Goal: Task Accomplishment & Management: Manage account settings

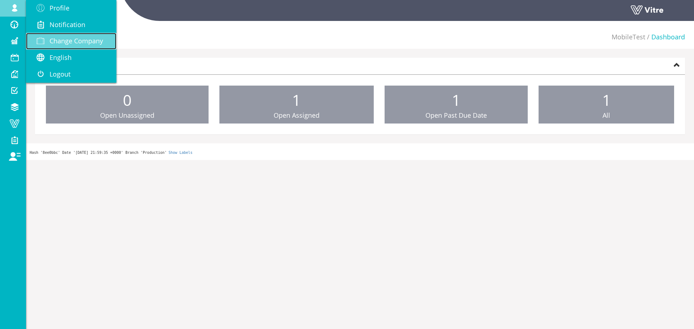
click at [63, 47] on link "Change Company" at bounding box center [71, 41] width 90 height 17
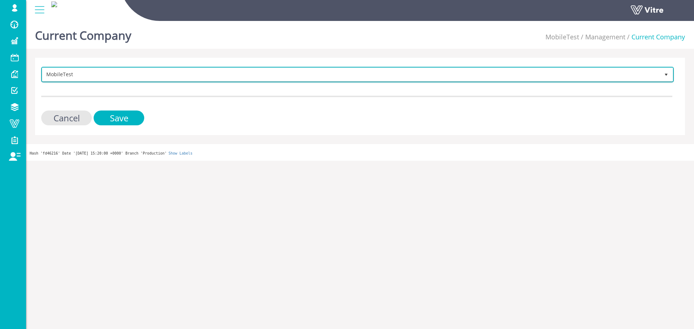
click at [196, 76] on span "MobileTest" at bounding box center [350, 74] width 617 height 13
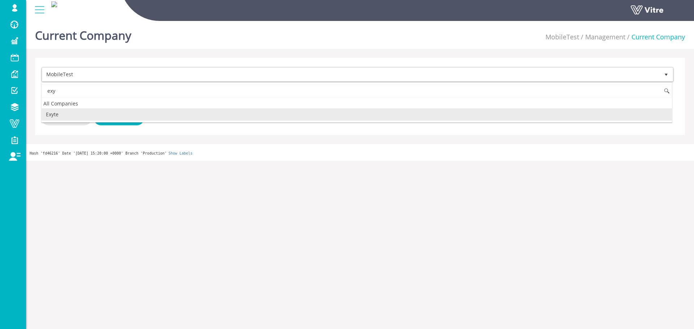
click at [139, 115] on li "Exyte" at bounding box center [357, 114] width 630 height 12
type input "exy"
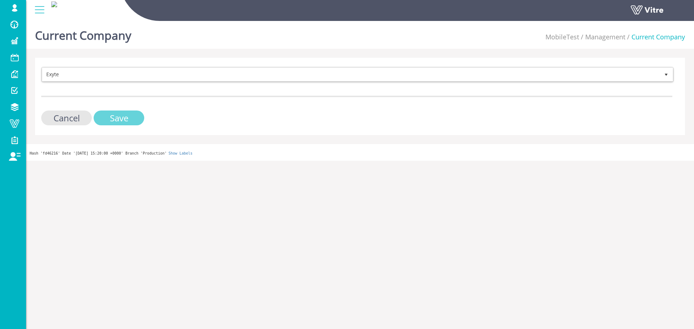
click at [136, 117] on input "Save" at bounding box center [119, 118] width 51 height 15
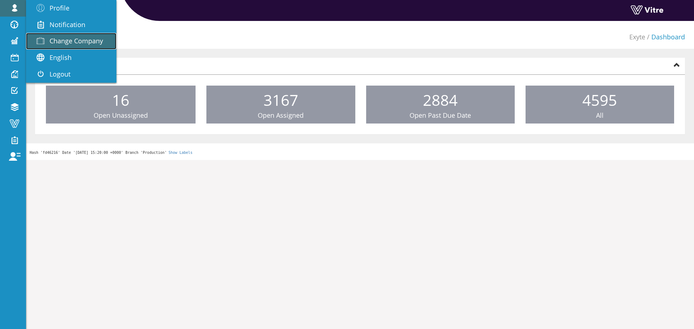
click at [60, 34] on link "Change Company" at bounding box center [71, 41] width 90 height 17
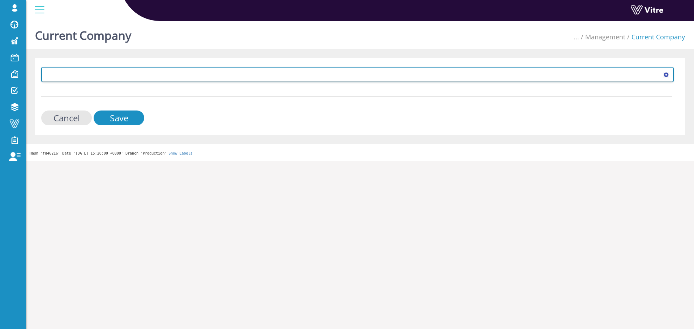
click at [241, 78] on span at bounding box center [350, 74] width 617 height 13
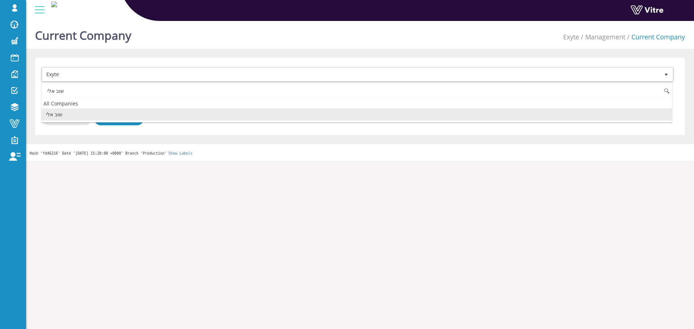
click at [78, 116] on li "שוב אלי" at bounding box center [357, 114] width 630 height 12
type input "שוב אלי"
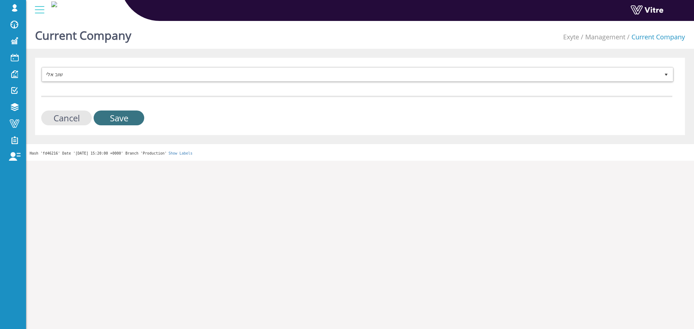
click at [95, 120] on input "Save" at bounding box center [119, 118] width 51 height 15
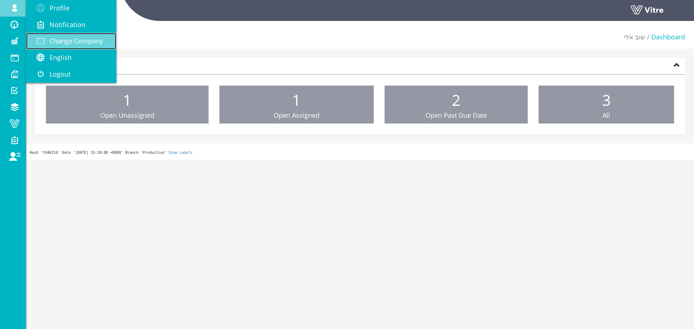
click at [61, 41] on span "Change Company" at bounding box center [76, 40] width 53 height 9
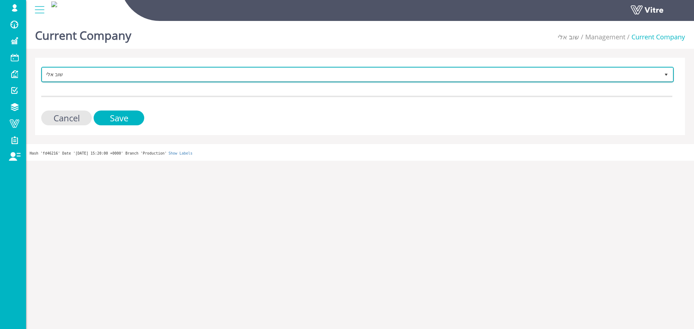
click at [114, 73] on span "שוב אלי" at bounding box center [350, 74] width 617 height 13
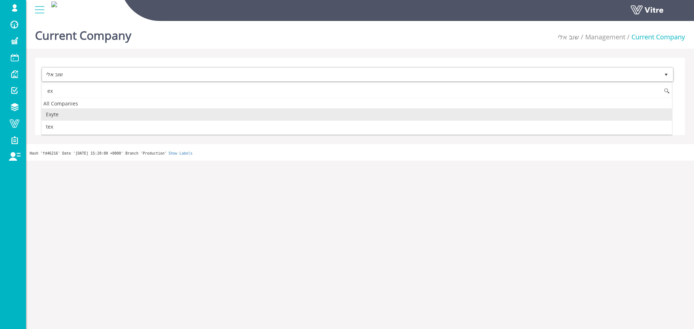
click at [82, 111] on li "Exyte" at bounding box center [357, 114] width 630 height 12
type input "ex"
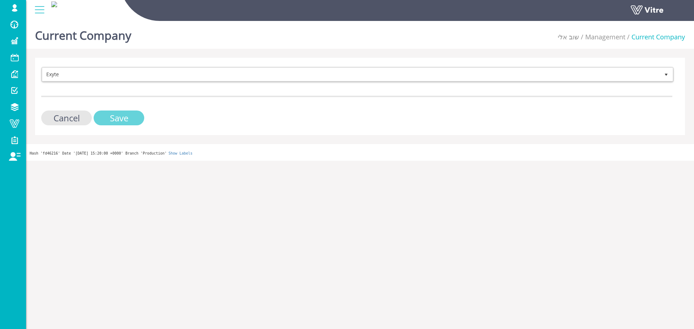
click at [134, 119] on input "Save" at bounding box center [119, 118] width 51 height 15
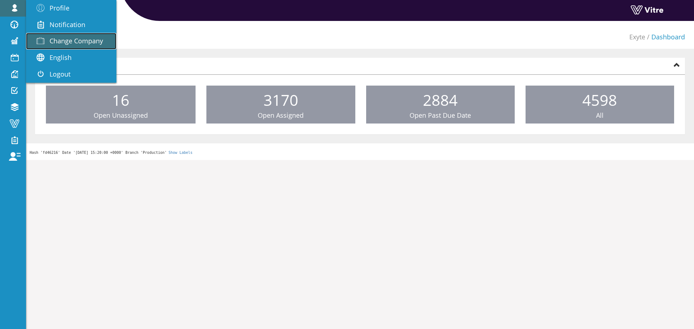
click at [54, 40] on span "Change Company" at bounding box center [76, 40] width 53 height 9
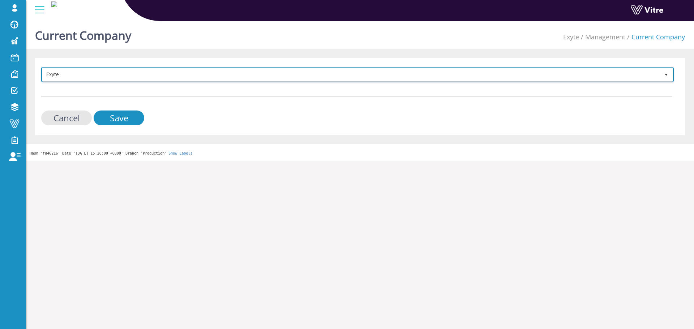
click at [66, 72] on span "Exyte" at bounding box center [350, 74] width 617 height 13
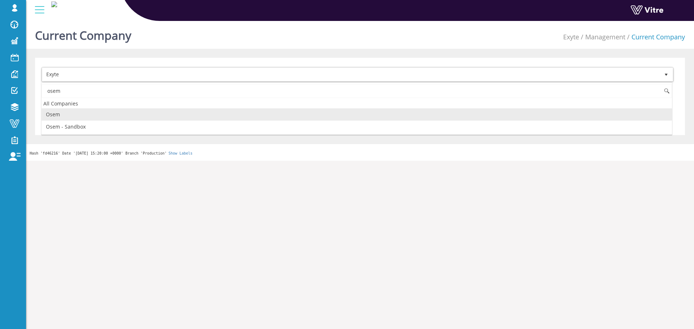
click at [92, 114] on li "Osem" at bounding box center [357, 114] width 630 height 12
type input "osem"
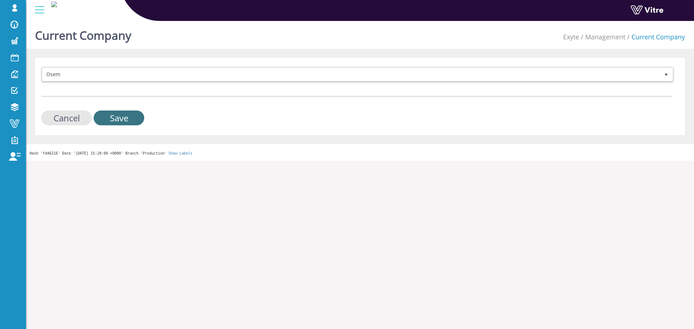
click at [107, 116] on input "Save" at bounding box center [119, 118] width 51 height 15
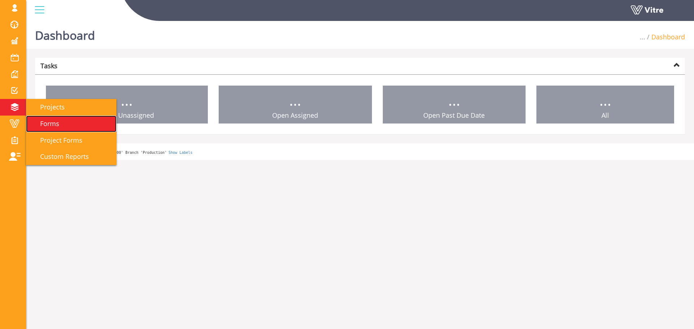
click at [68, 126] on link "Forms" at bounding box center [71, 124] width 90 height 17
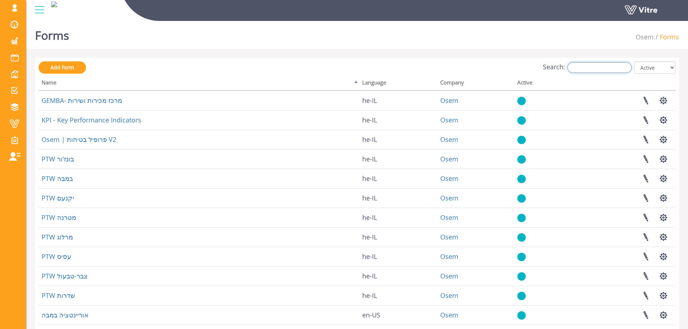
click at [618, 65] on input "Search:" at bounding box center [600, 67] width 64 height 11
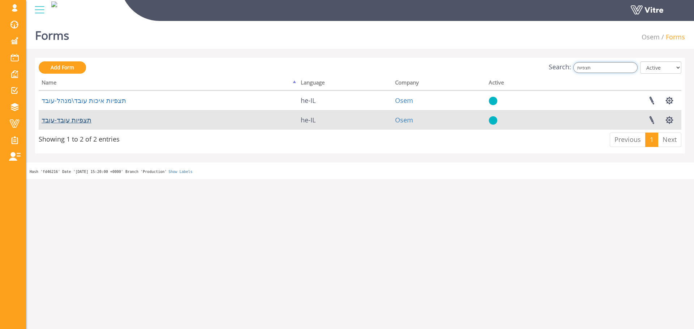
type input "תצפיות"
click at [73, 123] on link "תצפיות עובד-עובד" at bounding box center [67, 120] width 50 height 9
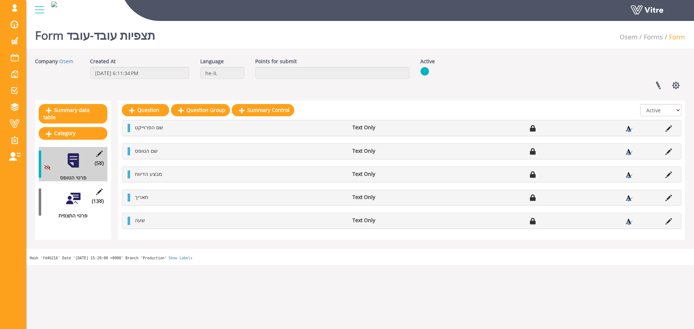
click at [78, 191] on div at bounding box center [73, 198] width 16 height 16
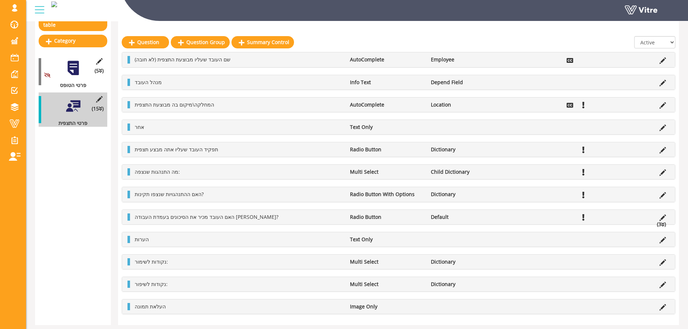
scroll to position [94, 0]
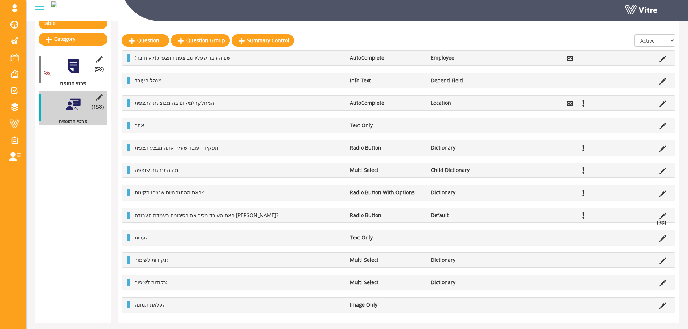
click at [659, 102] on li at bounding box center [663, 102] width 14 height 7
click at [661, 104] on icon at bounding box center [663, 103] width 7 height 7
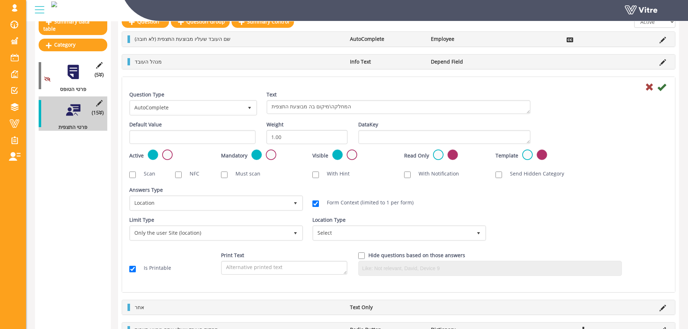
scroll to position [0, 0]
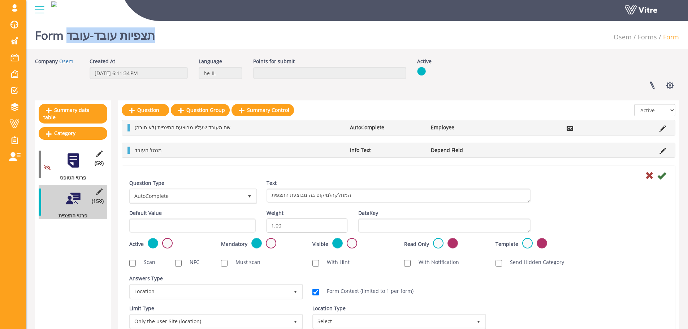
drag, startPoint x: 169, startPoint y: 40, endPoint x: 66, endPoint y: 43, distance: 103.0
click at [66, 43] on div "Form תצפיות עובד-עובד Osem Forms Form" at bounding box center [357, 33] width 662 height 31
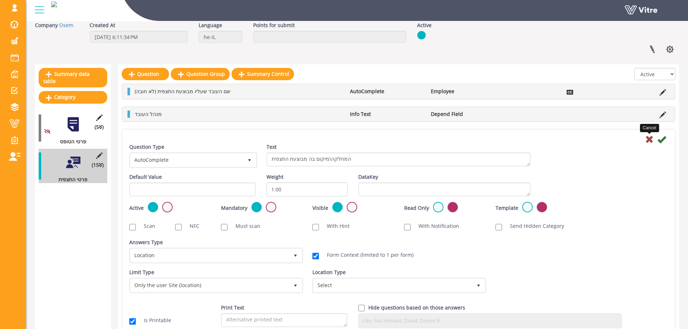
click at [649, 141] on icon at bounding box center [649, 139] width 9 height 9
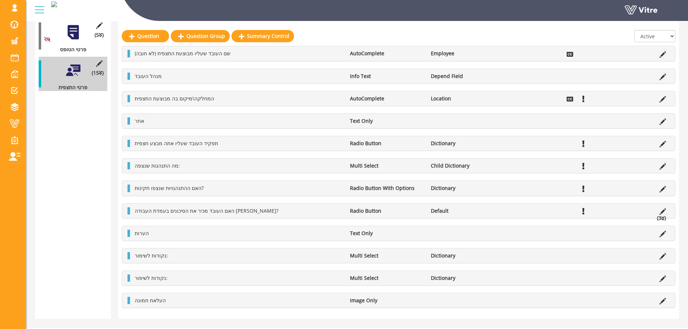
scroll to position [129, 0]
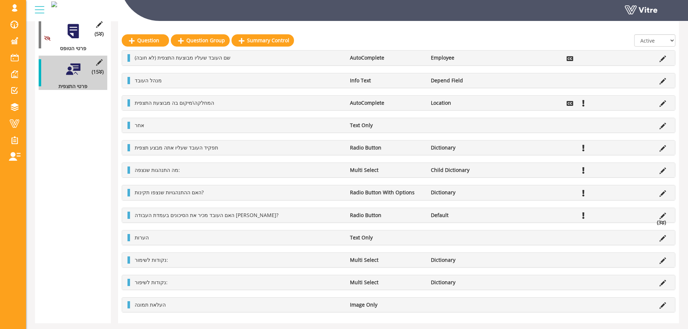
click at [659, 107] on div "המחלקה\מיקום בה מבוצעת התצפית AutoComplete Location" at bounding box center [398, 103] width 553 height 14
click at [660, 104] on icon at bounding box center [663, 103] width 7 height 7
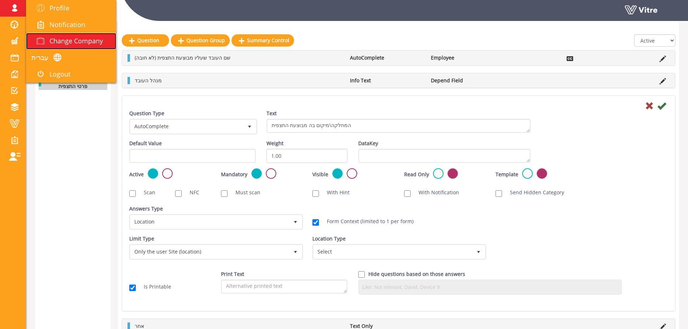
click at [70, 42] on span "Change Company" at bounding box center [76, 40] width 53 height 9
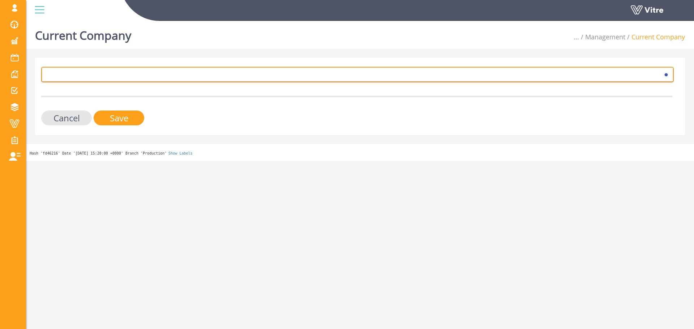
click at [74, 77] on span at bounding box center [350, 74] width 617 height 13
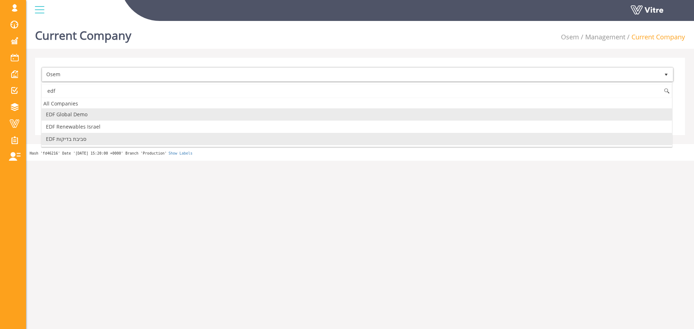
click at [96, 139] on li "EDF סביבת בדיקות" at bounding box center [357, 139] width 630 height 12
type input "edf"
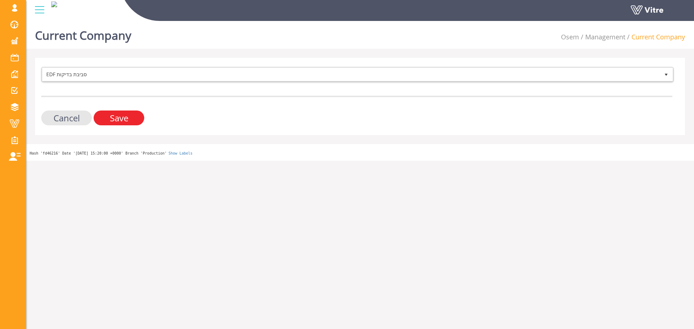
click at [114, 124] on input "Save" at bounding box center [119, 118] width 51 height 15
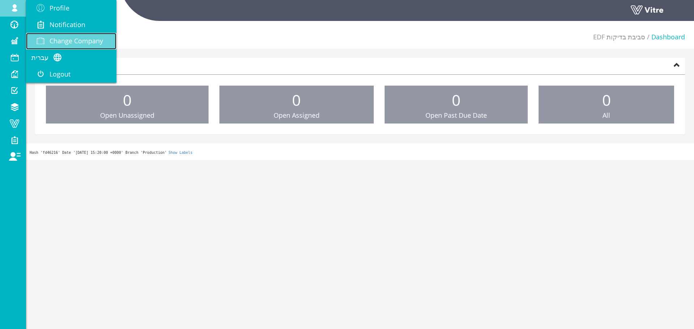
click at [76, 34] on link "Change Company" at bounding box center [71, 41] width 90 height 17
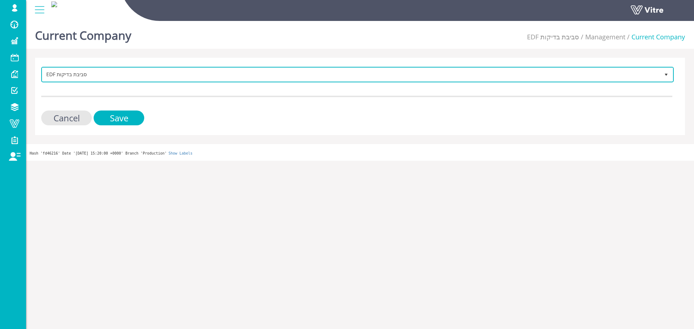
click at [189, 69] on span "EDF סביבת בדיקות" at bounding box center [350, 74] width 617 height 13
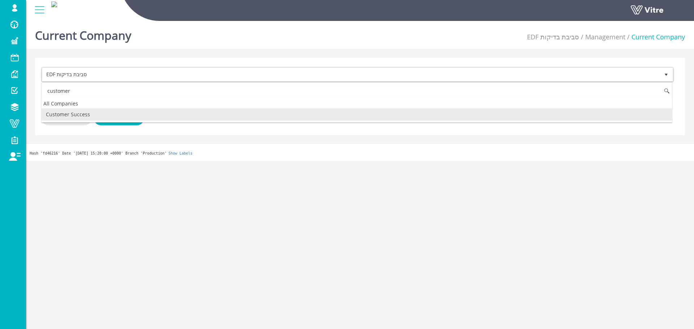
click at [94, 112] on li "Customer Success" at bounding box center [357, 114] width 630 height 12
type input "customer"
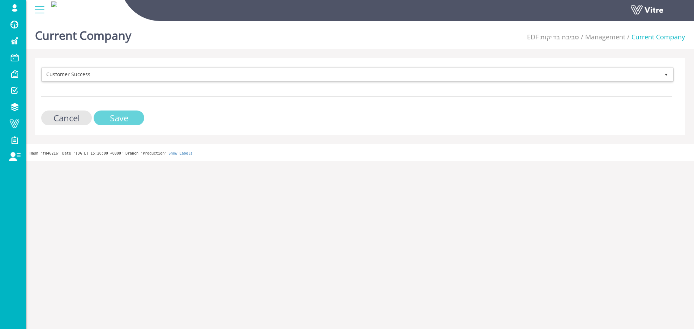
click at [108, 116] on input "Save" at bounding box center [119, 118] width 51 height 15
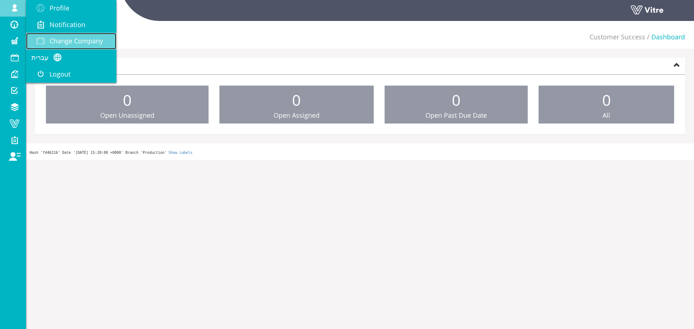
click at [73, 38] on span "Change Company" at bounding box center [76, 40] width 53 height 9
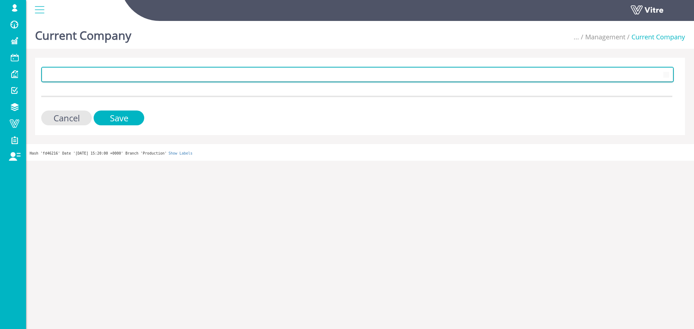
click at [102, 71] on span at bounding box center [350, 74] width 617 height 13
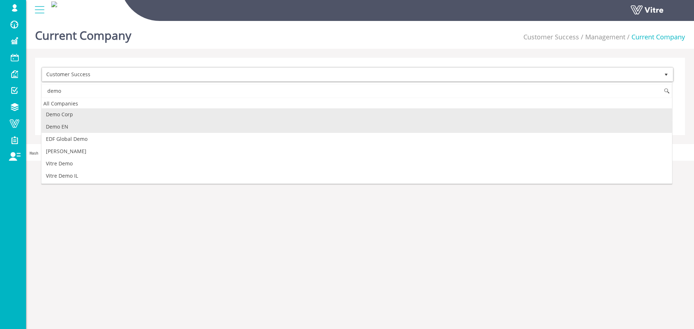
click at [91, 122] on li "Demo EN" at bounding box center [357, 127] width 630 height 12
type input "demo"
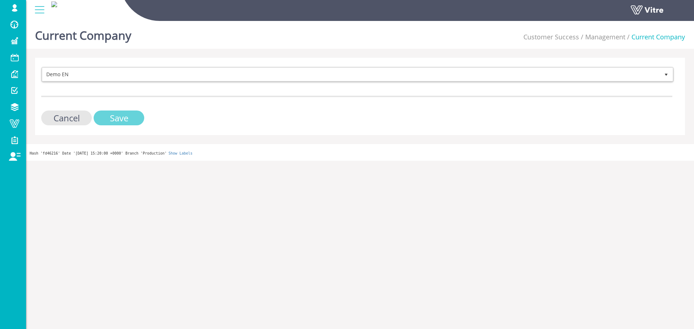
click at [121, 119] on input "Save" at bounding box center [119, 118] width 51 height 15
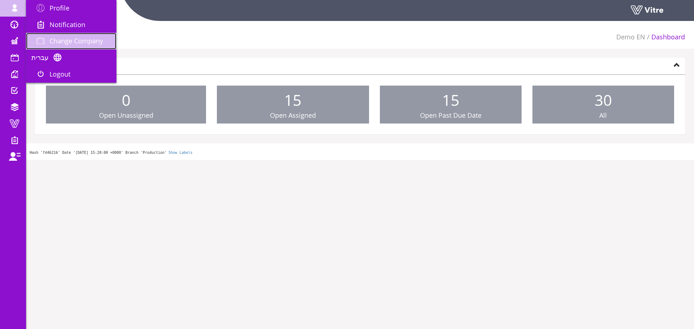
click at [55, 35] on link "Change Company" at bounding box center [71, 41] width 90 height 17
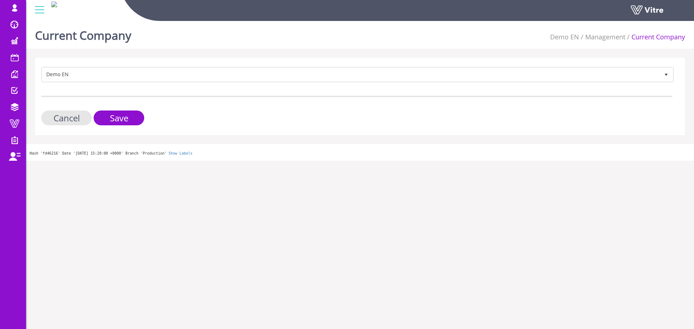
click at [105, 61] on div "Demo EN 370 Cancel Save" at bounding box center [360, 96] width 650 height 77
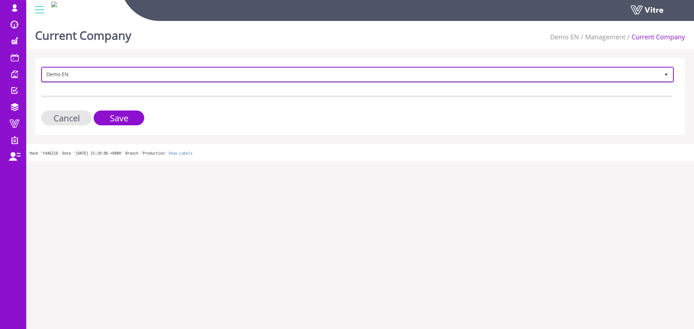
click at [103, 69] on span "Demo EN" at bounding box center [350, 74] width 617 height 13
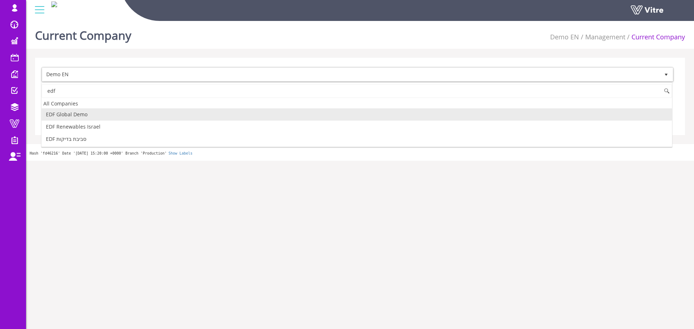
click at [90, 113] on li "EDF Global Demo" at bounding box center [357, 114] width 630 height 12
type input "edf"
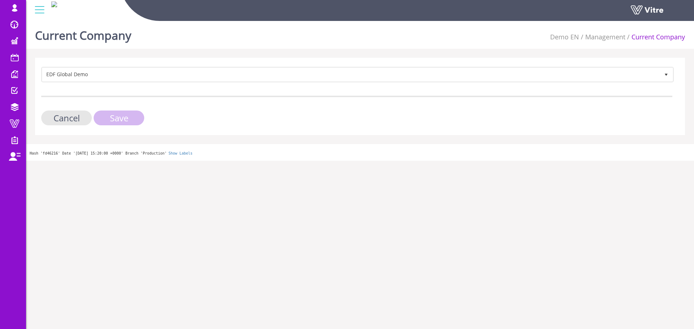
click at [108, 115] on input "Save" at bounding box center [119, 118] width 51 height 15
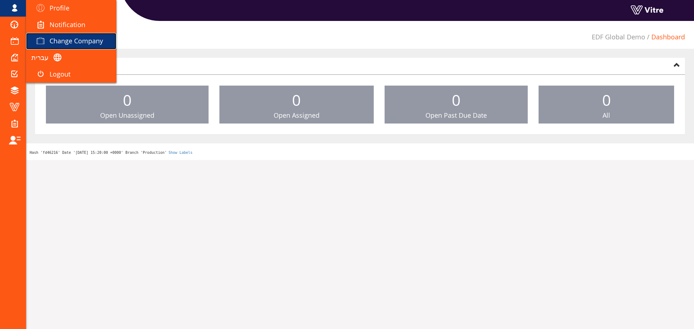
click at [62, 36] on link "Change Company" at bounding box center [71, 41] width 90 height 17
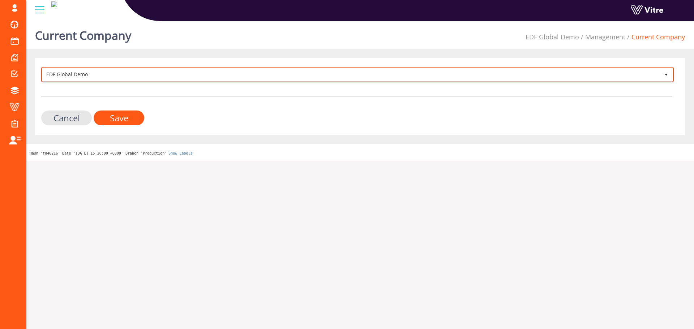
click at [174, 78] on span "EDF Global Demo" at bounding box center [350, 74] width 617 height 13
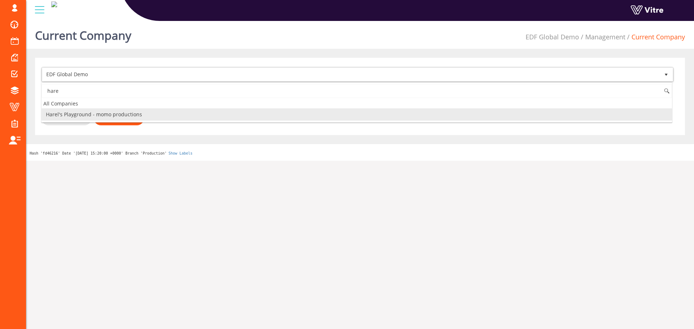
click at [87, 115] on li "Harel's Playground - momo productions" at bounding box center [357, 114] width 630 height 12
type input "hare"
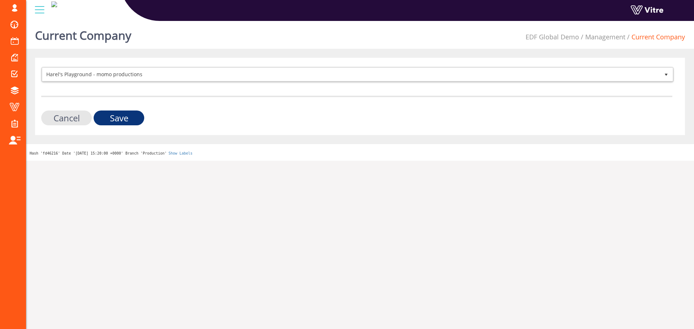
click at [108, 116] on input "Save" at bounding box center [119, 118] width 51 height 15
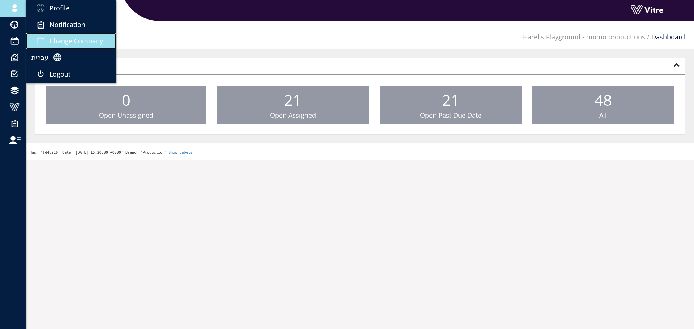
click at [47, 37] on span at bounding box center [40, 40] width 18 height 9
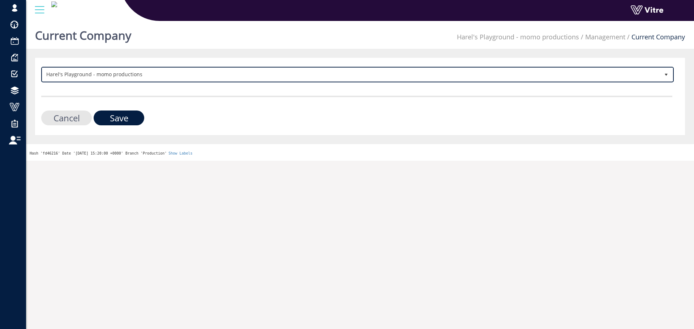
click at [92, 74] on span "Harel's Playground - momo productions" at bounding box center [350, 74] width 617 height 13
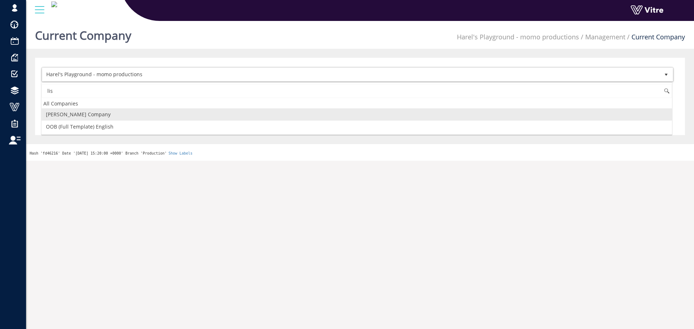
click at [88, 111] on li "[PERSON_NAME]'s Company" at bounding box center [357, 114] width 630 height 12
type input "lis"
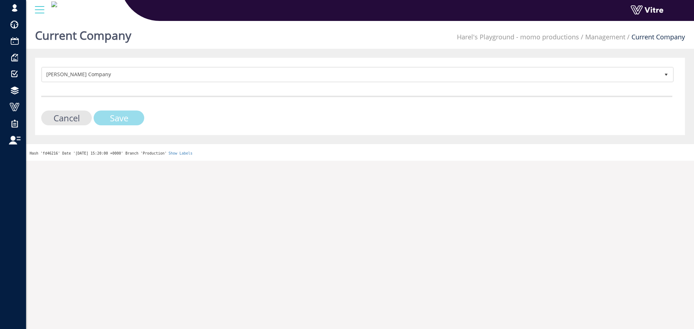
drag, startPoint x: 107, startPoint y: 109, endPoint x: 111, endPoint y: 114, distance: 5.9
click at [107, 109] on form "Lishay's Company 409 Cancel Save" at bounding box center [356, 96] width 631 height 59
click at [111, 115] on input "Save" at bounding box center [119, 118] width 51 height 15
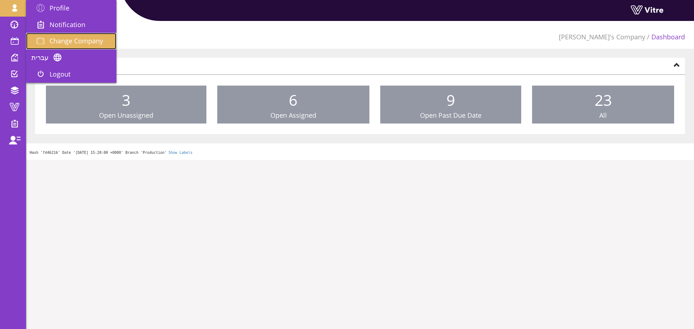
click at [54, 38] on span "Change Company" at bounding box center [76, 40] width 53 height 9
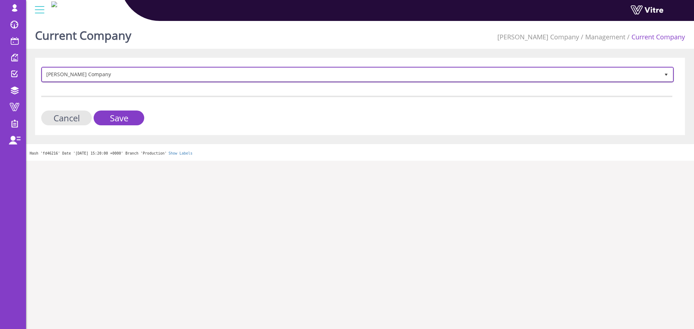
click at [237, 69] on span "[PERSON_NAME] Company" at bounding box center [350, 74] width 617 height 13
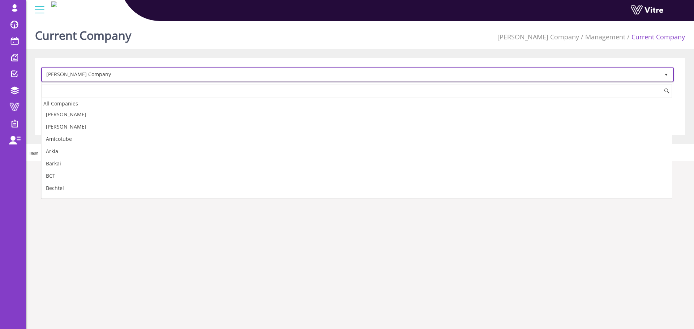
scroll to position [391, 0]
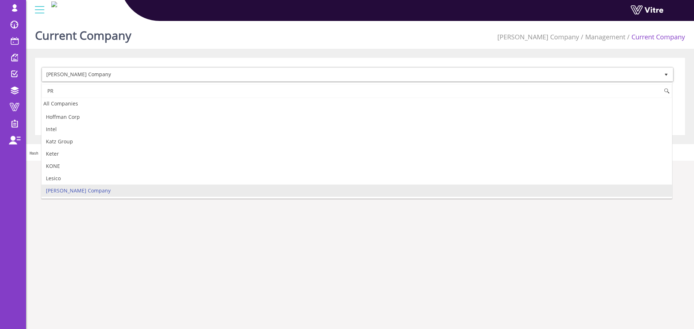
type input "P"
type input "p"
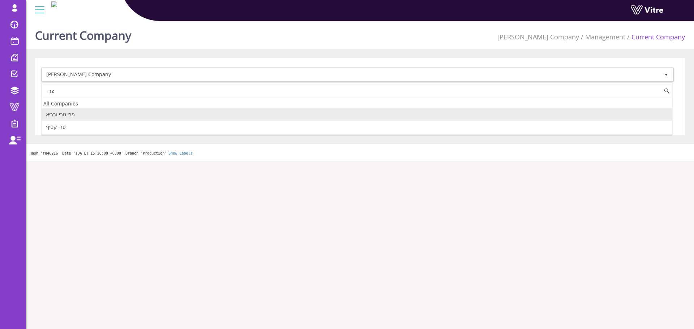
scroll to position [0, 0]
type input "פרי"
click at [570, 37] on link "[PERSON_NAME] Company" at bounding box center [538, 37] width 82 height 9
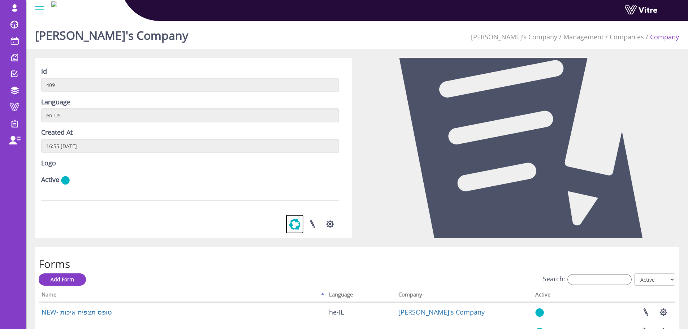
click at [301, 225] on link at bounding box center [295, 224] width 18 height 19
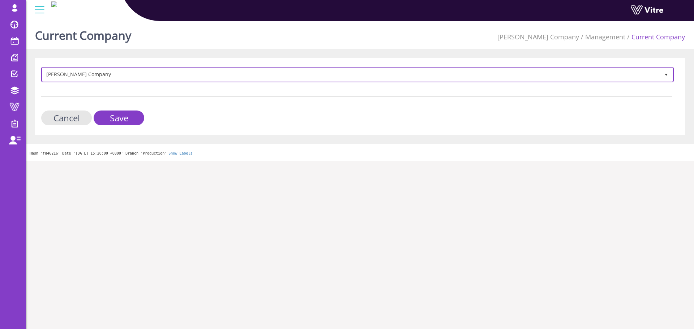
click at [211, 79] on span "[PERSON_NAME] Company" at bounding box center [350, 74] width 617 height 13
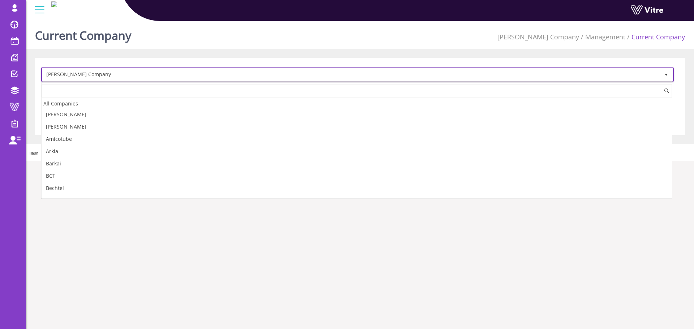
scroll to position [391, 0]
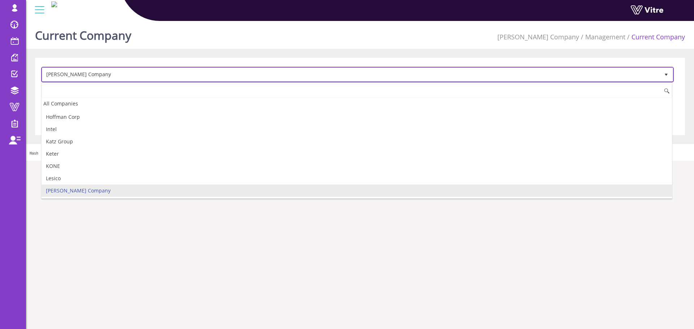
click at [209, 74] on span "[PERSON_NAME] Company" at bounding box center [350, 74] width 617 height 13
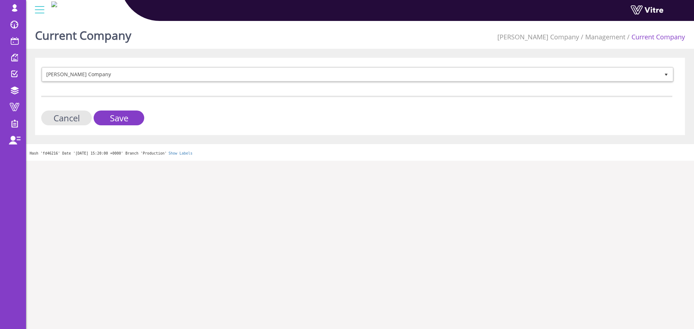
click at [644, 38] on li "Current Company" at bounding box center [655, 37] width 60 height 9
click at [566, 33] on link "[PERSON_NAME] Company" at bounding box center [538, 37] width 82 height 9
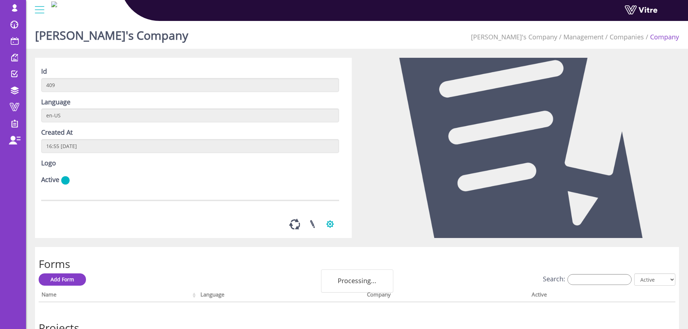
click at [333, 226] on button "button" at bounding box center [330, 224] width 18 height 19
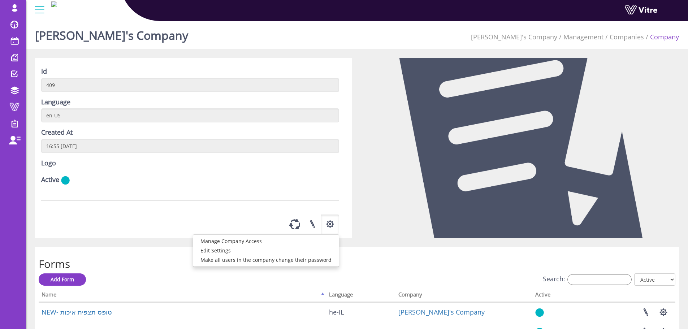
click at [328, 195] on div "Id 409 Language en-US Created At 16:55 [DATE] Logo Active Manage Company Access…" at bounding box center [193, 148] width 317 height 180
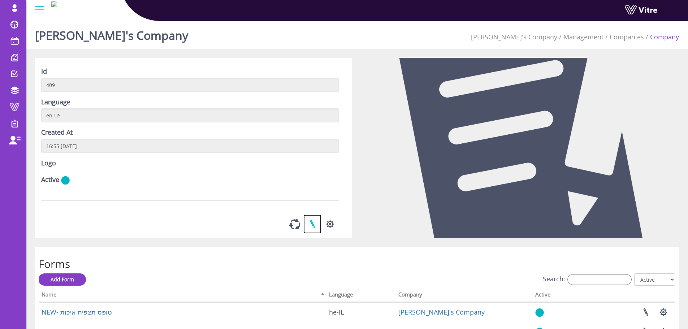
click at [318, 220] on link at bounding box center [313, 224] width 18 height 19
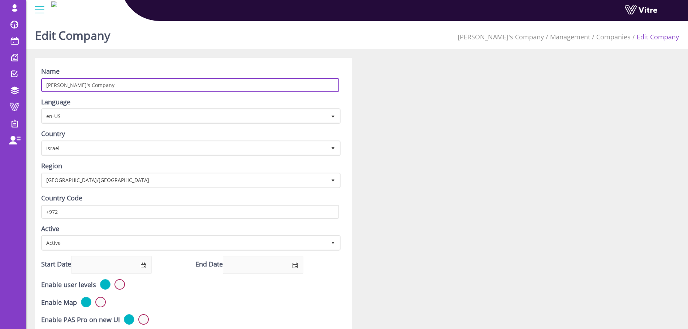
click at [121, 81] on input "[PERSON_NAME] Company" at bounding box center [190, 85] width 298 height 14
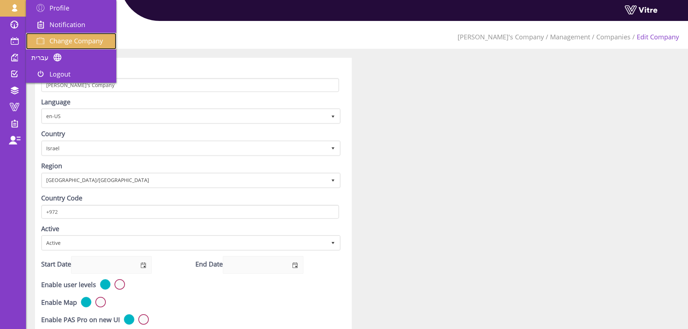
click at [69, 35] on link "Change Company" at bounding box center [71, 41] width 90 height 17
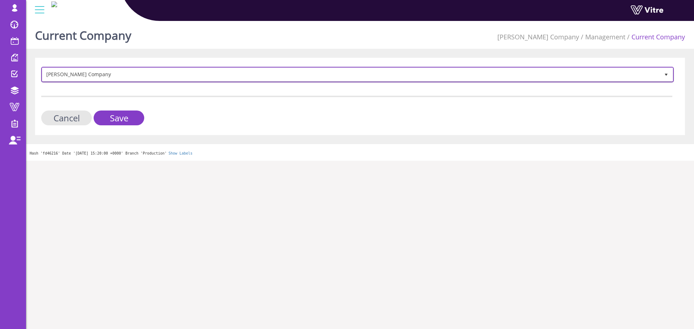
click at [165, 76] on span "[PERSON_NAME] Company" at bounding box center [350, 74] width 617 height 13
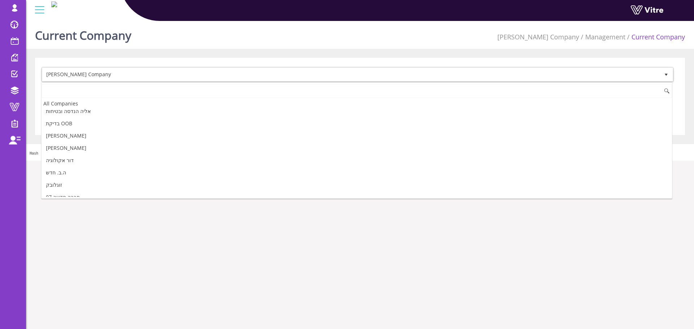
scroll to position [1472, 0]
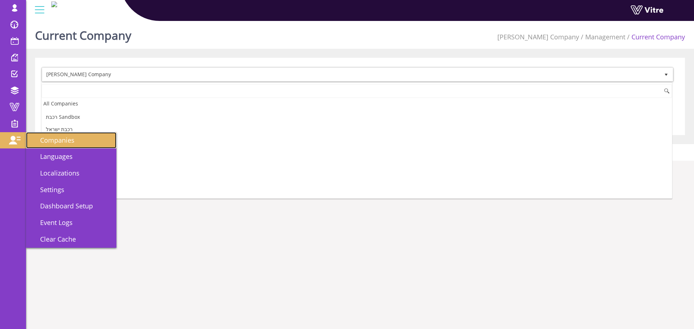
click at [79, 148] on link "Companies" at bounding box center [71, 140] width 90 height 17
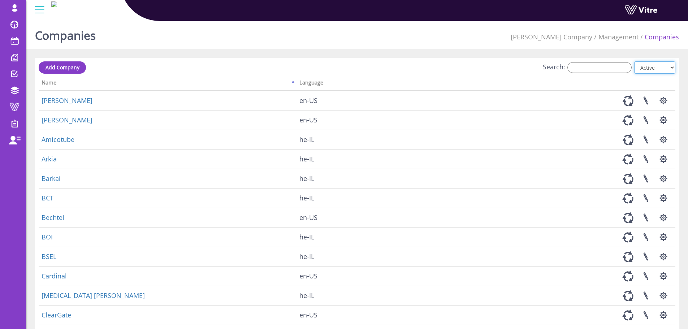
click at [653, 73] on select "All Active Not Active" at bounding box center [654, 67] width 41 height 12
click at [652, 73] on select "All Active Not Active" at bounding box center [654, 67] width 41 height 12
select select "2"
click at [635, 61] on select "All Active Not Active" at bounding box center [654, 67] width 41 height 12
click at [615, 71] on input "Search:" at bounding box center [600, 67] width 64 height 11
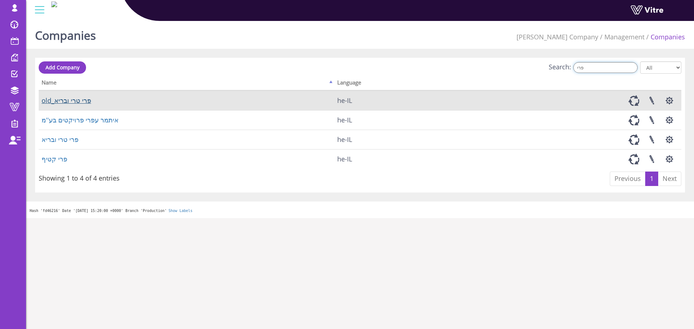
type input "פרי"
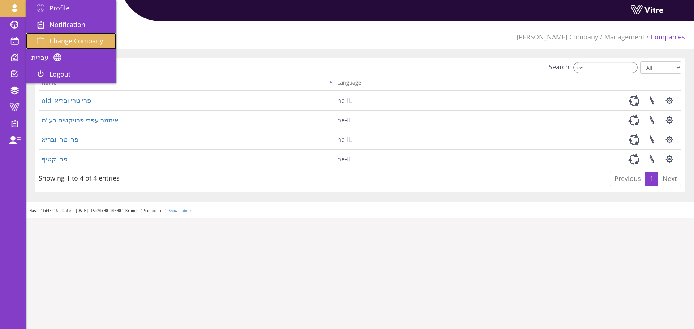
click at [76, 37] on span "Change Company" at bounding box center [76, 40] width 53 height 9
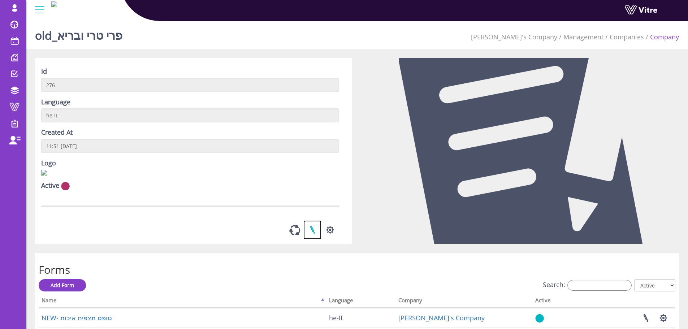
click at [311, 237] on link at bounding box center [313, 229] width 18 height 19
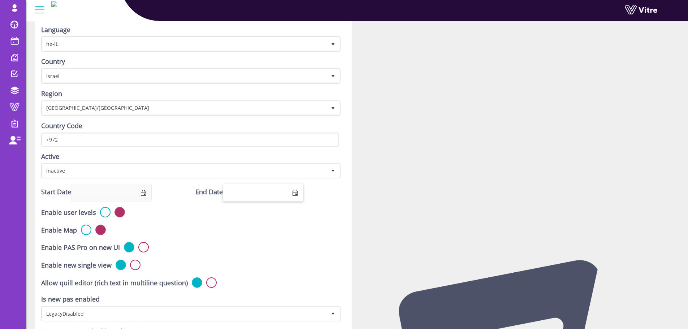
scroll to position [145, 0]
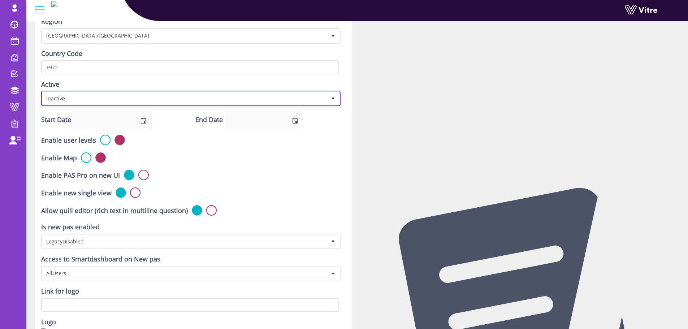
click at [221, 102] on span "Inactive" at bounding box center [184, 98] width 284 height 13
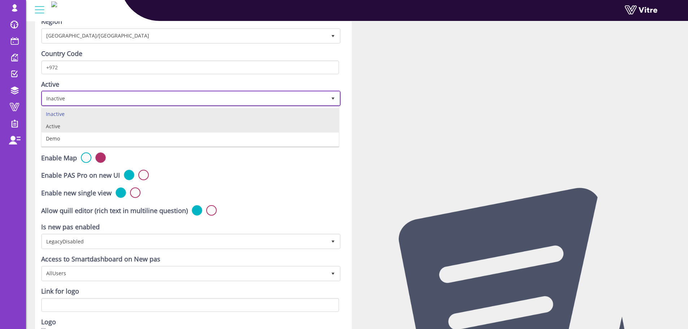
click at [201, 128] on li "Active" at bounding box center [190, 126] width 297 height 12
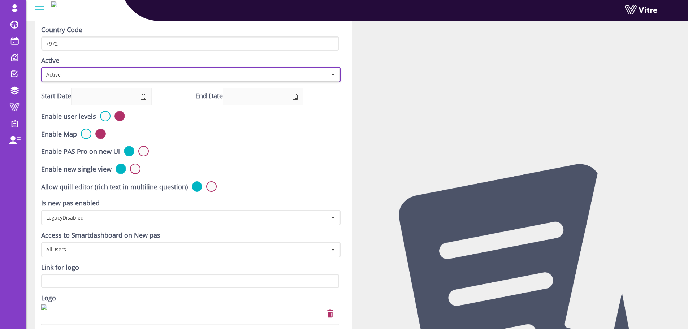
scroll to position [264, 0]
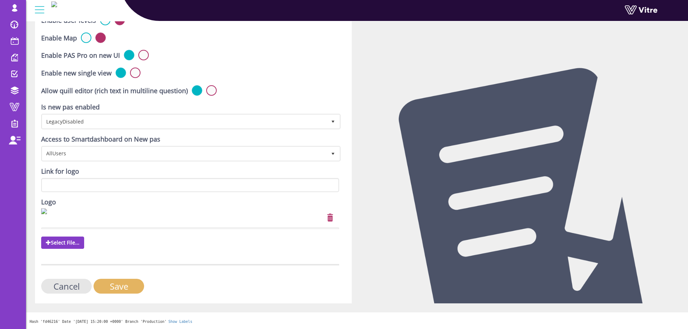
click at [127, 290] on input "Save" at bounding box center [119, 286] width 51 height 15
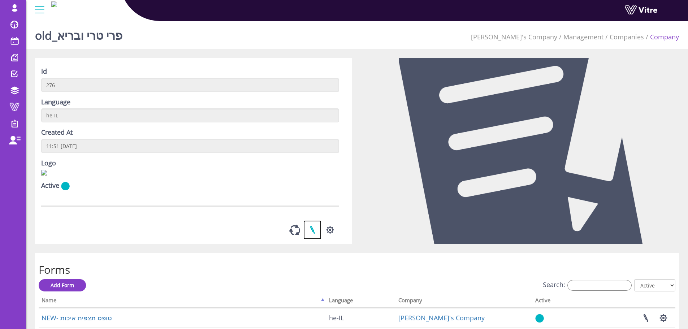
click at [309, 232] on link at bounding box center [313, 229] width 18 height 19
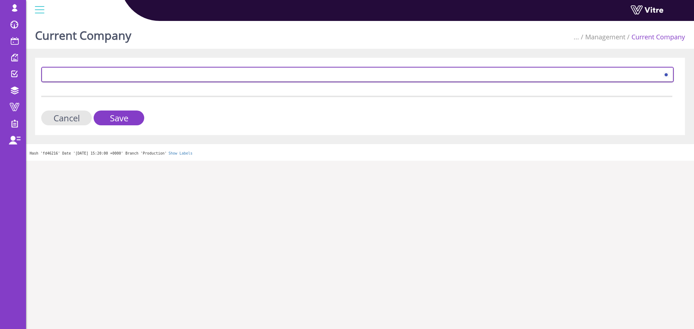
click at [184, 70] on span at bounding box center [350, 74] width 617 height 13
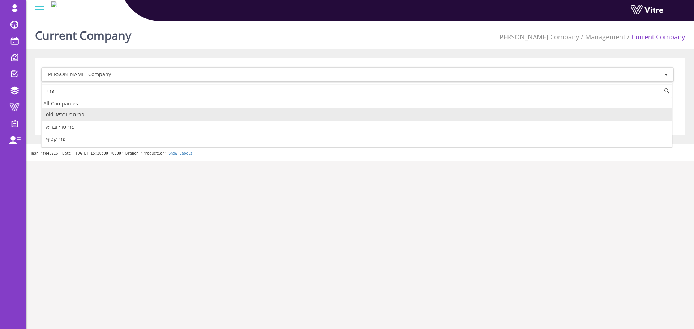
click at [130, 113] on li "old_פרי טרי ובריא" at bounding box center [357, 114] width 630 height 12
type input "פרי"
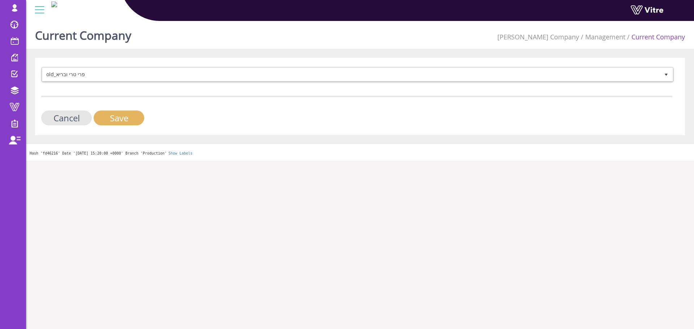
click at [126, 117] on input "Save" at bounding box center [119, 118] width 51 height 15
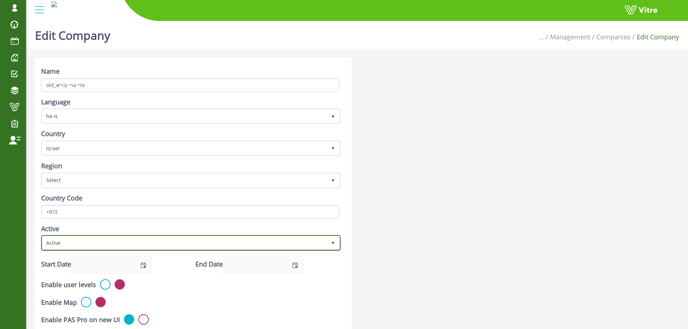
click at [145, 244] on span "Active" at bounding box center [184, 242] width 284 height 13
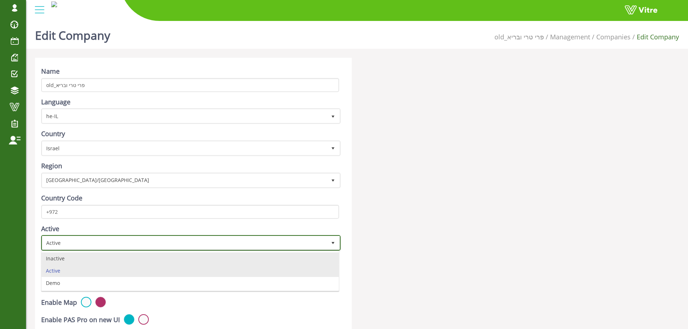
click at [109, 260] on li "Inactive" at bounding box center [190, 259] width 297 height 12
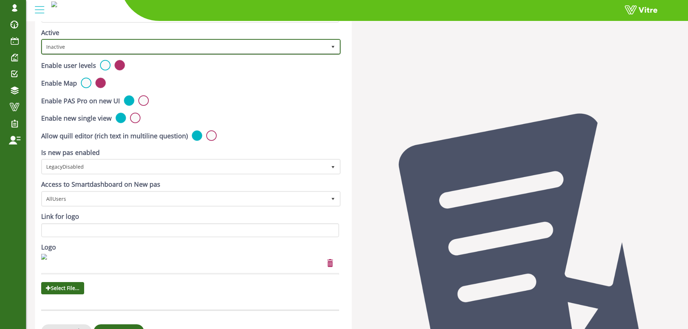
scroll to position [241, 0]
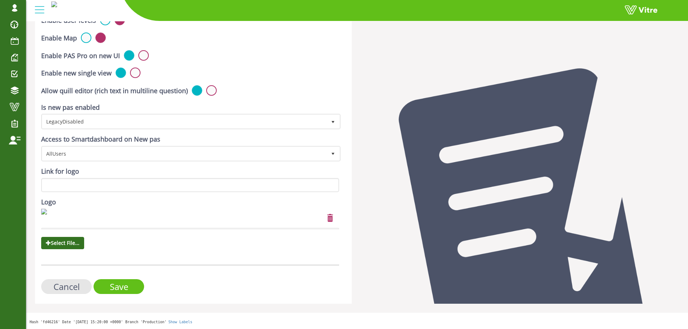
click at [131, 282] on input "Save" at bounding box center [119, 286] width 51 height 15
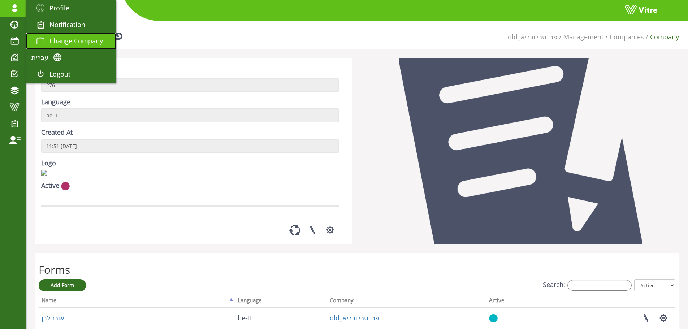
click at [53, 39] on span "Change Company" at bounding box center [76, 40] width 53 height 9
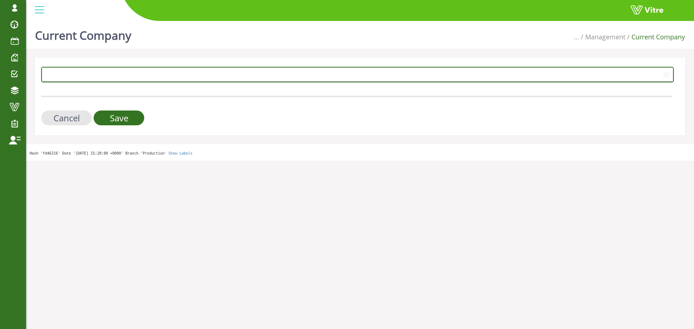
click at [217, 68] on span at bounding box center [350, 74] width 617 height 13
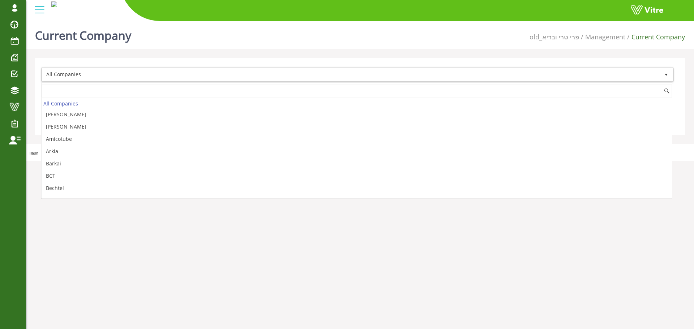
click at [216, 70] on span "All Companies" at bounding box center [350, 74] width 617 height 13
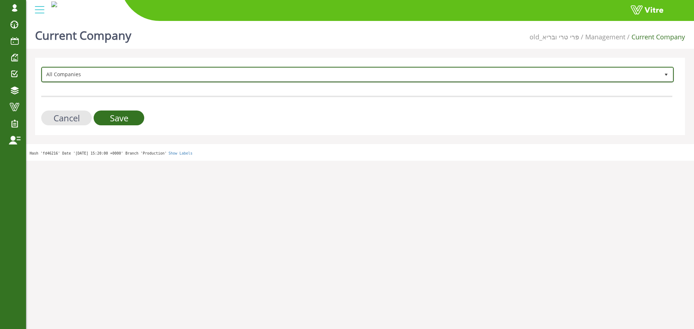
click at [216, 70] on span "All Companies" at bounding box center [350, 74] width 617 height 13
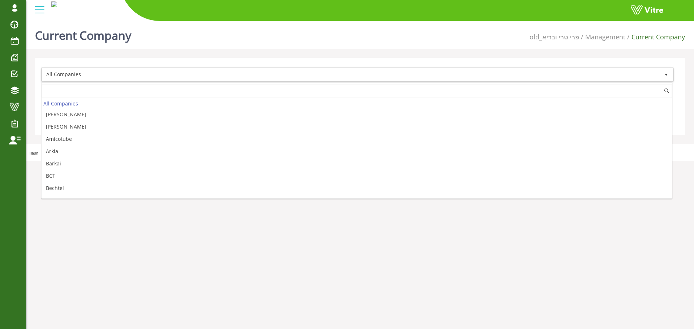
click at [166, 90] on input at bounding box center [357, 91] width 630 height 14
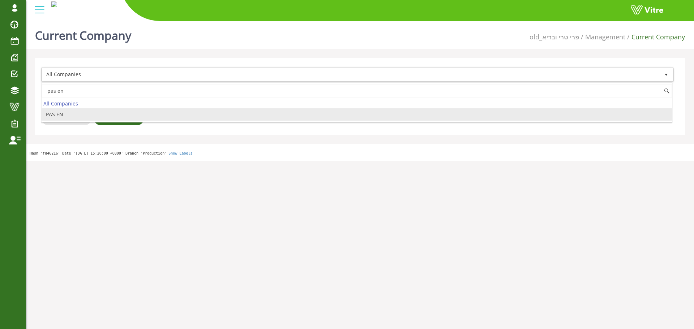
click at [131, 114] on li "PAS EN" at bounding box center [357, 114] width 630 height 12
type input "pas en"
click at [128, 117] on input "Save" at bounding box center [119, 118] width 51 height 15
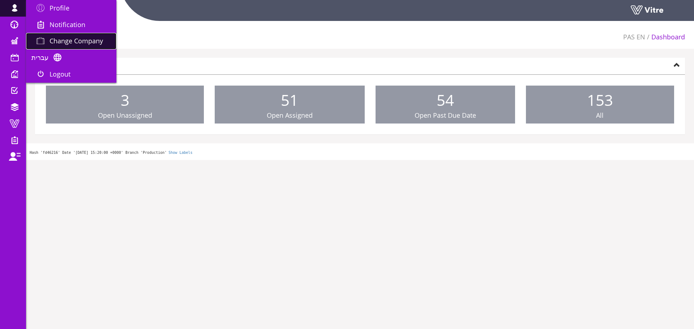
click at [58, 34] on link "Change Company" at bounding box center [71, 41] width 90 height 17
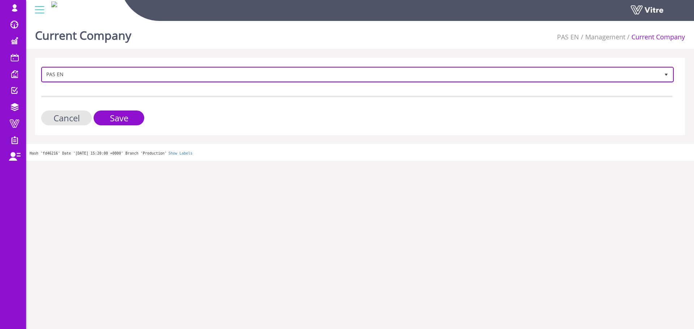
click at [96, 78] on span "PAS EN" at bounding box center [350, 74] width 617 height 13
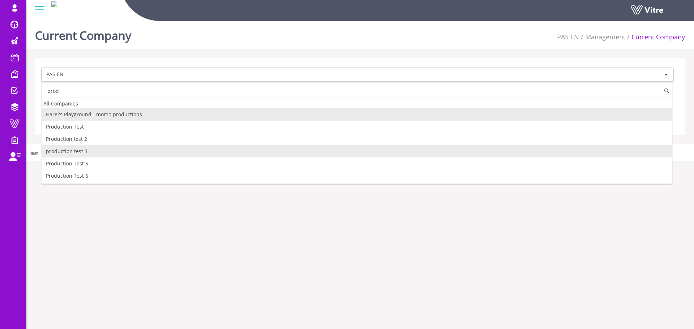
click at [86, 155] on li "production test 3" at bounding box center [357, 151] width 630 height 12
type input "prod"
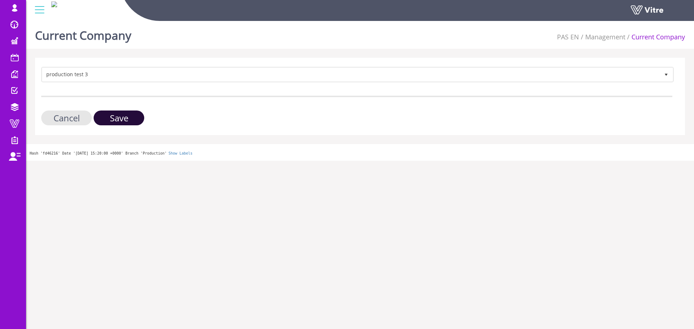
click at [125, 124] on input "Save" at bounding box center [119, 118] width 51 height 15
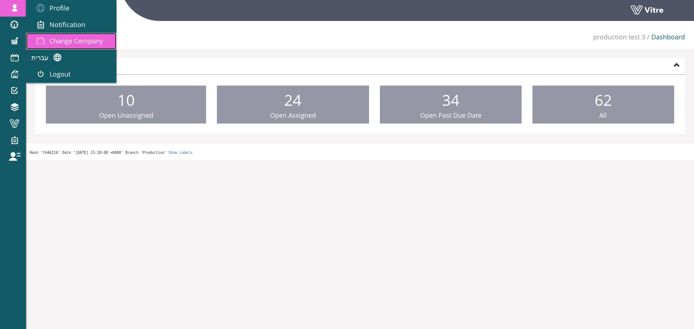
click at [55, 38] on span "Change Company" at bounding box center [76, 40] width 53 height 9
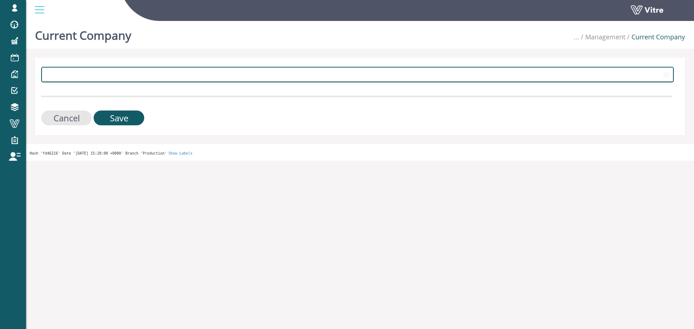
click at [163, 71] on span at bounding box center [350, 74] width 617 height 13
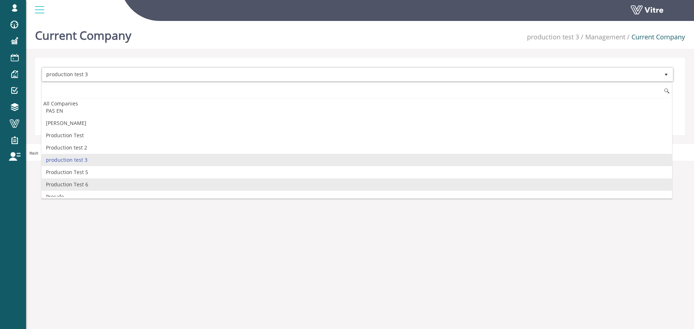
scroll to position [782, 0]
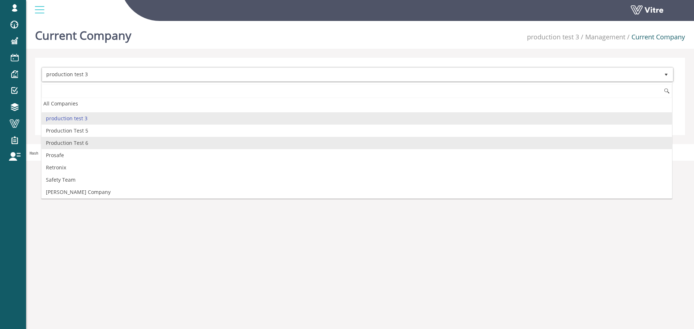
click at [103, 146] on li "Production Test 6" at bounding box center [357, 143] width 630 height 12
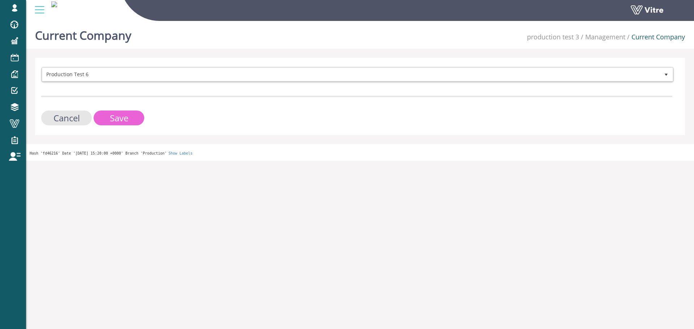
click at [128, 124] on input "Save" at bounding box center [119, 118] width 51 height 15
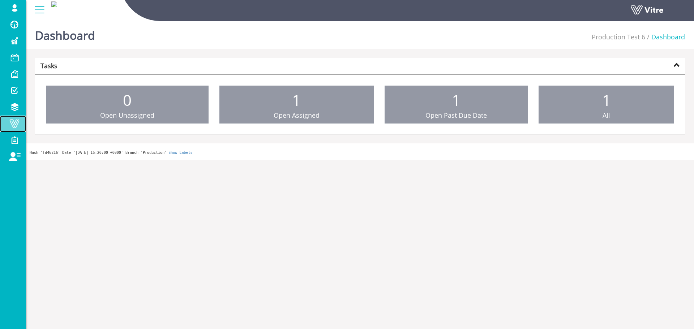
drag, startPoint x: 0, startPoint y: 0, endPoint x: 16, endPoint y: 118, distance: 118.9
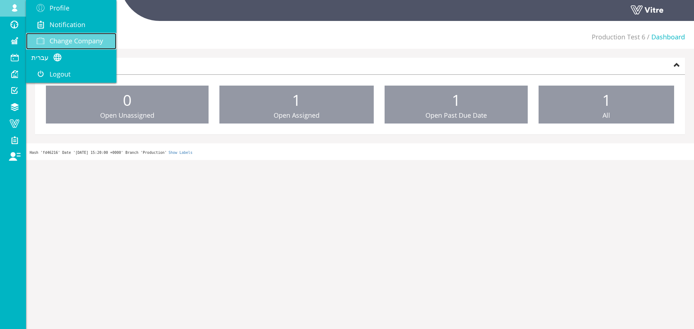
click at [83, 42] on span "Change Company" at bounding box center [76, 40] width 53 height 9
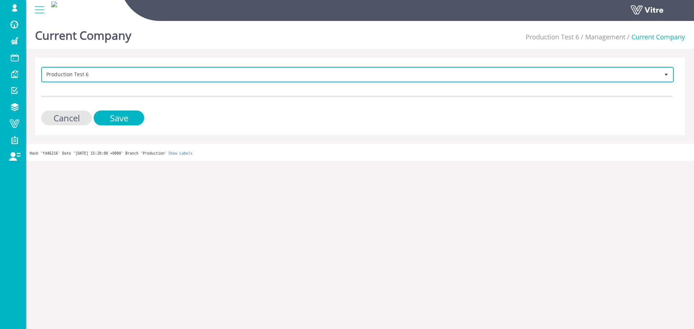
click at [160, 77] on span "Production Test 6" at bounding box center [350, 74] width 617 height 13
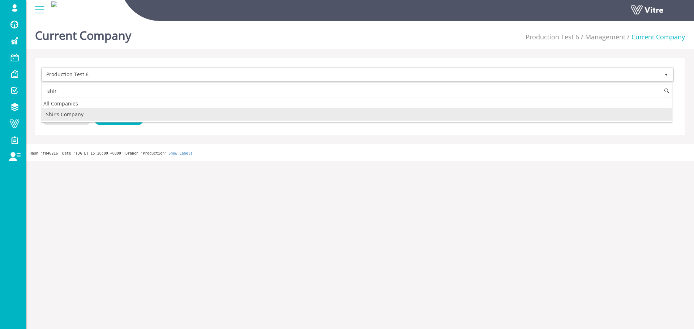
click at [94, 114] on li "Shir's Company" at bounding box center [357, 114] width 630 height 12
type input "shir"
click at [116, 116] on input "Save" at bounding box center [119, 118] width 51 height 15
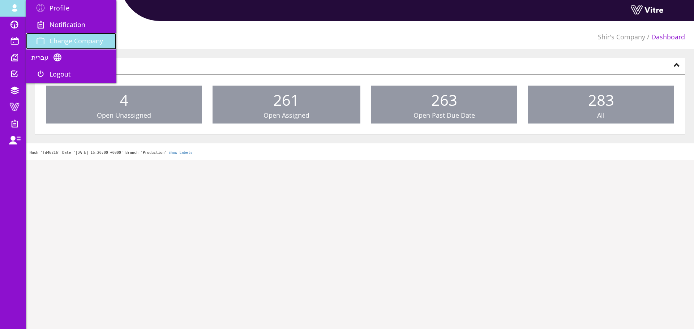
click at [51, 34] on link "Change Company" at bounding box center [71, 41] width 90 height 17
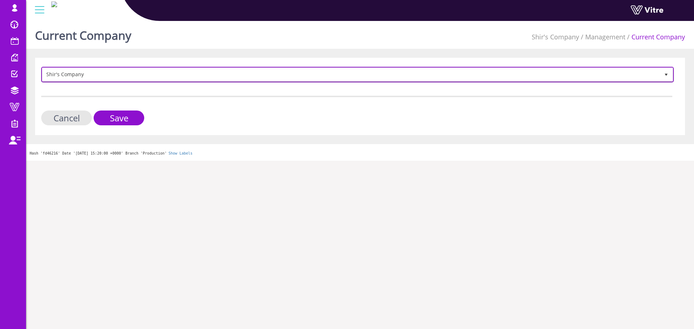
click at [116, 78] on span "Shir's Company" at bounding box center [350, 74] width 617 height 13
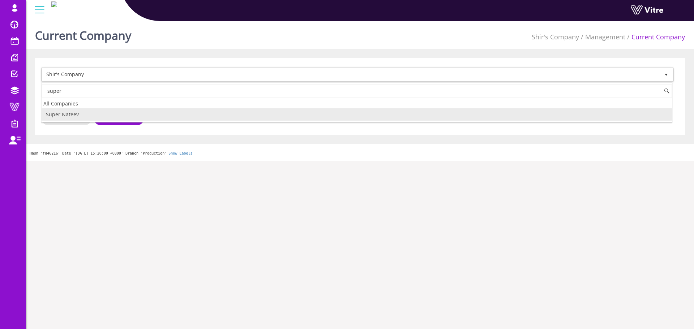
click at [110, 112] on li "Super Nateev" at bounding box center [357, 114] width 630 height 12
type input "super"
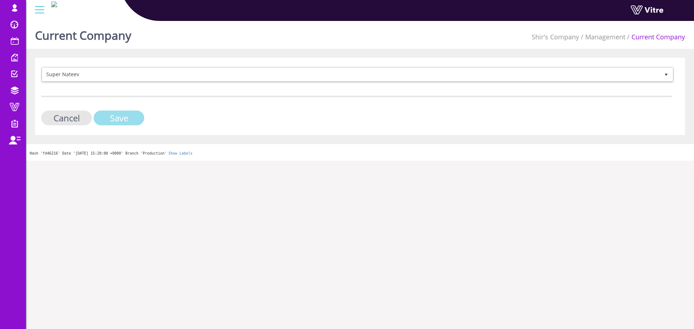
click at [111, 117] on input "Save" at bounding box center [119, 118] width 51 height 15
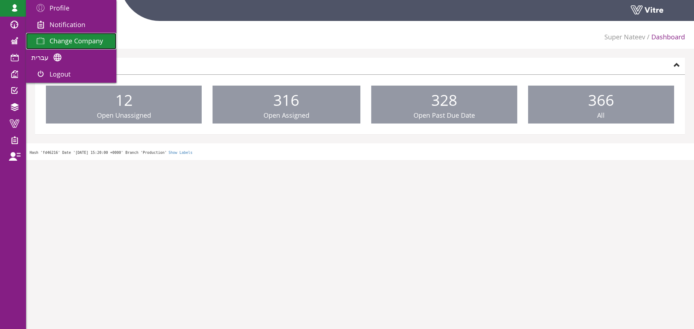
click at [60, 33] on link "Change Company" at bounding box center [71, 41] width 90 height 17
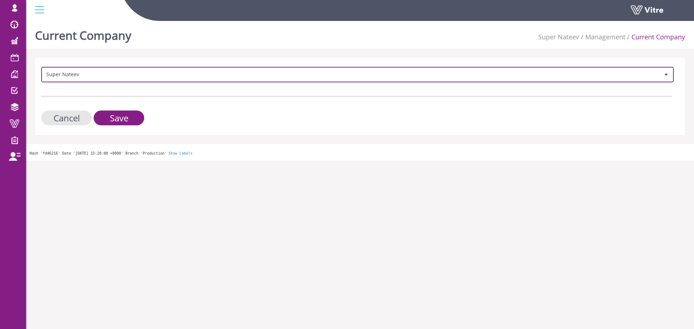
click at [246, 73] on span "Super Nateev" at bounding box center [350, 74] width 617 height 13
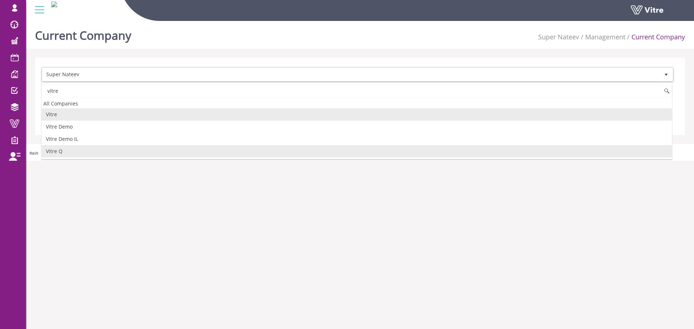
click at [102, 147] on li "Vitre Q" at bounding box center [357, 151] width 630 height 12
type input "vitre"
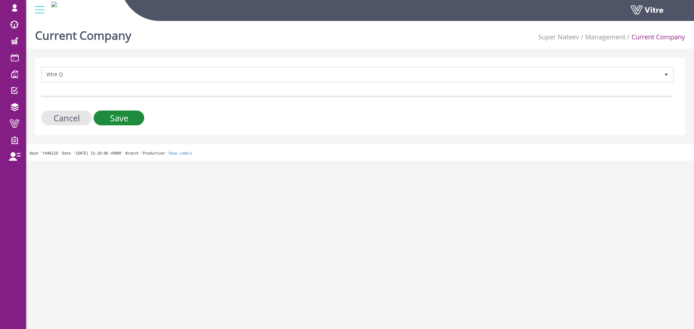
click at [132, 114] on input "Save" at bounding box center [119, 118] width 51 height 15
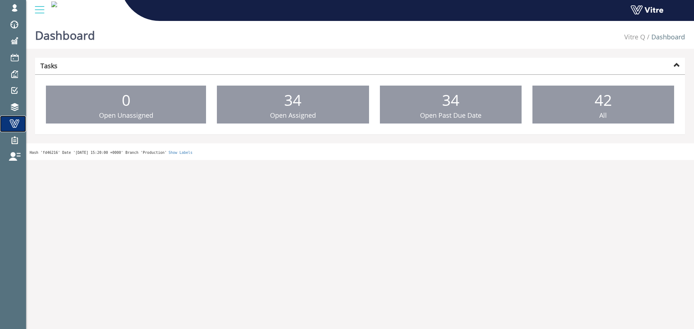
drag, startPoint x: 0, startPoint y: 0, endPoint x: 28, endPoint y: 117, distance: 120.4
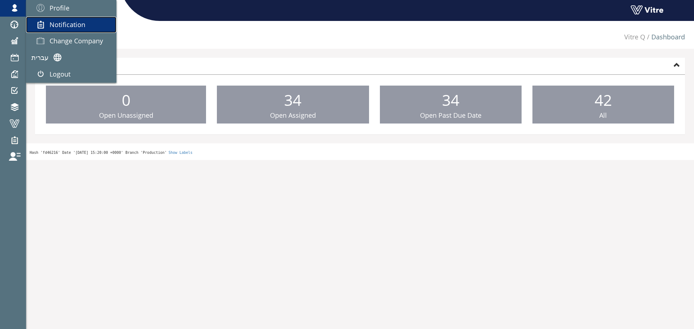
click at [41, 31] on link "Notification" at bounding box center [71, 25] width 90 height 17
click at [43, 38] on span at bounding box center [40, 40] width 18 height 9
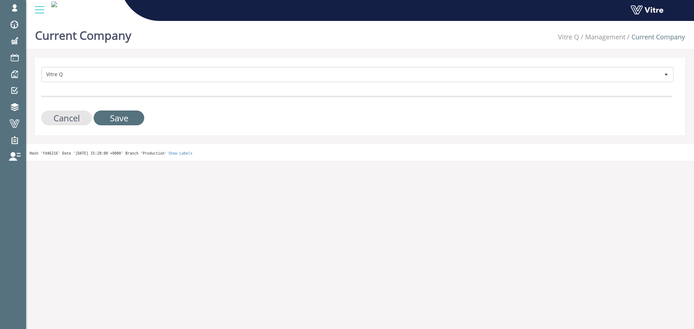
click at [245, 89] on form "Vitre Q 349 Cancel Save" at bounding box center [356, 96] width 631 height 59
click at [247, 84] on form "Vitre Q 349 Cancel Save" at bounding box center [356, 96] width 631 height 59
click at [247, 83] on form "Vitre Q 349 Cancel Save" at bounding box center [356, 96] width 631 height 59
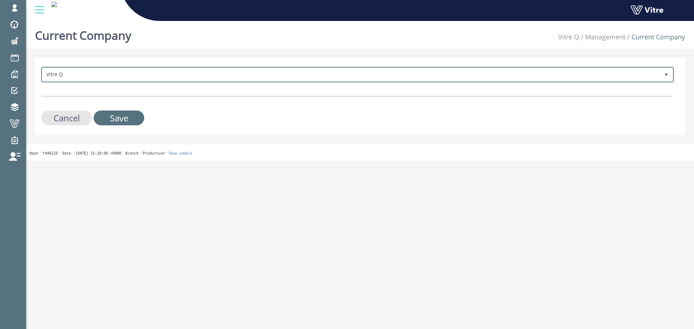
click at [249, 78] on span "Vitre Q" at bounding box center [350, 74] width 617 height 13
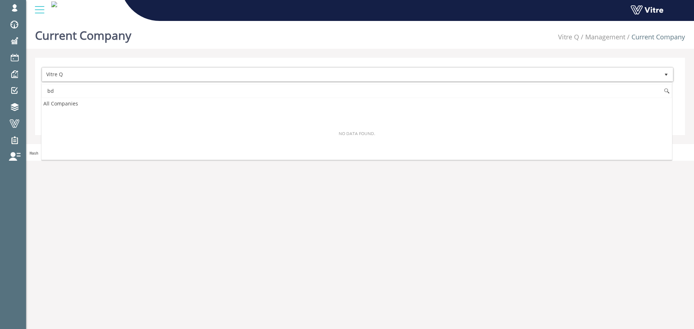
click at [233, 89] on input "bd" at bounding box center [357, 91] width 630 height 14
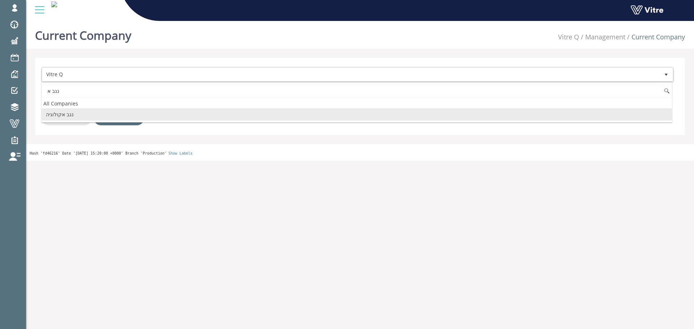
click at [82, 113] on li "נגב אקולוגיה" at bounding box center [357, 114] width 630 height 12
type input "נגב א"
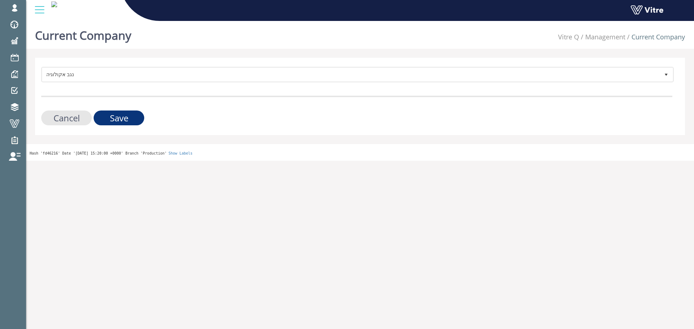
drag, startPoint x: 118, startPoint y: 114, endPoint x: 101, endPoint y: 116, distance: 17.4
click at [119, 114] on input "Save" at bounding box center [119, 118] width 51 height 15
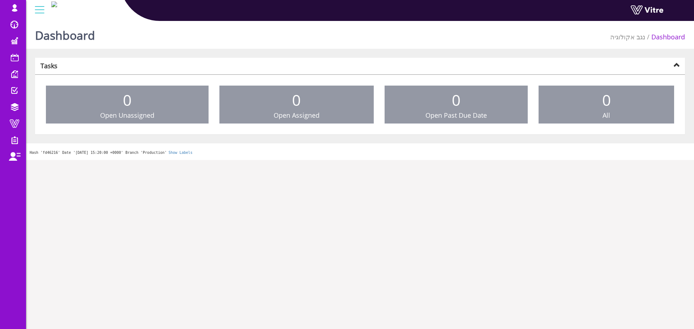
drag, startPoint x: 38, startPoint y: 35, endPoint x: 36, endPoint y: 29, distance: 6.4
click at [38, 35] on h1 "Dashboard" at bounding box center [65, 33] width 60 height 31
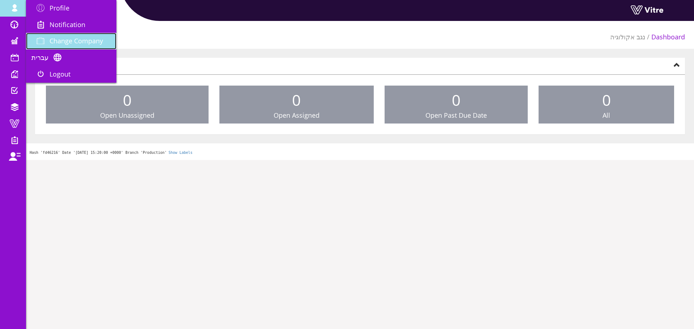
click at [50, 40] on span "Change Company" at bounding box center [76, 40] width 53 height 9
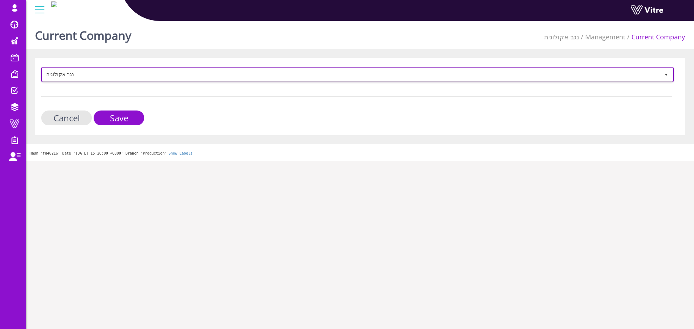
click at [160, 75] on span "נגב אקולוגיה" at bounding box center [350, 74] width 617 height 13
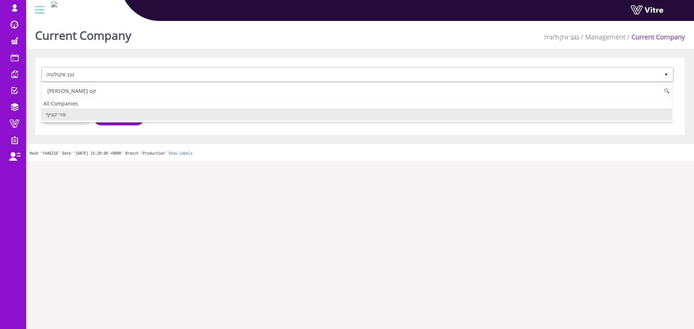
click at [133, 119] on li "פרי קטיף" at bounding box center [357, 114] width 630 height 12
type input "[PERSON_NAME] קט"
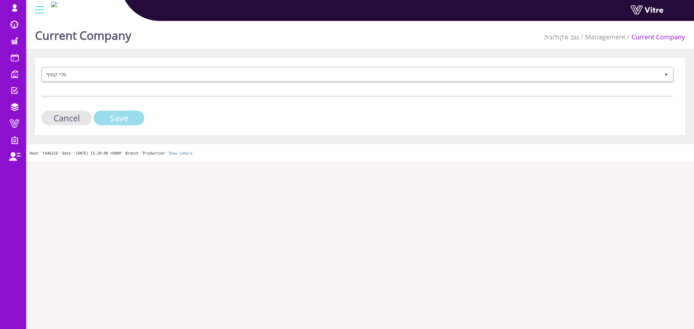
click at [132, 119] on input "Save" at bounding box center [119, 118] width 51 height 15
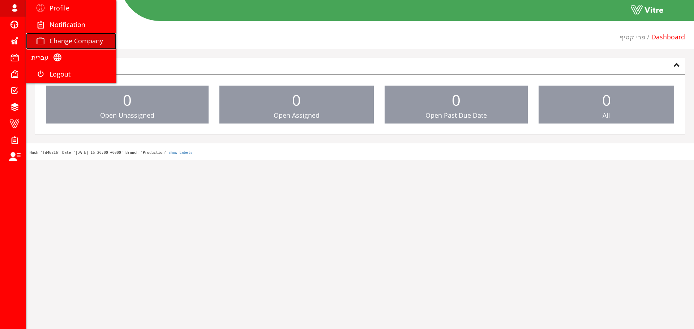
click at [84, 42] on span "Change Company" at bounding box center [76, 40] width 53 height 9
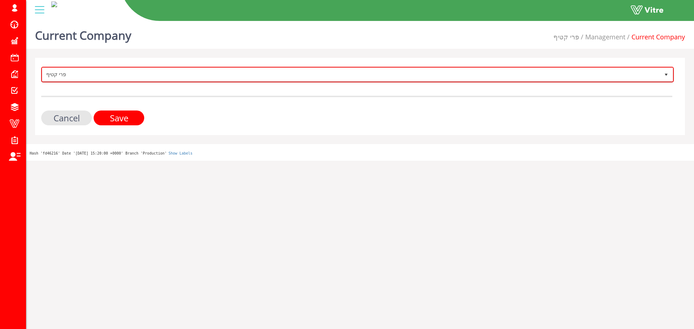
click at [154, 74] on span "פרי קטיף" at bounding box center [350, 74] width 617 height 13
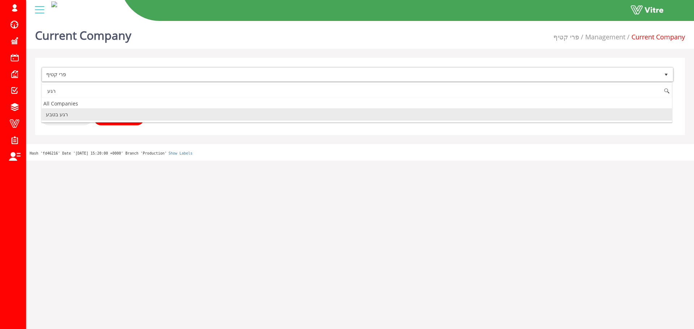
click at [81, 116] on li "רגע בטבע" at bounding box center [357, 114] width 630 height 12
type input "רגע"
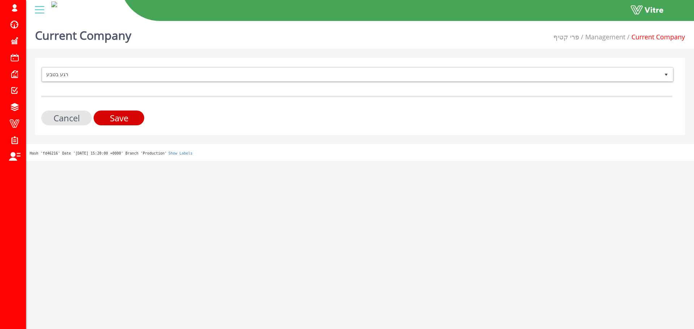
click at [127, 120] on input "Save" at bounding box center [119, 118] width 51 height 15
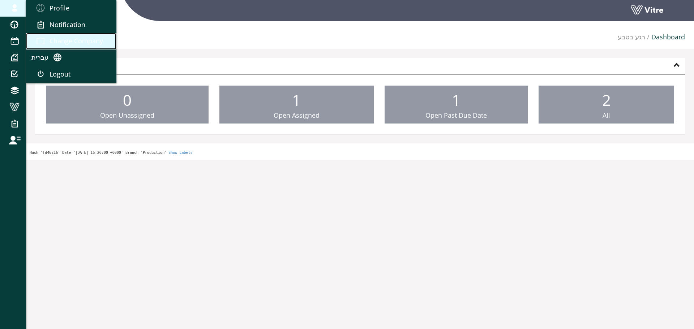
click at [46, 34] on link "Change Company" at bounding box center [71, 41] width 90 height 17
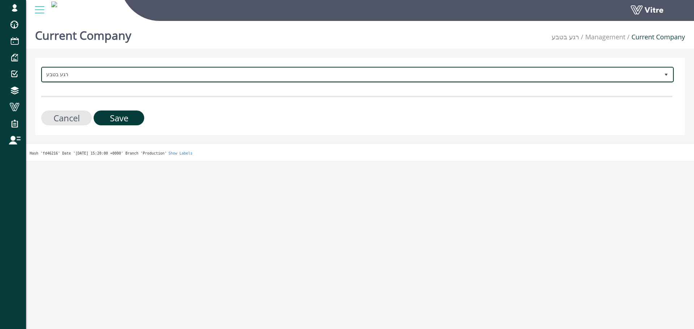
click at [164, 72] on span "רגע בטבע" at bounding box center [350, 74] width 617 height 13
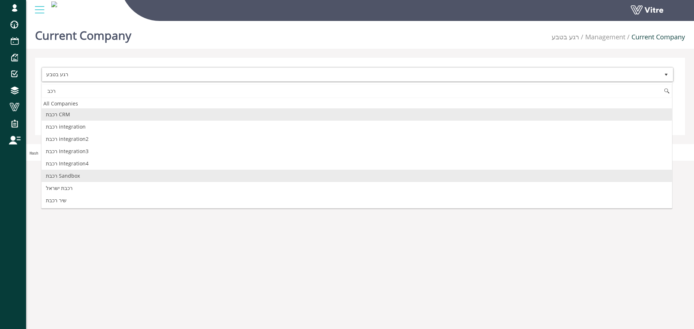
click at [86, 178] on li "רכבת Sandbox" at bounding box center [357, 176] width 630 height 12
type input "רכב"
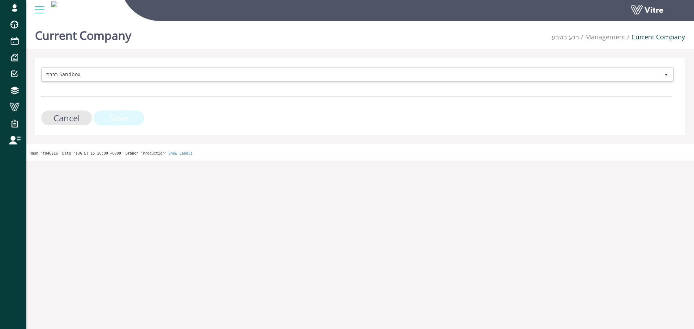
click at [132, 122] on input "Save" at bounding box center [119, 118] width 51 height 15
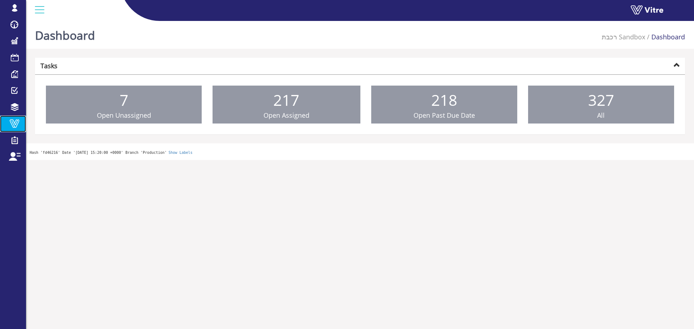
drag, startPoint x: 24, startPoint y: 128, endPoint x: 137, endPoint y: 71, distance: 127.0
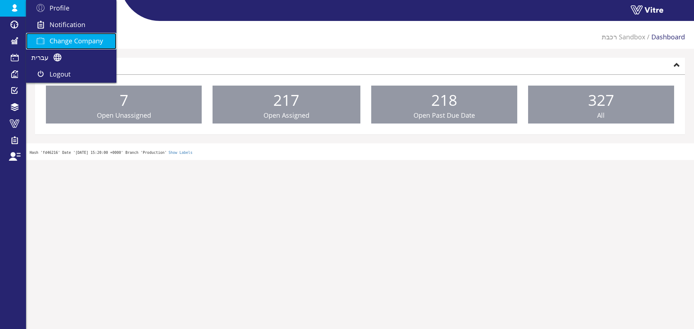
click at [55, 43] on span "Change Company" at bounding box center [76, 40] width 53 height 9
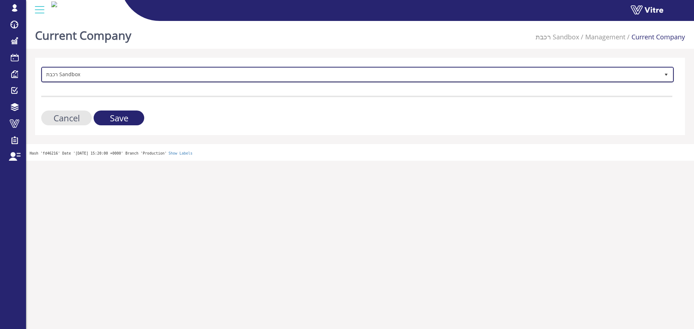
click at [127, 74] on span "רכבת Sandbox" at bounding box center [350, 74] width 617 height 13
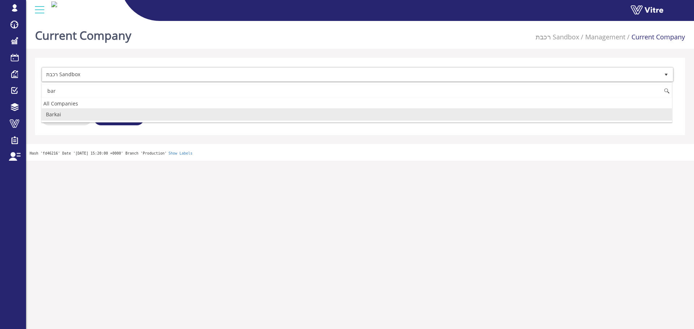
click at [80, 114] on li "Barkai" at bounding box center [357, 114] width 630 height 12
type input "bar"
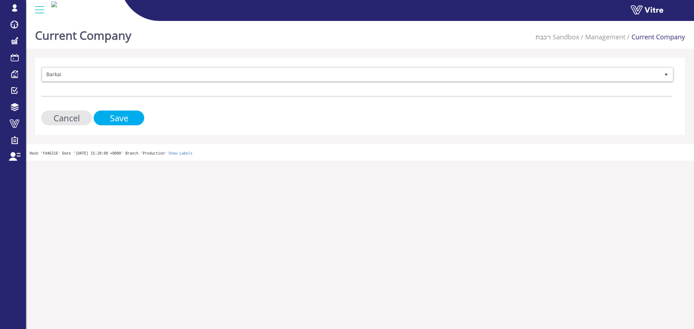
click at [137, 120] on input "Save" at bounding box center [119, 118] width 51 height 15
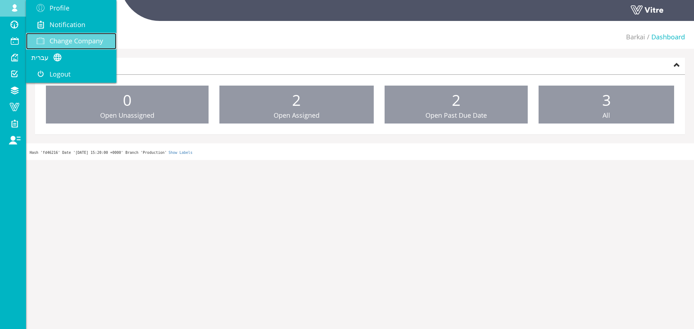
click at [67, 36] on link "Change Company" at bounding box center [71, 41] width 90 height 17
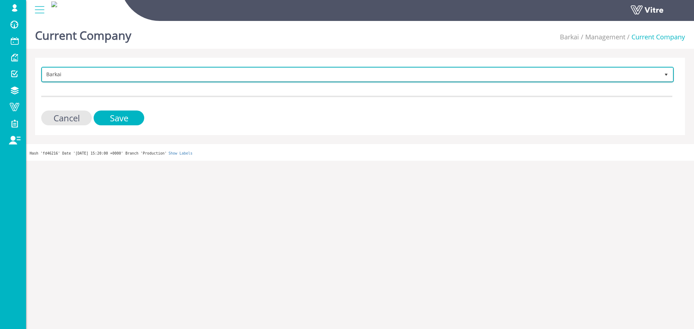
click at [152, 75] on span "Barkai" at bounding box center [350, 74] width 617 height 13
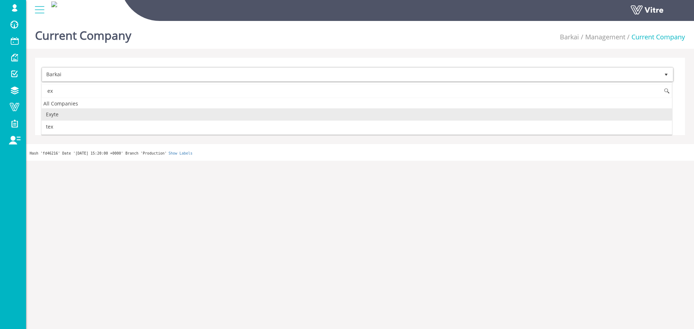
click at [77, 110] on li "Exyte" at bounding box center [357, 114] width 630 height 12
type input "ex"
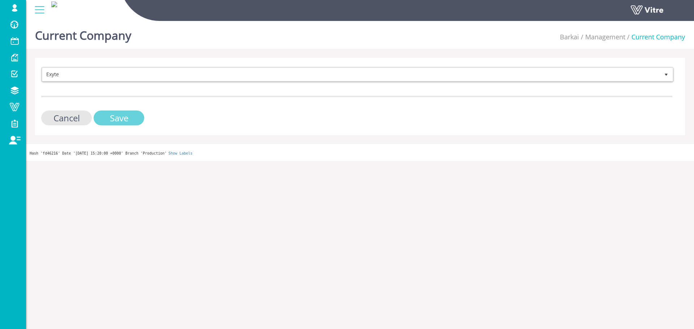
click at [100, 115] on input "Save" at bounding box center [119, 118] width 51 height 15
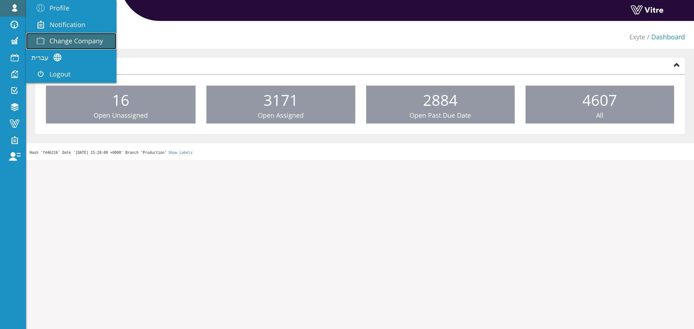
click at [67, 42] on span "Change Company" at bounding box center [76, 40] width 53 height 9
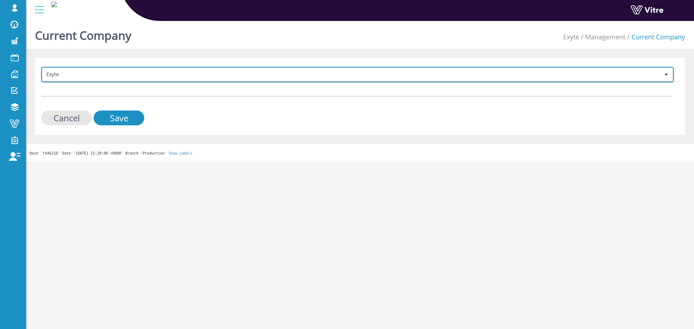
click at [139, 79] on span "Exyte" at bounding box center [350, 74] width 617 height 13
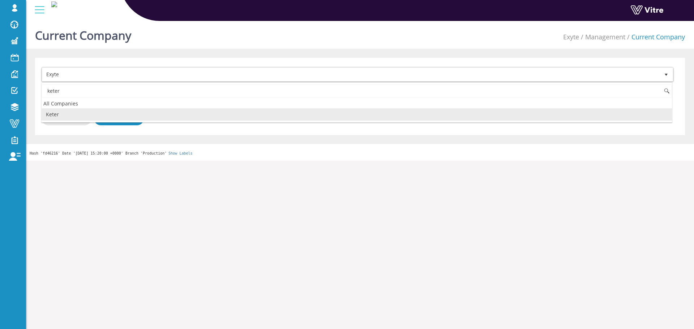
click at [115, 115] on li "Keter" at bounding box center [357, 114] width 630 height 12
type input "keter"
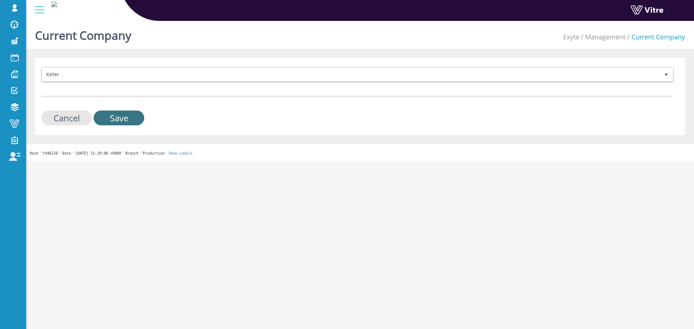
click at [133, 120] on input "Save" at bounding box center [119, 118] width 51 height 15
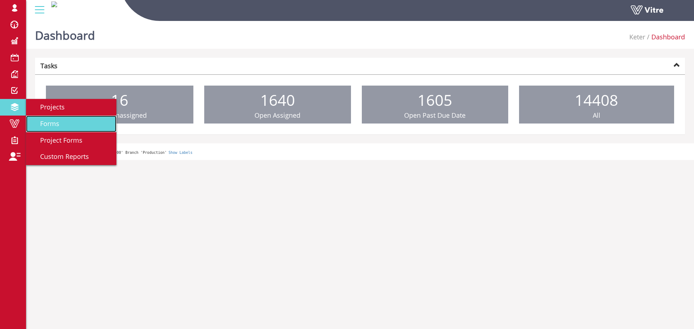
click at [42, 120] on span "Forms" at bounding box center [45, 123] width 28 height 9
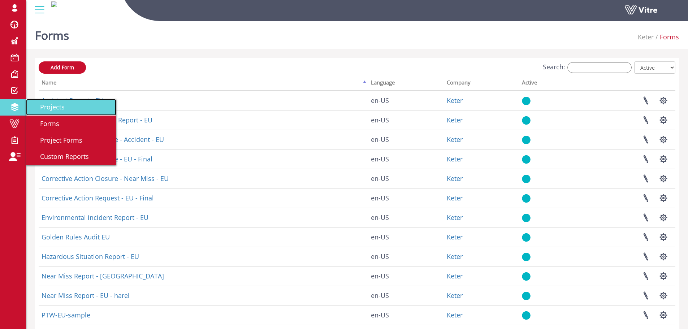
drag, startPoint x: 69, startPoint y: 106, endPoint x: 81, endPoint y: 103, distance: 11.9
click at [69, 106] on link "Projects" at bounding box center [71, 107] width 90 height 17
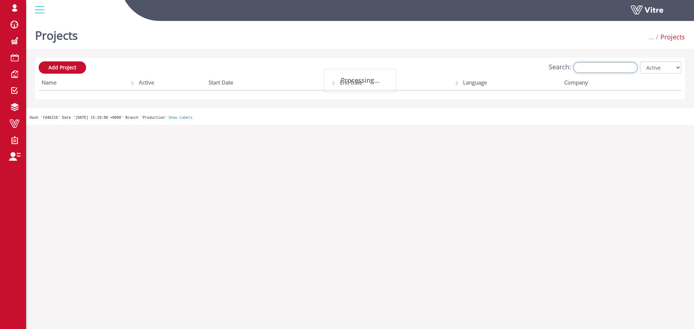
click at [582, 64] on input "Search:" at bounding box center [605, 67] width 64 height 11
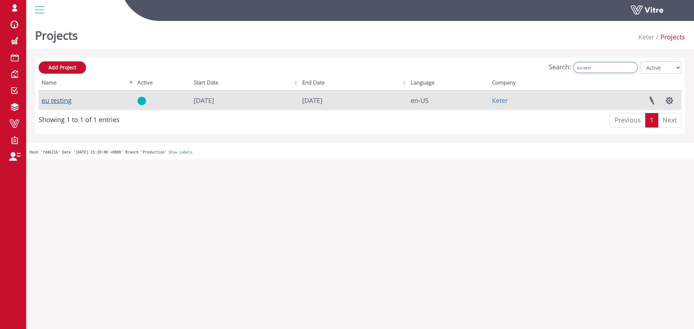
type input "eu test"
click at [66, 103] on link "eu testing" at bounding box center [57, 100] width 30 height 9
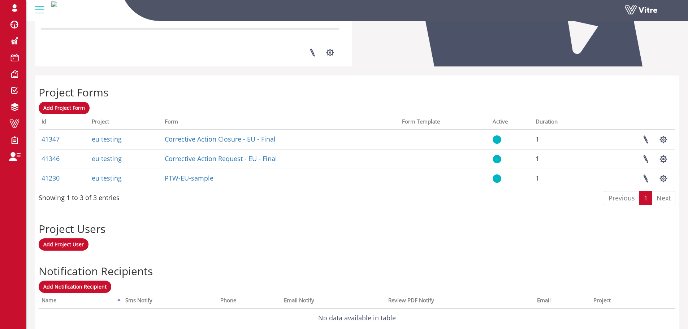
scroll to position [284, 0]
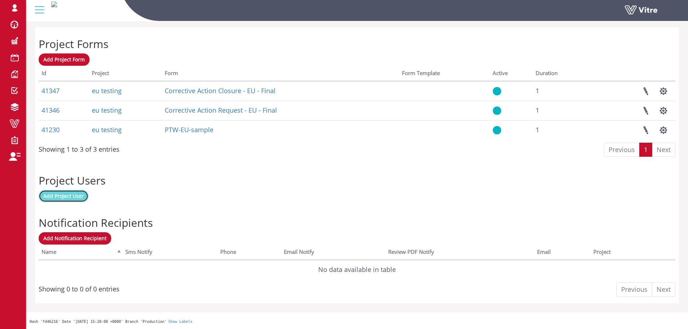
click at [84, 196] on link "Add Project User" at bounding box center [64, 196] width 50 height 12
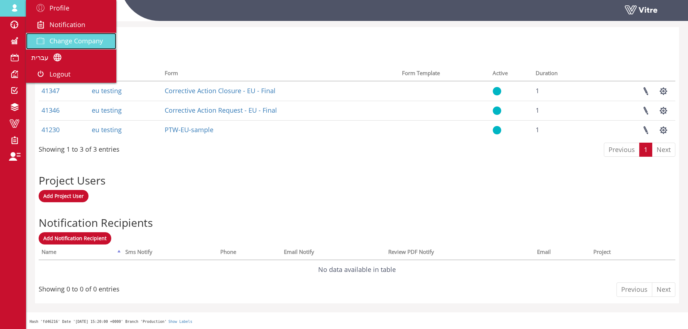
click at [48, 38] on span at bounding box center [40, 40] width 18 height 9
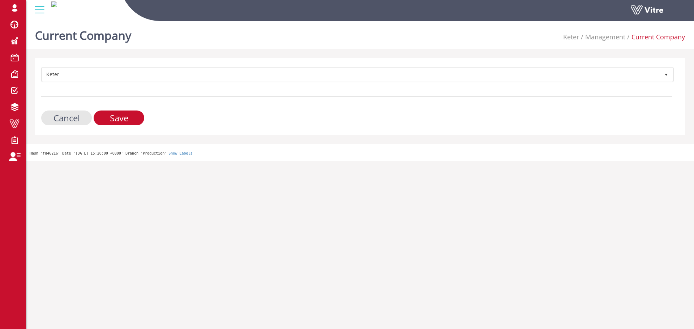
click at [184, 65] on div "Keter 218 Cancel Save" at bounding box center [360, 96] width 650 height 77
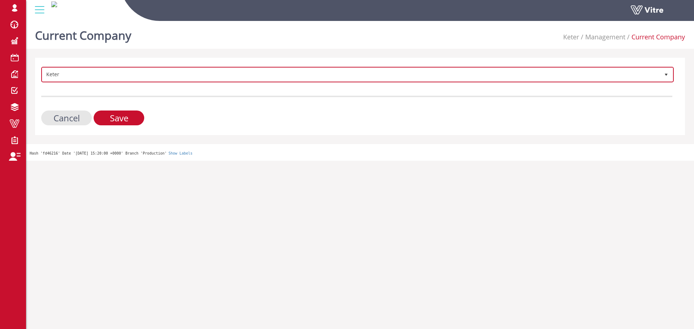
click at [184, 69] on span "Keter" at bounding box center [350, 74] width 617 height 13
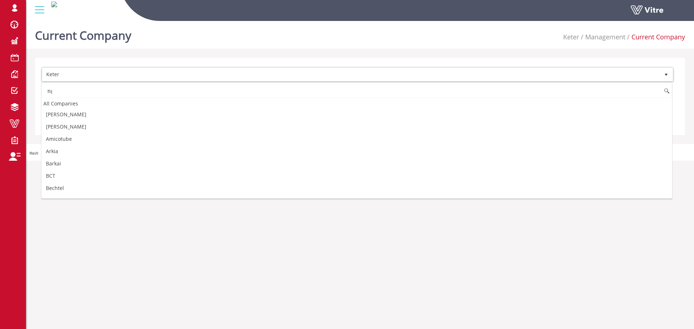
type input "ן"
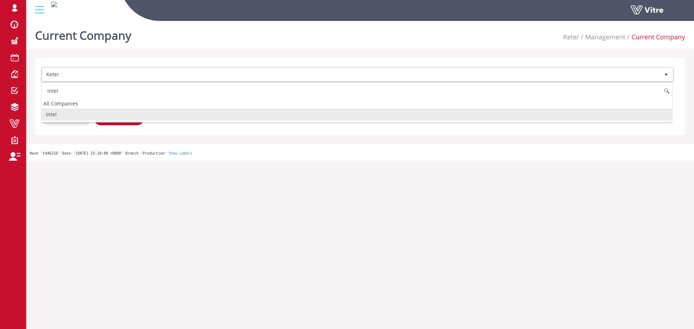
click at [135, 119] on li "Intel" at bounding box center [357, 114] width 630 height 12
type input "intel"
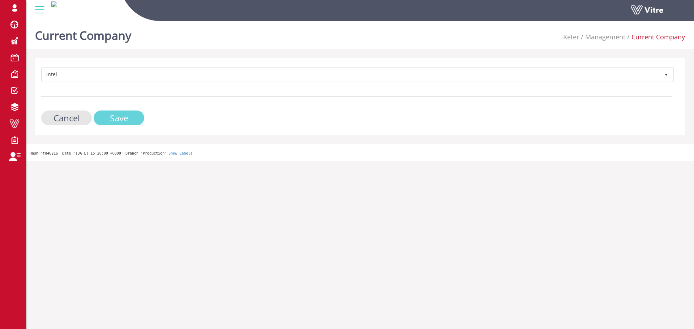
click at [135, 119] on input "Save" at bounding box center [119, 118] width 51 height 15
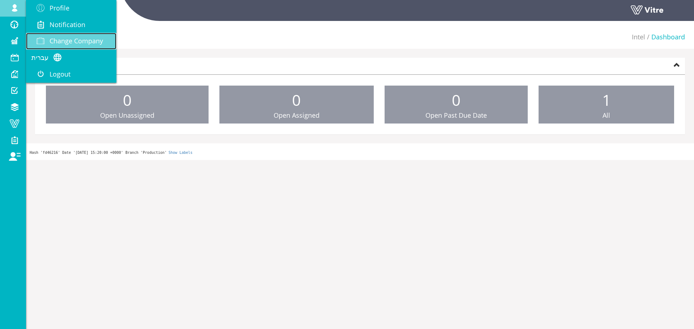
click at [106, 44] on link "Change Company" at bounding box center [71, 41] width 90 height 17
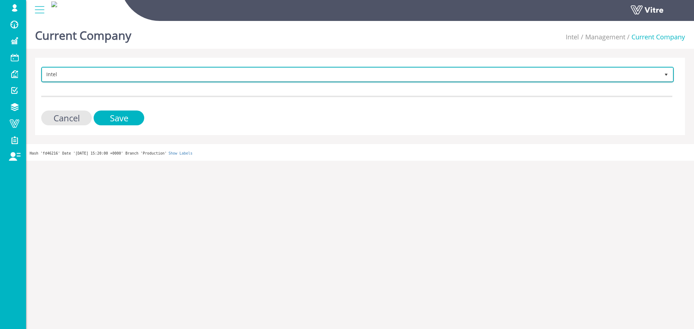
click at [97, 76] on span "Intel" at bounding box center [350, 74] width 617 height 13
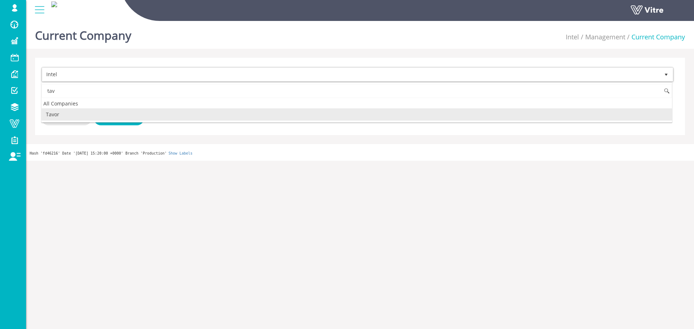
click at [85, 117] on li "Tavor" at bounding box center [357, 114] width 630 height 12
type input "tav"
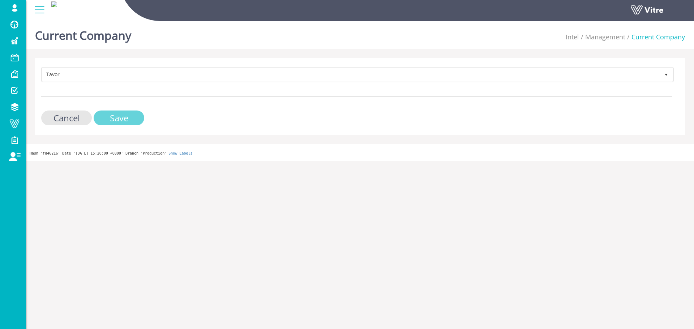
click at [103, 116] on input "Save" at bounding box center [119, 118] width 51 height 15
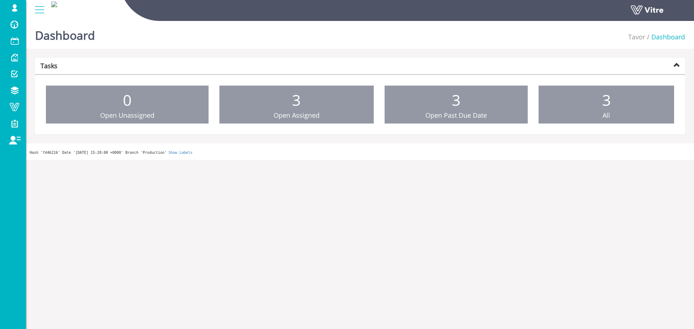
click at [397, 59] on link "Tasks" at bounding box center [360, 66] width 650 height 17
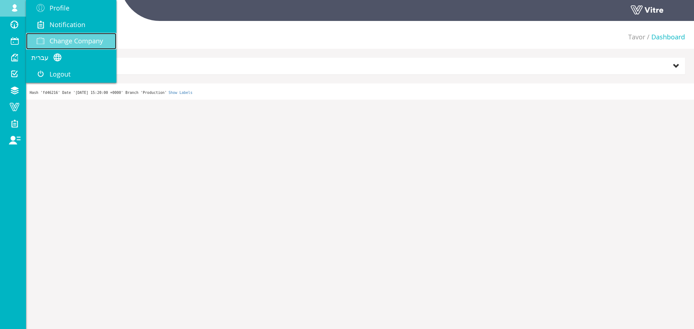
click at [64, 39] on span "Change Company" at bounding box center [76, 40] width 53 height 9
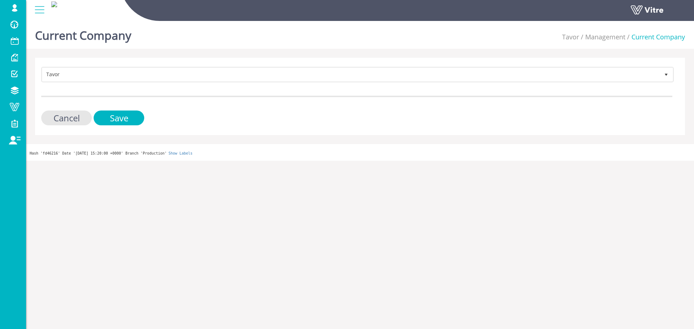
click at [145, 88] on form "Tavor 221 Cancel Save" at bounding box center [356, 96] width 631 height 59
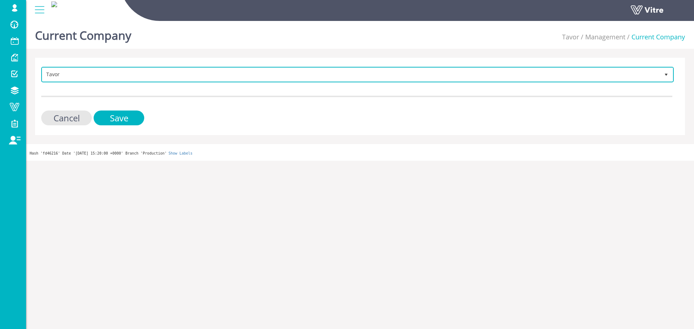
click at [148, 81] on span "Tavor" at bounding box center [357, 75] width 631 height 14
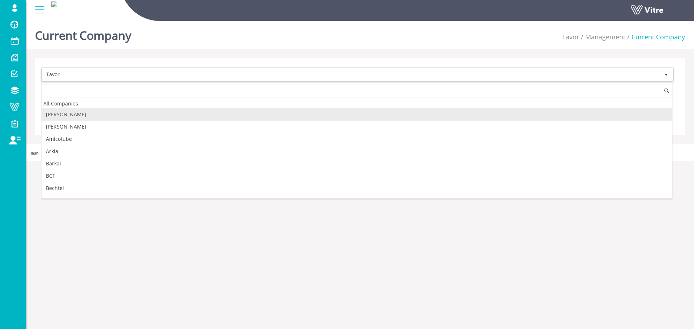
drag, startPoint x: 87, startPoint y: 116, endPoint x: 135, endPoint y: 113, distance: 47.4
click at [87, 115] on li "[PERSON_NAME]" at bounding box center [357, 114] width 630 height 12
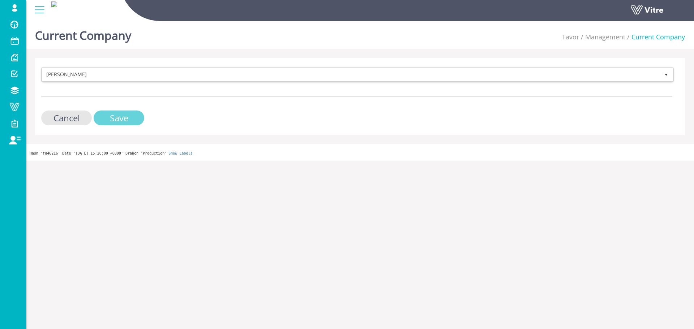
click at [128, 119] on input "Save" at bounding box center [119, 118] width 51 height 15
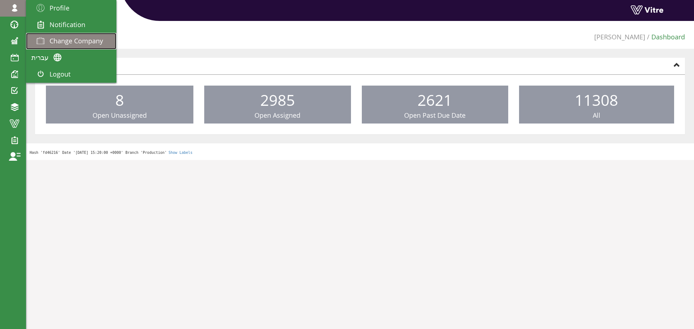
click at [47, 35] on link "Change Company" at bounding box center [71, 41] width 90 height 17
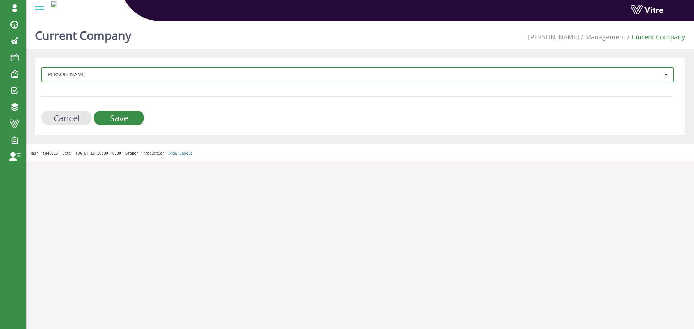
click at [185, 77] on span "[PERSON_NAME]" at bounding box center [350, 74] width 617 height 13
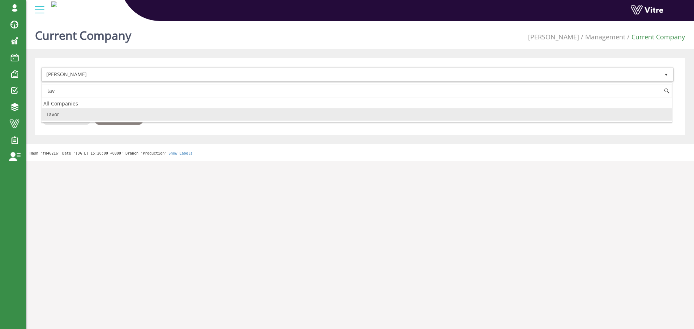
click at [96, 112] on li "Tavor" at bounding box center [357, 114] width 630 height 12
type input "tav"
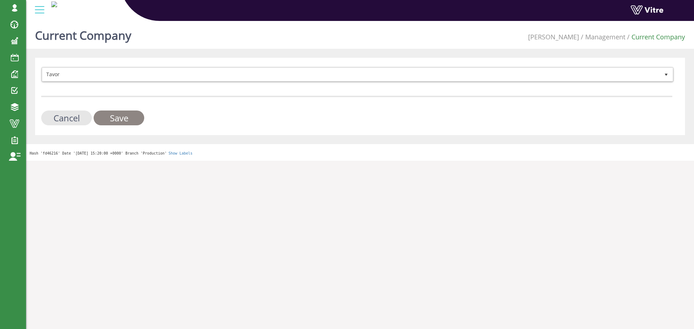
click at [119, 114] on input "Save" at bounding box center [119, 118] width 51 height 15
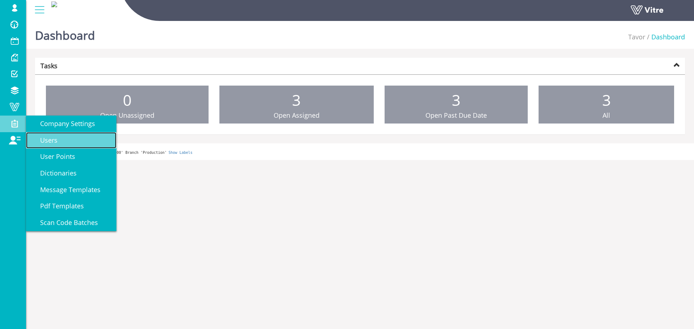
click at [41, 133] on link "Users" at bounding box center [71, 140] width 90 height 17
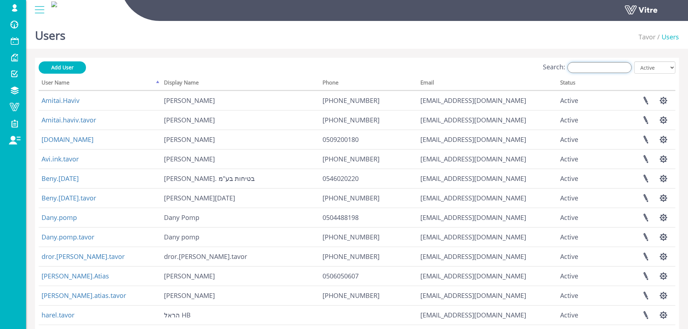
click at [606, 70] on input "Search:" at bounding box center [600, 67] width 64 height 11
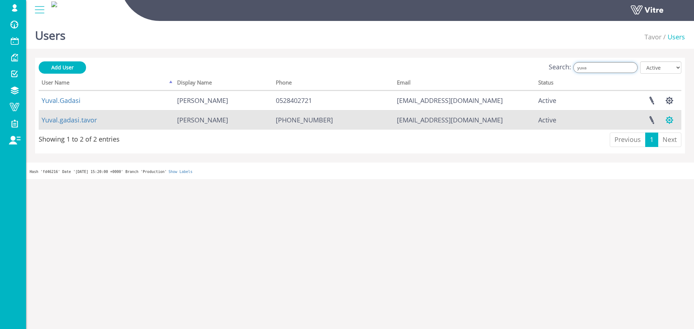
type input "yuva"
click at [667, 117] on button "button" at bounding box center [669, 120] width 18 height 19
click at [670, 142] on link "Manage User Settings" at bounding box center [640, 146] width 76 height 9
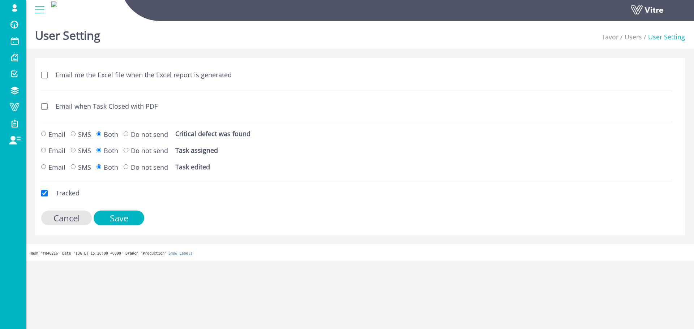
click at [123, 107] on label "Email when Task Closed with PDF" at bounding box center [102, 106] width 109 height 9
click at [48, 107] on input "Email when Task Closed with PDF" at bounding box center [44, 106] width 7 height 7
click at [128, 106] on label "Email when Task Closed with PDF" at bounding box center [102, 106] width 109 height 9
click at [48, 106] on input "Email when Task Closed with PDF" at bounding box center [44, 106] width 7 height 7
click at [42, 104] on input "Email when Task Closed with PDF" at bounding box center [44, 106] width 7 height 7
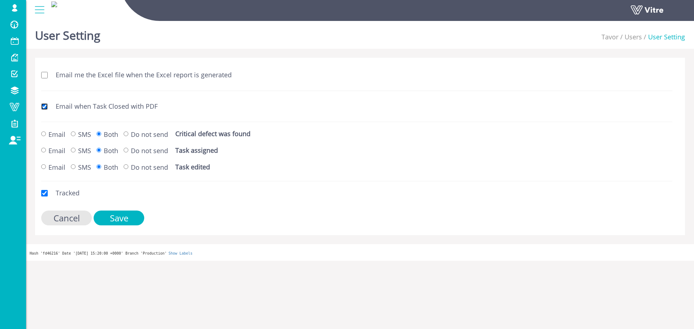
click at [45, 106] on input "Email when Task Closed with PDF" at bounding box center [44, 106] width 7 height 7
click at [44, 108] on input "Email when Task Closed with PDF" at bounding box center [44, 106] width 7 height 7
click at [44, 107] on input "Email when Task Closed with PDF" at bounding box center [44, 106] width 7 height 7
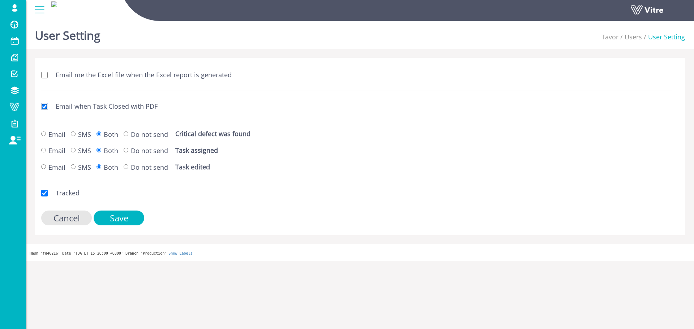
checkbox input "false"
click at [46, 73] on input "Email me the Excel file when the Excel report is generated" at bounding box center [44, 75] width 7 height 7
click at [46, 70] on div "Email me the Excel file when the Excel report is generated" at bounding box center [196, 75] width 321 height 17
click at [45, 76] on input "Email me the Excel file when the Excel report is generated" at bounding box center [44, 75] width 7 height 7
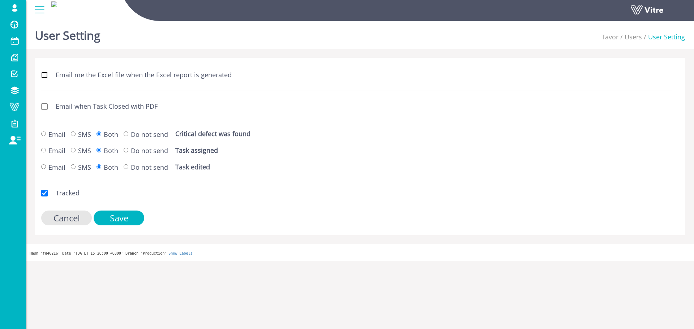
click at [45, 76] on input "Email me the Excel file when the Excel report is generated" at bounding box center [44, 75] width 7 height 7
checkbox input "false"
click at [51, 115] on form "Email me the Excel file when the Excel report is generated Email when Task Clos…" at bounding box center [356, 146] width 631 height 159
click at [49, 112] on div "Email when Task Closed with PDF" at bounding box center [196, 106] width 321 height 17
click at [34, 102] on div "User Setting Tavor Users User Setting Email me the Excel file when the Excel re…" at bounding box center [360, 139] width 668 height 243
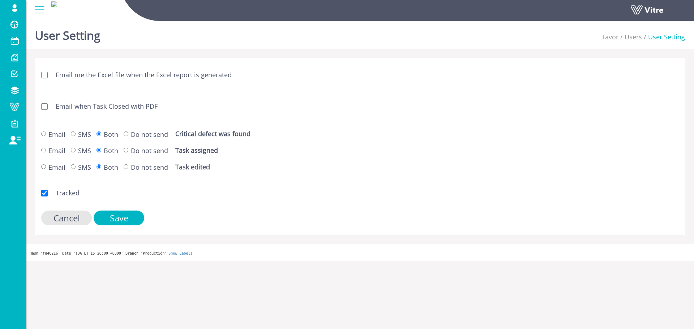
click at [46, 104] on input "Email when Task Closed with PDF" at bounding box center [44, 106] width 7 height 7
click at [73, 115] on div "Email when Task Closed with PDF Loading..." at bounding box center [357, 106] width 642 height 17
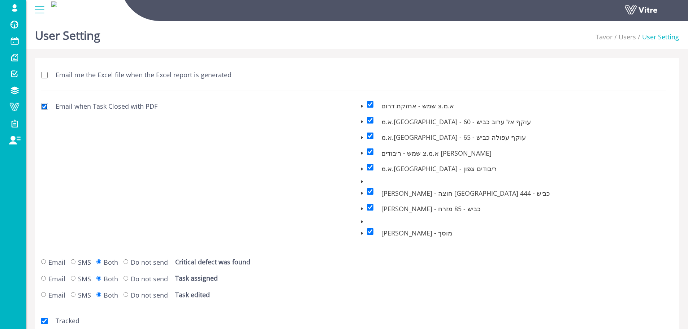
click at [47, 109] on input "Email when Task Closed with PDF" at bounding box center [44, 106] width 7 height 7
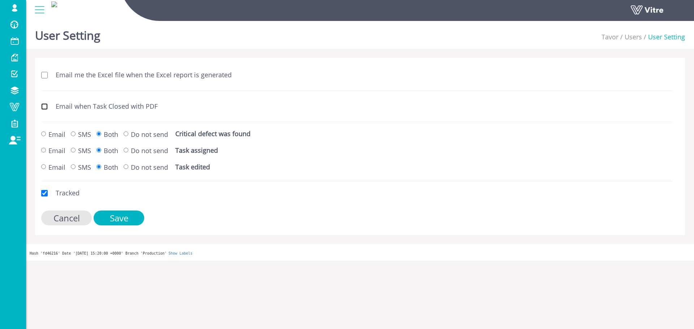
click at [46, 108] on input "Email when Task Closed with PDF" at bounding box center [44, 106] width 7 height 7
checkbox input "true"
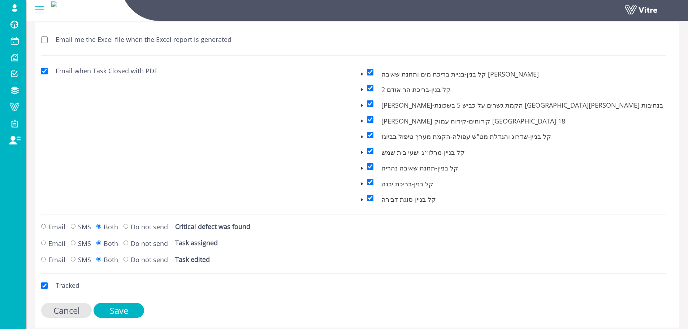
scroll to position [60, 0]
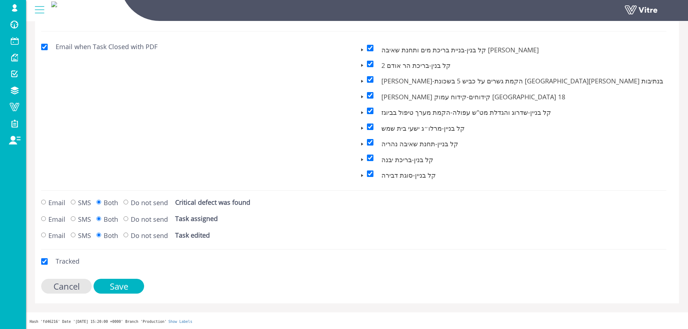
click at [145, 288] on div "Cancel Save" at bounding box center [353, 286] width 625 height 15
click at [141, 288] on input "Save" at bounding box center [119, 286] width 51 height 15
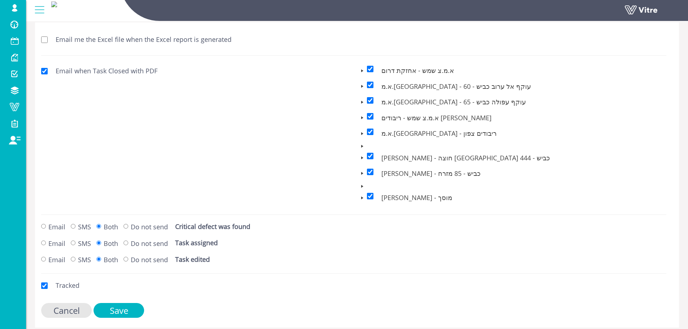
scroll to position [60, 0]
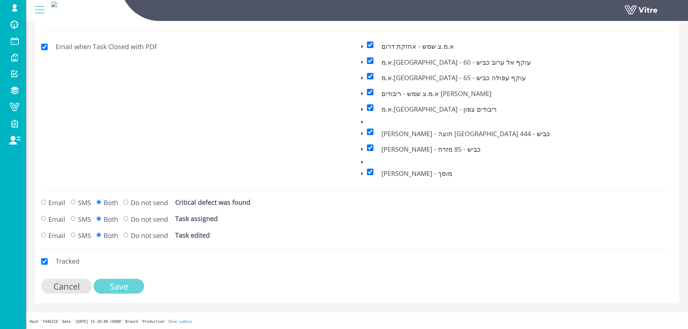
click at [142, 282] on input "Save" at bounding box center [119, 286] width 51 height 15
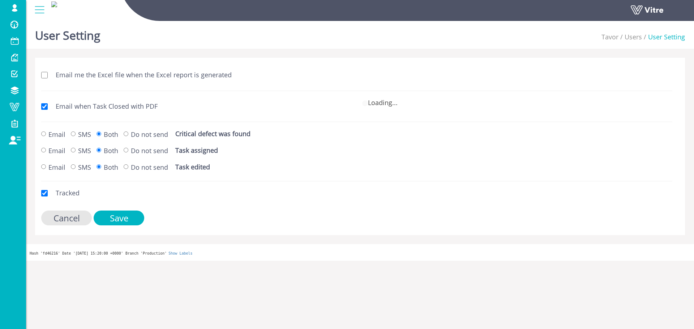
click at [113, 115] on div "Email when Task Closed with PDF Loading..." at bounding box center [357, 106] width 642 height 17
click at [114, 115] on div "Email when Task Closed with PDF Loading..." at bounding box center [357, 106] width 642 height 17
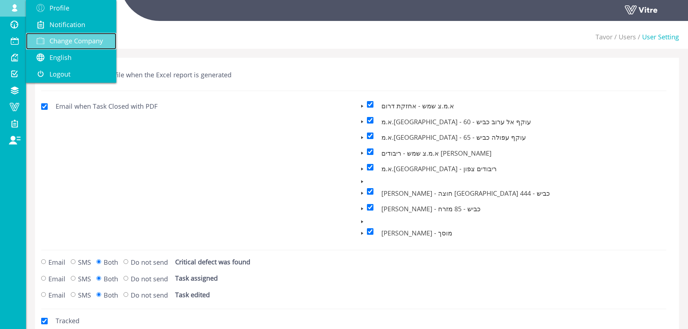
click at [86, 45] on span "Change Company" at bounding box center [76, 40] width 53 height 9
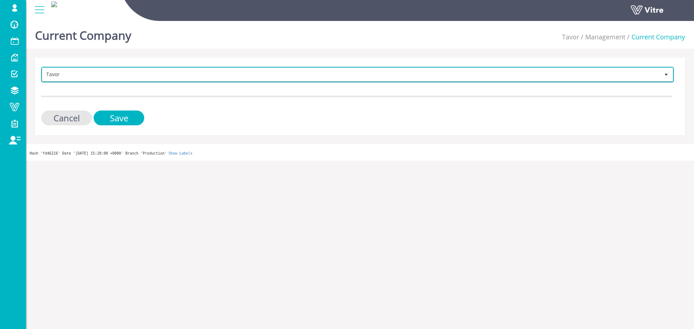
click at [104, 79] on span "Tavor" at bounding box center [350, 74] width 617 height 13
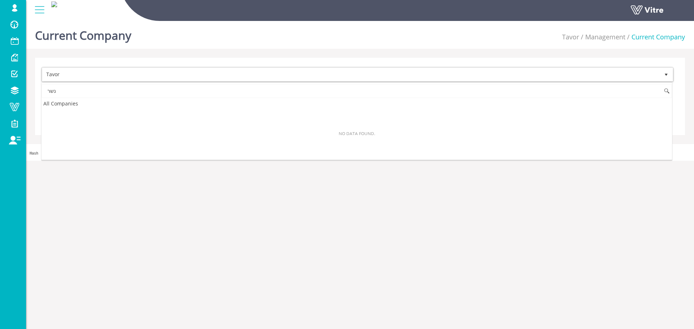
click at [93, 94] on input "נשר" at bounding box center [357, 91] width 630 height 14
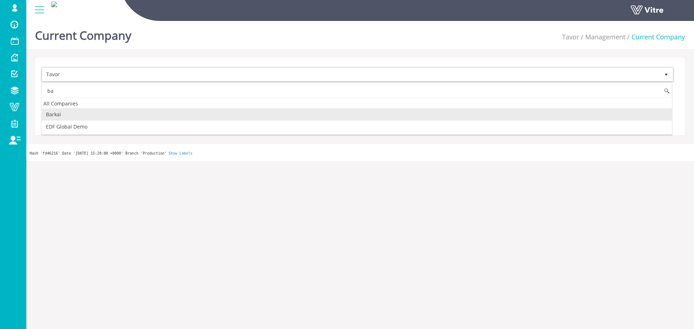
click at [70, 112] on li "Barkai" at bounding box center [357, 114] width 630 height 12
type input "ba"
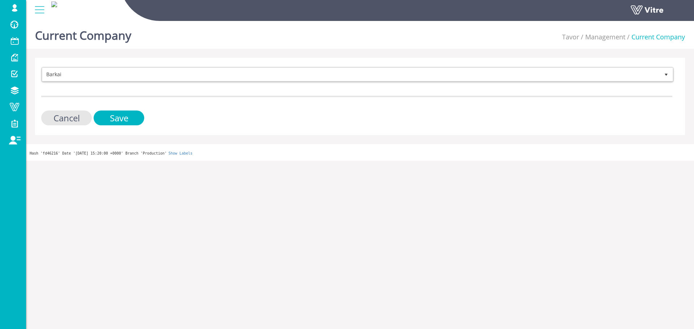
click at [155, 117] on div "Cancel Save" at bounding box center [356, 118] width 631 height 15
click at [133, 117] on input "Save" at bounding box center [119, 118] width 51 height 15
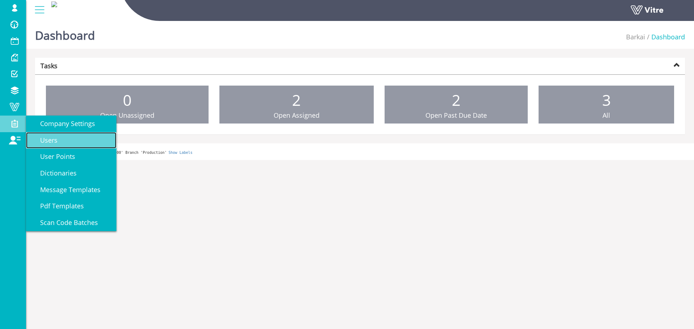
click at [51, 135] on link "Users" at bounding box center [71, 140] width 90 height 17
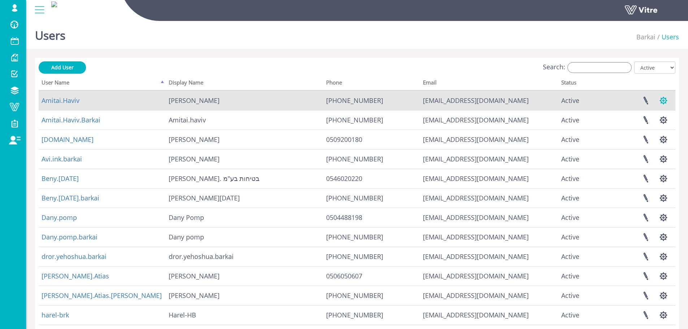
drag, startPoint x: 665, startPoint y: 96, endPoint x: 661, endPoint y: 98, distance: 5.0
click at [665, 96] on button "button" at bounding box center [664, 100] width 18 height 19
click at [654, 124] on link "Manage User Settings" at bounding box center [635, 126] width 76 height 9
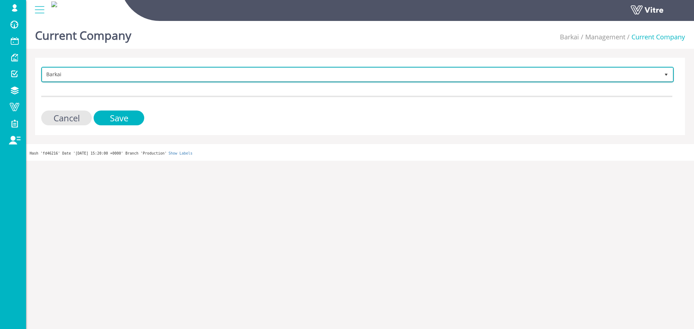
click at [120, 79] on span "Barkai" at bounding box center [350, 74] width 617 height 13
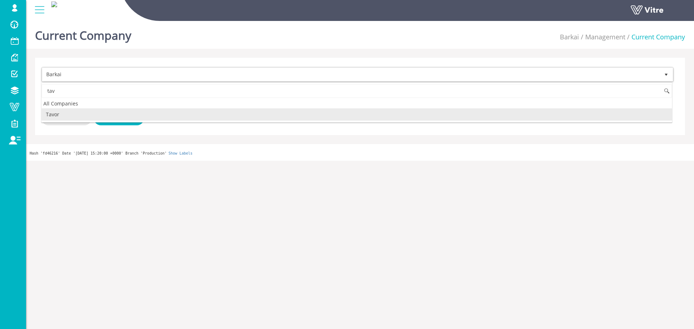
click at [79, 110] on li "Tavor" at bounding box center [357, 114] width 630 height 12
type input "tav"
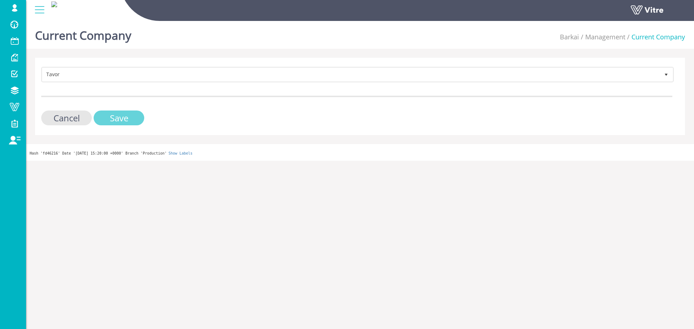
click at [106, 118] on input "Save" at bounding box center [119, 118] width 51 height 15
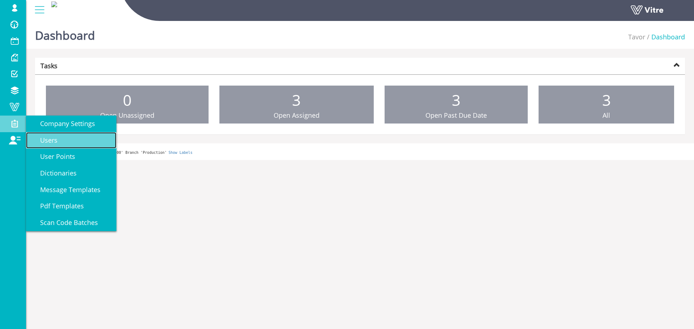
click at [49, 137] on span "Users" at bounding box center [44, 140] width 26 height 9
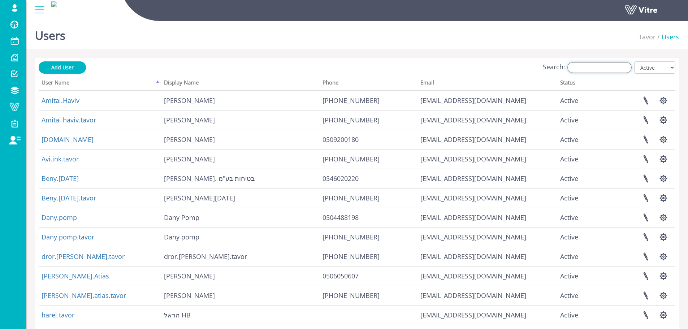
click at [574, 71] on label "Search:" at bounding box center [587, 67] width 89 height 11
click at [574, 71] on input "Search:" at bounding box center [600, 67] width 64 height 11
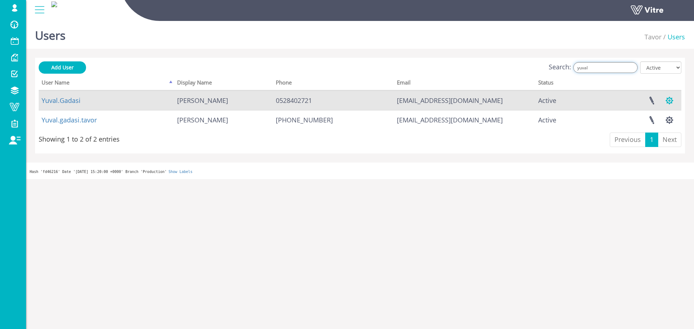
type input "yuval"
click at [669, 102] on button "button" at bounding box center [669, 100] width 18 height 19
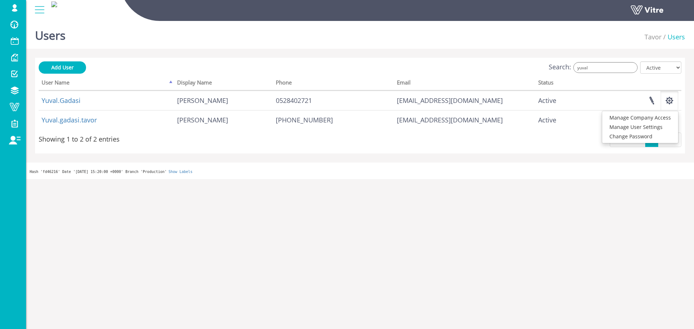
click at [541, 179] on html "sagi@vitre.io Profile Notification Change Company English English Español Franç…" at bounding box center [347, 89] width 694 height 179
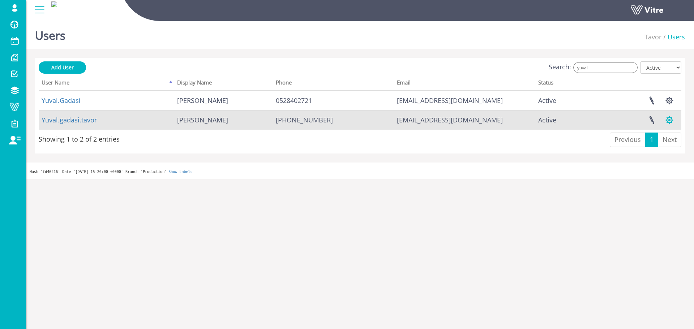
click at [670, 116] on button "button" at bounding box center [669, 120] width 18 height 19
click at [656, 145] on link "Manage User Settings" at bounding box center [640, 146] width 76 height 9
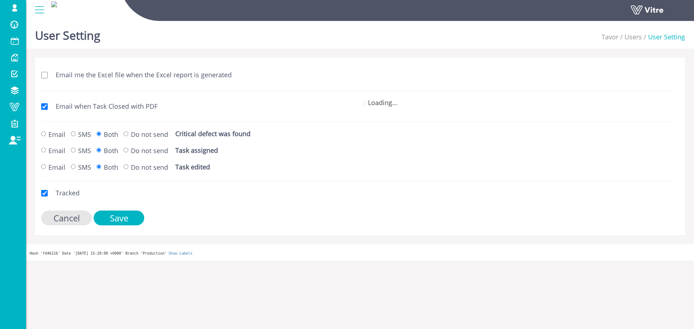
click at [121, 77] on label "Email me the Excel file when the Excel report is generated" at bounding box center [139, 74] width 183 height 9
click at [48, 77] on input "Email me the Excel file when the Excel report is generated" at bounding box center [44, 75] width 7 height 7
click at [122, 74] on label "Email me the Excel file when the Excel report is generated" at bounding box center [139, 74] width 183 height 9
click at [48, 74] on input "Email me the Excel file when the Excel report is generated" at bounding box center [44, 75] width 7 height 7
click at [44, 76] on input "Email me the Excel file when the Excel report is generated" at bounding box center [44, 75] width 7 height 7
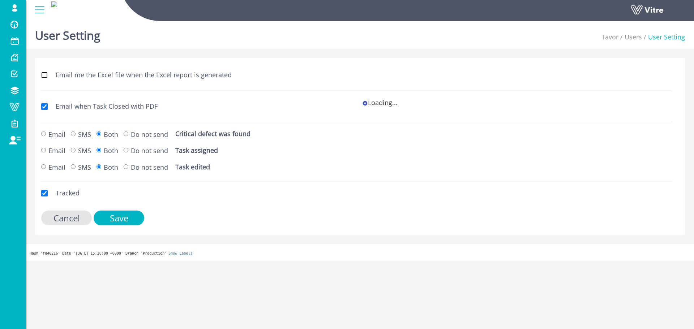
checkbox input "true"
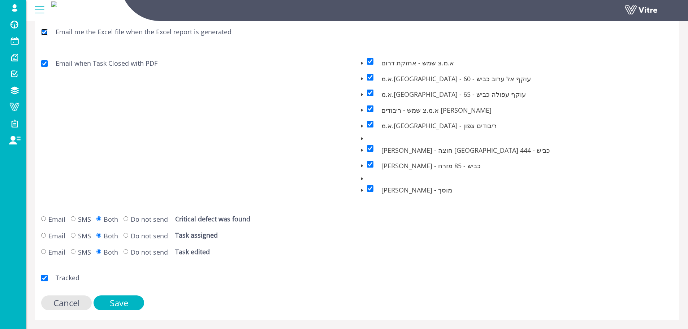
scroll to position [60, 0]
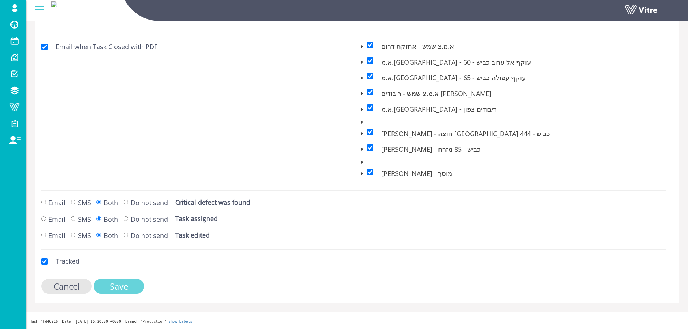
click at [121, 291] on input "Save" at bounding box center [119, 286] width 51 height 15
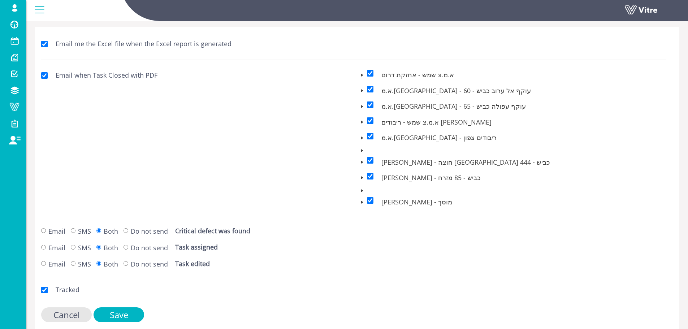
scroll to position [60, 0]
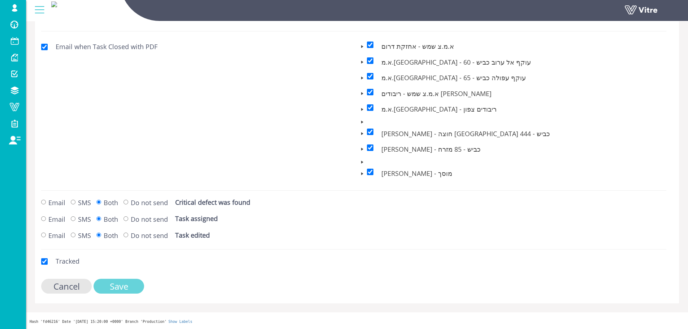
click at [132, 289] on input "Save" at bounding box center [119, 286] width 51 height 15
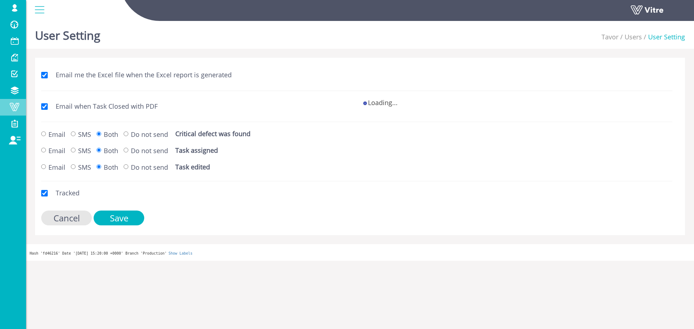
click at [16, 107] on span at bounding box center [14, 107] width 18 height 9
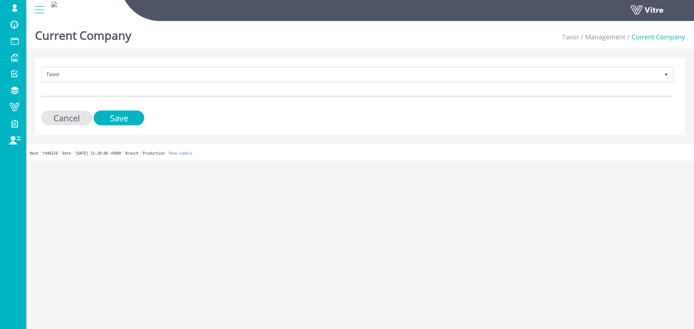
click at [155, 65] on div "Tavor 221 Cancel Save" at bounding box center [360, 96] width 650 height 77
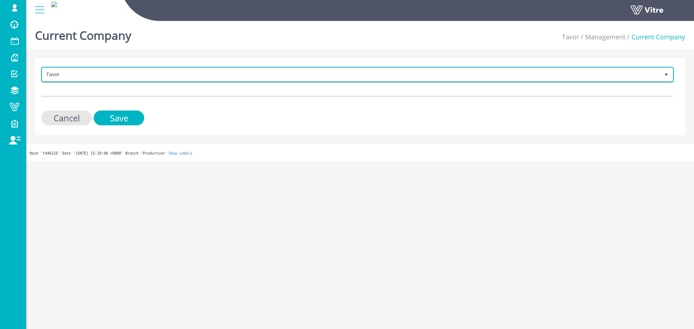
click at [115, 81] on span "Tavor 221" at bounding box center [357, 75] width 632 height 16
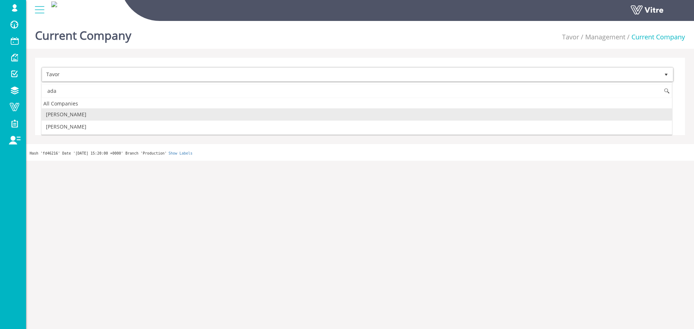
drag, startPoint x: 66, startPoint y: 111, endPoint x: 96, endPoint y: 112, distance: 30.4
click at [66, 111] on li "[PERSON_NAME]" at bounding box center [357, 114] width 630 height 12
type input "ada"
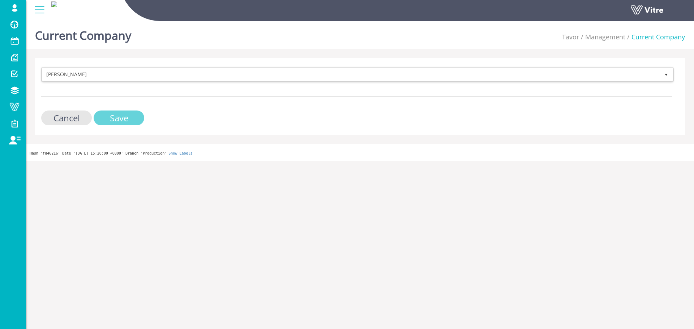
click at [106, 112] on input "Save" at bounding box center [119, 118] width 51 height 15
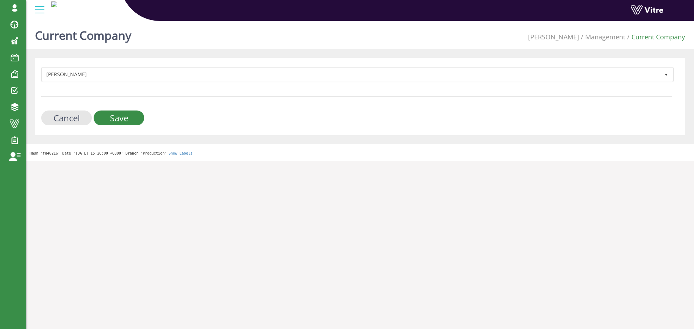
click at [126, 108] on form "Adama 379 Cancel Save" at bounding box center [356, 96] width 631 height 59
click at [126, 116] on input "Save" at bounding box center [119, 118] width 51 height 15
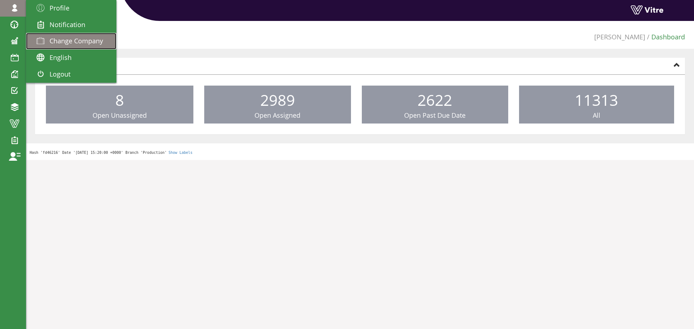
click at [59, 34] on link "Change Company" at bounding box center [71, 41] width 90 height 17
click at [56, 45] on span "Change Company" at bounding box center [76, 40] width 53 height 9
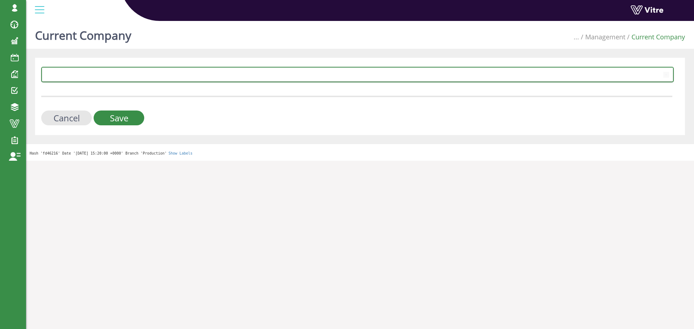
click at [112, 73] on span at bounding box center [350, 74] width 617 height 13
click at [181, 77] on span "[PERSON_NAME]" at bounding box center [350, 74] width 617 height 13
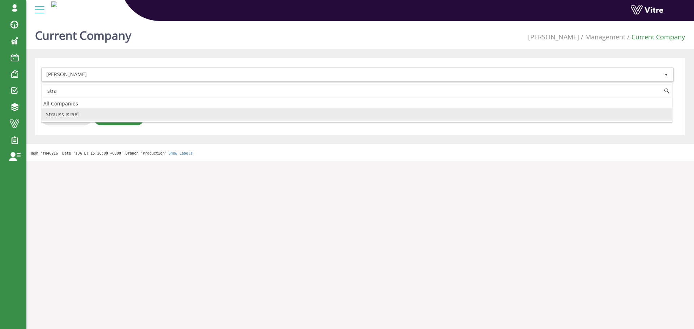
click at [85, 112] on li "Strauss Israel" at bounding box center [357, 114] width 630 height 12
type input "stra"
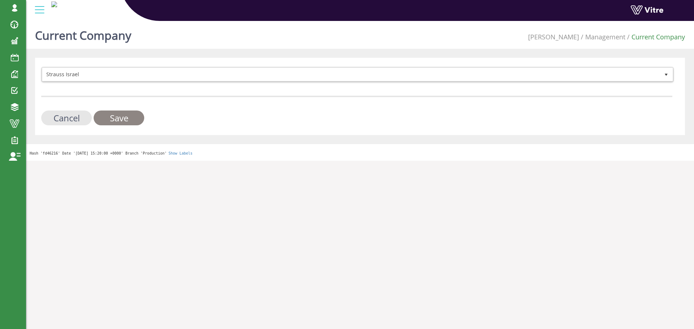
click at [140, 120] on input "Save" at bounding box center [119, 118] width 51 height 15
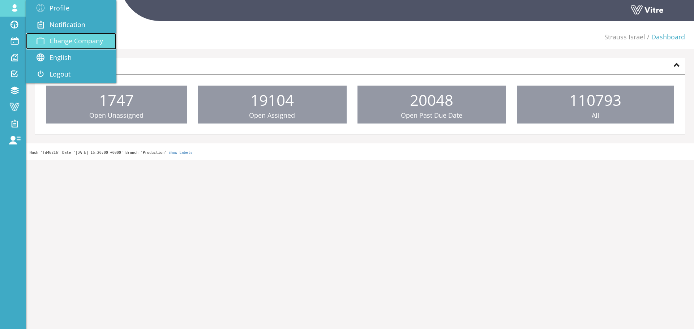
click at [80, 46] on link "Change Company" at bounding box center [71, 41] width 90 height 17
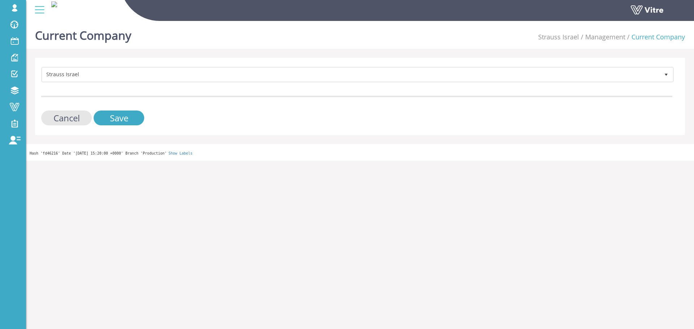
drag, startPoint x: 0, startPoint y: 0, endPoint x: 110, endPoint y: 54, distance: 122.3
click at [110, 54] on div "Current Company Strauss Israel Management Current Company Strauss Israel 222 Ca…" at bounding box center [360, 89] width 668 height 143
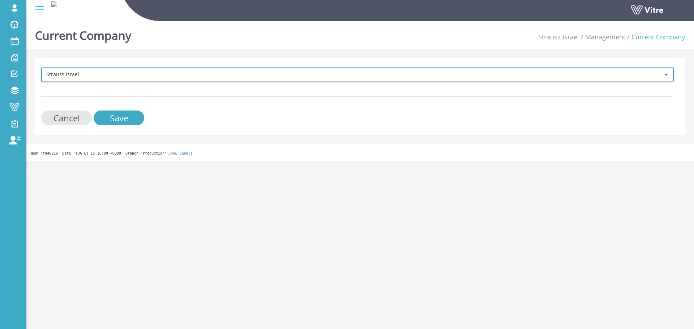
click at [88, 70] on span "Strauss Israel" at bounding box center [350, 74] width 617 height 13
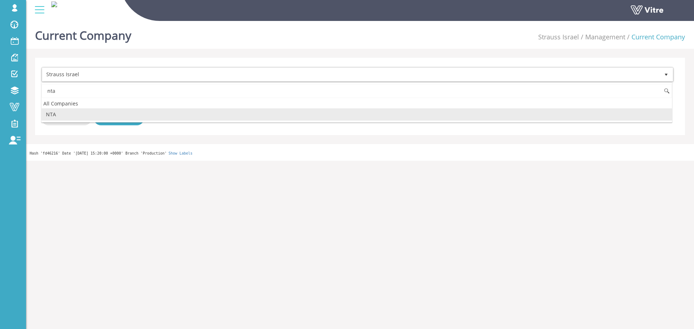
click at [76, 117] on li "NTA" at bounding box center [357, 114] width 630 height 12
type input "nta"
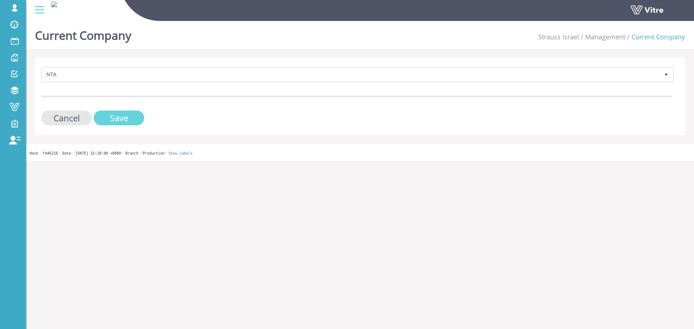
click at [102, 114] on input "Save" at bounding box center [119, 118] width 51 height 15
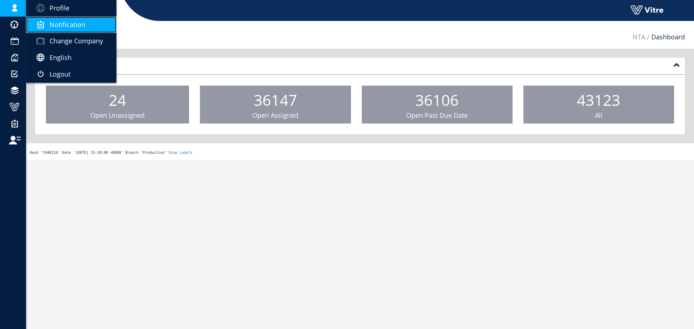
click at [42, 31] on link "Notification" at bounding box center [71, 25] width 90 height 17
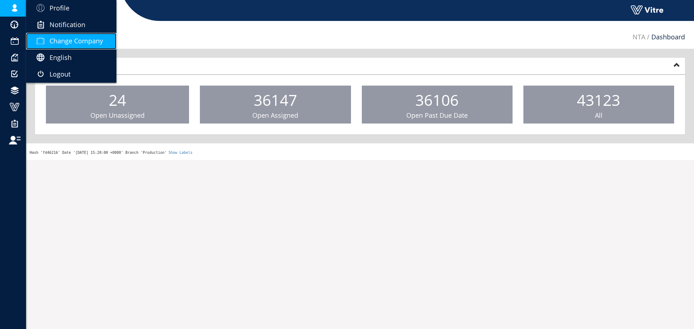
click at [46, 35] on link "Change Company" at bounding box center [71, 41] width 90 height 17
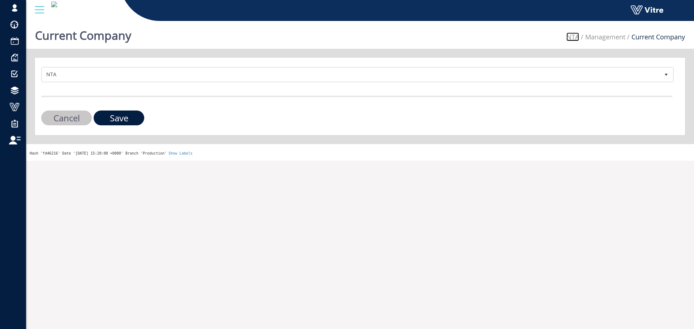
click at [572, 39] on link "NTA" at bounding box center [572, 37] width 13 height 9
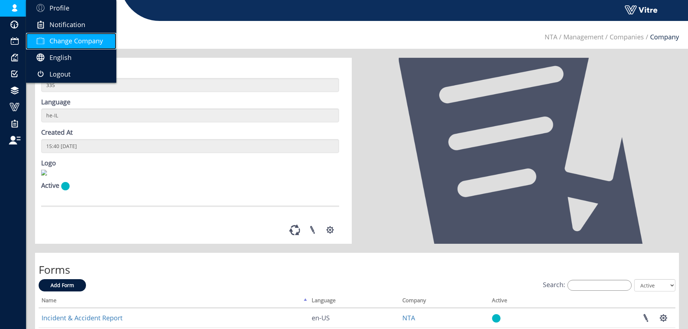
click at [44, 35] on link "Change Company" at bounding box center [71, 41] width 90 height 17
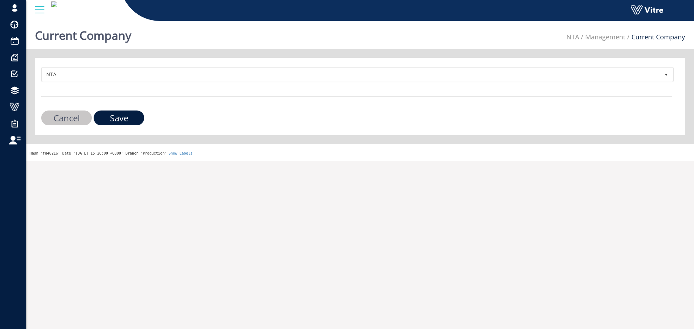
click at [147, 60] on div "NTA 158 Cancel Save" at bounding box center [360, 96] width 650 height 77
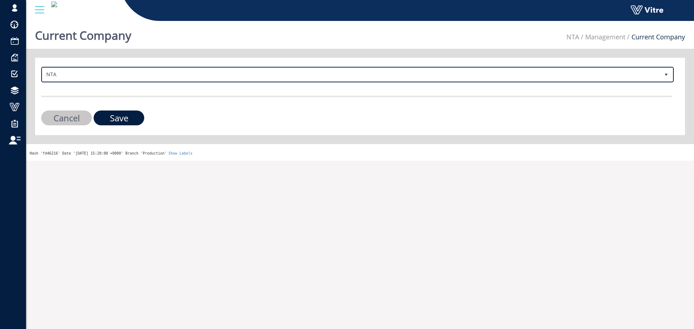
click at [146, 73] on span "NTA" at bounding box center [350, 74] width 617 height 13
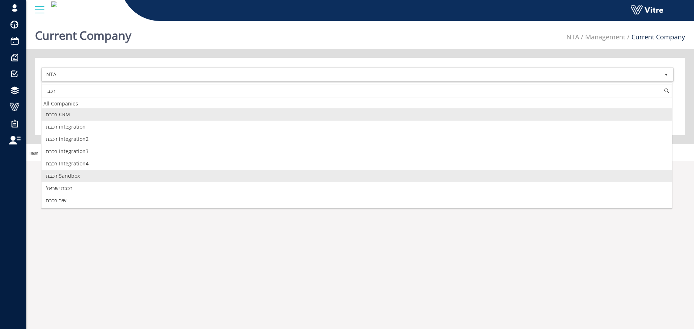
click at [73, 184] on li "רכבת ישראל" at bounding box center [357, 188] width 630 height 12
type input "רכב"
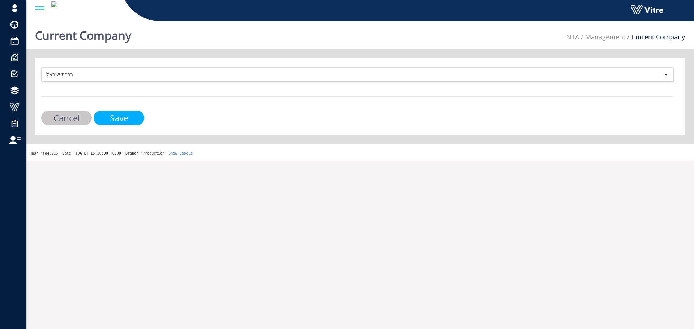
click at [127, 119] on input "Save" at bounding box center [119, 118] width 51 height 15
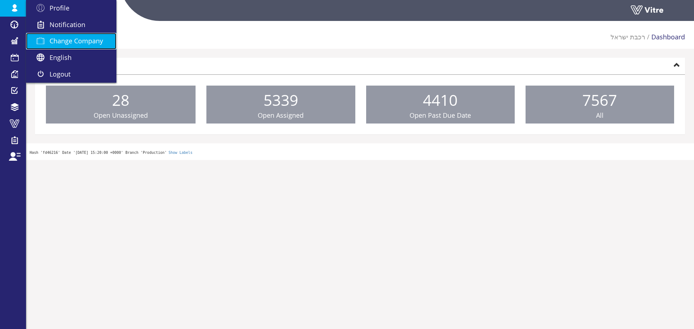
click at [43, 33] on link "Change Company" at bounding box center [71, 41] width 90 height 17
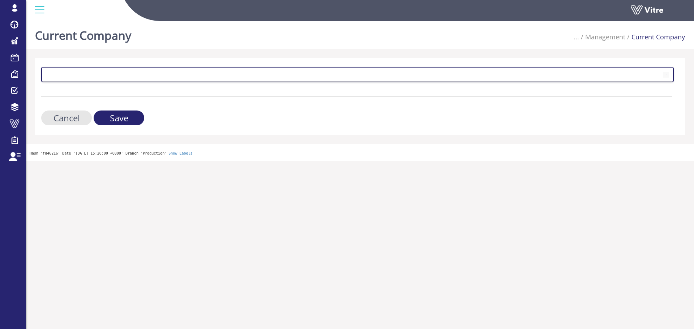
click at [92, 72] on span at bounding box center [350, 74] width 617 height 13
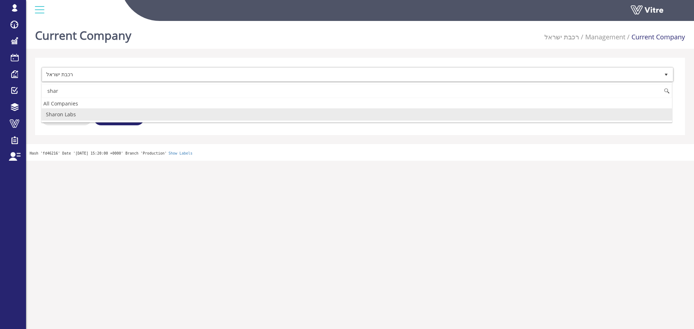
click at [69, 116] on li "Sharon Labs" at bounding box center [357, 114] width 630 height 12
type input "shar"
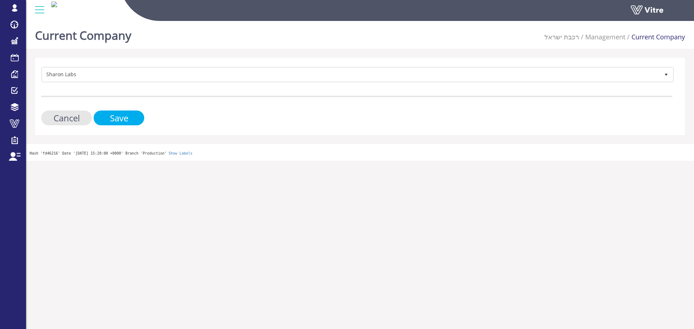
click at [107, 116] on input "Save" at bounding box center [119, 118] width 51 height 15
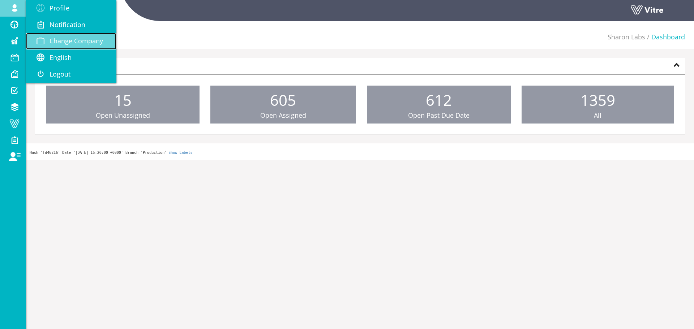
click at [82, 43] on span "Change Company" at bounding box center [76, 40] width 53 height 9
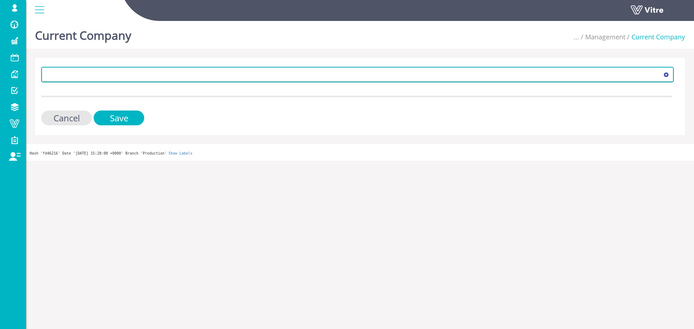
click at [125, 73] on span at bounding box center [350, 74] width 617 height 13
click at [120, 79] on span at bounding box center [350, 74] width 617 height 13
click at [113, 81] on span "271" at bounding box center [357, 75] width 632 height 16
click at [113, 80] on span at bounding box center [350, 74] width 617 height 13
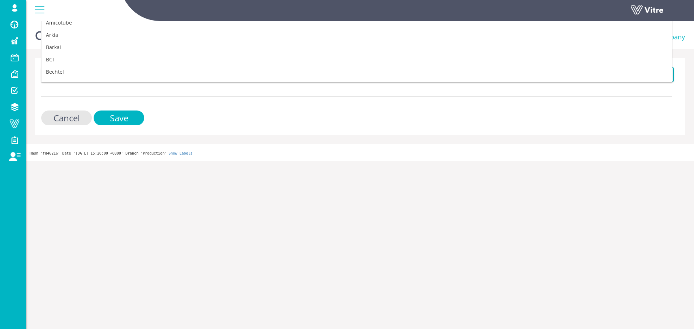
scroll to position [0, 0]
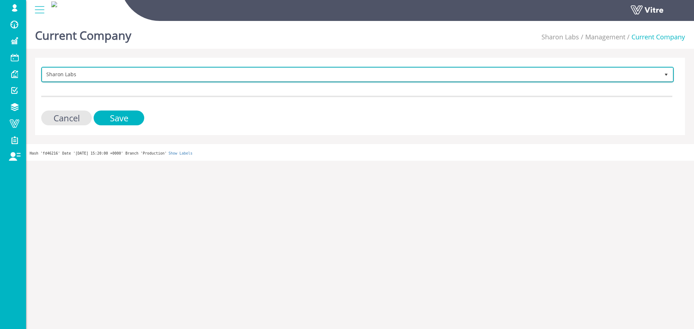
click at [112, 82] on span "Sharon Labs 271" at bounding box center [357, 75] width 632 height 16
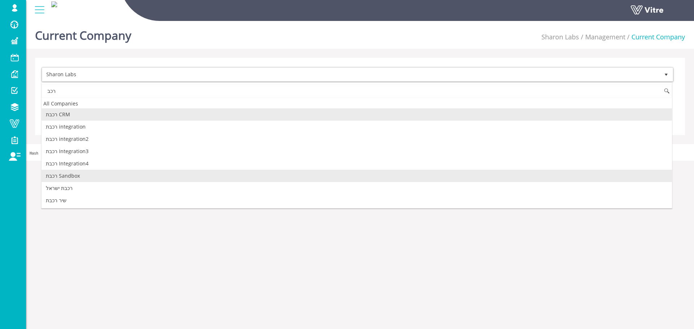
click at [63, 184] on li "רכבת ישראל" at bounding box center [357, 188] width 630 height 12
type input "רכב"
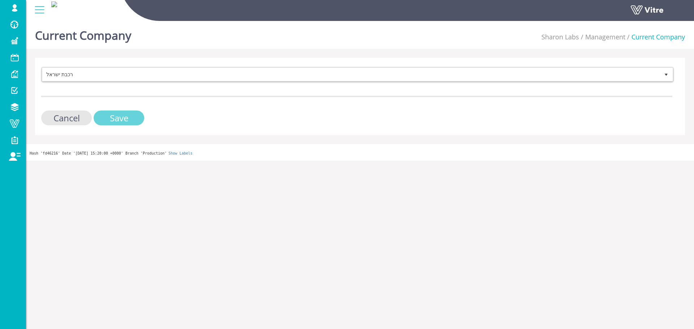
click at [126, 121] on input "Save" at bounding box center [119, 118] width 51 height 15
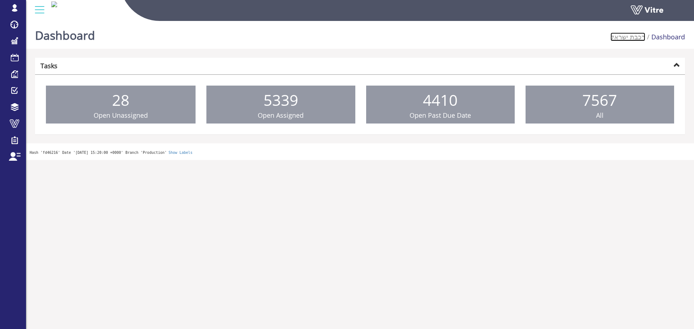
click at [625, 40] on link "רכבת ישראל" at bounding box center [627, 37] width 35 height 9
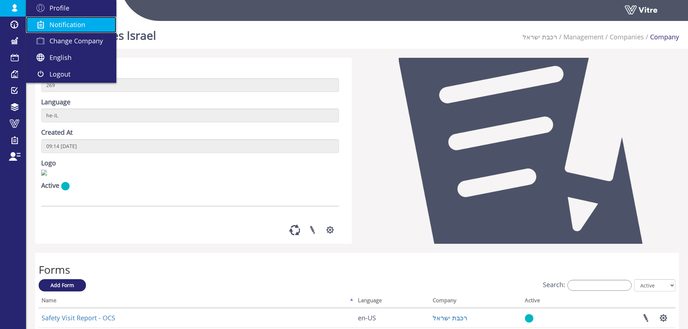
click at [46, 32] on link "Notification" at bounding box center [71, 25] width 90 height 17
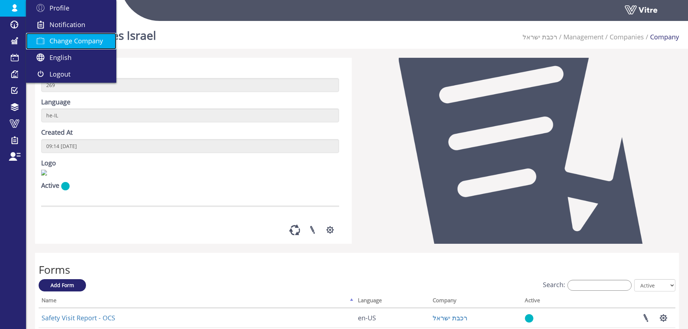
click at [46, 38] on span at bounding box center [40, 40] width 18 height 9
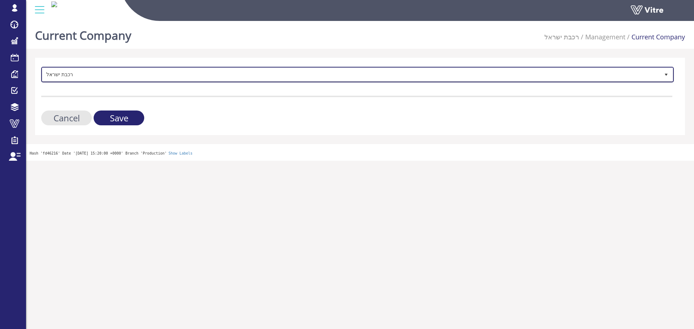
click at [56, 68] on span "רכבת ישראל" at bounding box center [350, 74] width 617 height 13
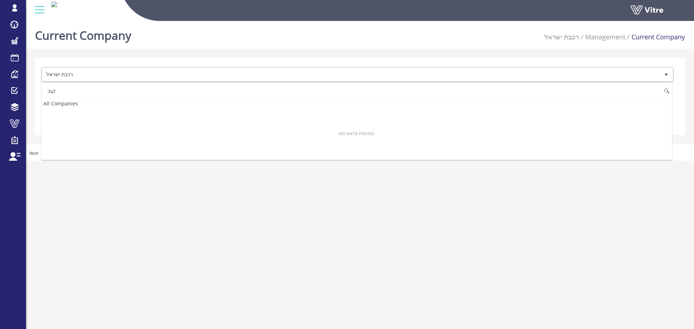
click at [107, 89] on input "קגכ" at bounding box center [357, 91] width 630 height 14
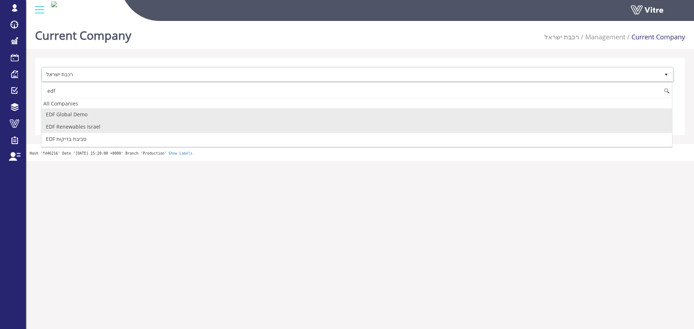
click at [111, 128] on li "EDF Renewables Israel" at bounding box center [357, 127] width 630 height 12
type input "edf"
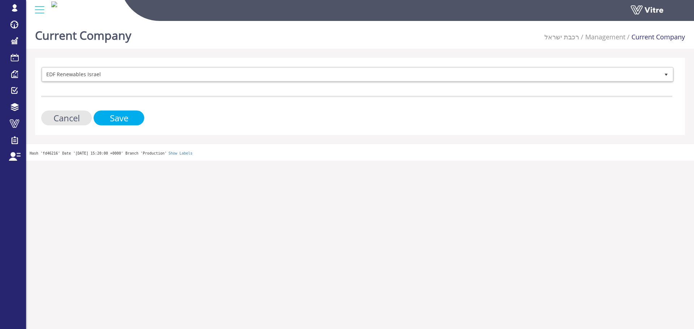
click at [110, 111] on input "Save" at bounding box center [119, 118] width 51 height 15
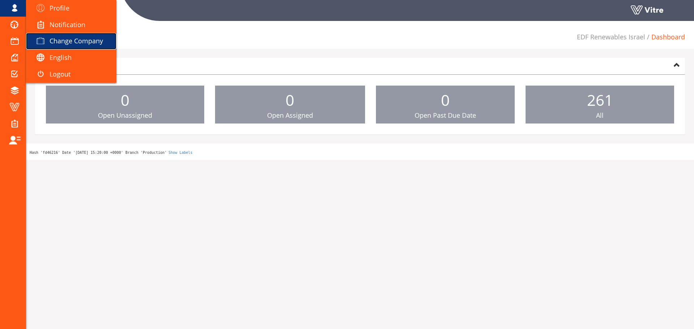
click at [50, 33] on link "Change Company" at bounding box center [71, 41] width 90 height 17
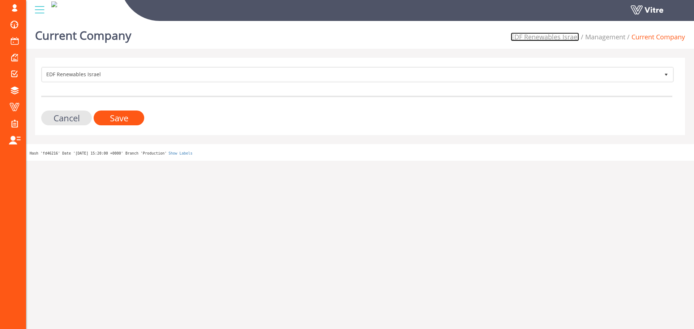
click at [559, 34] on link "EDF Renewables Israel" at bounding box center [545, 37] width 68 height 9
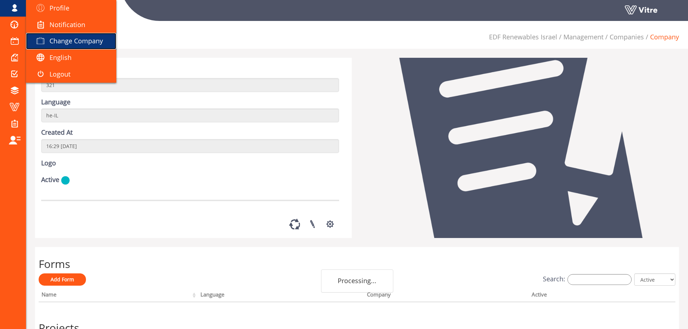
click at [78, 41] on span "Change Company" at bounding box center [76, 40] width 53 height 9
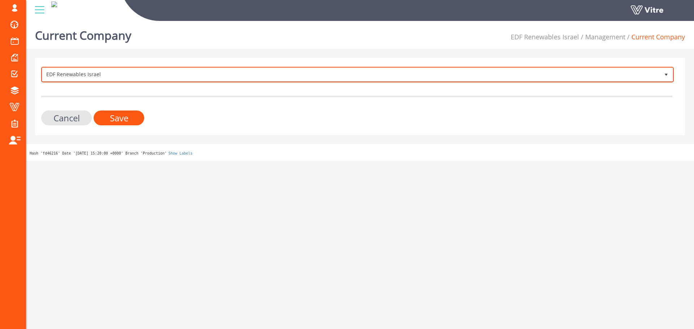
click at [152, 74] on span "EDF Renewables Israel" at bounding box center [350, 74] width 617 height 13
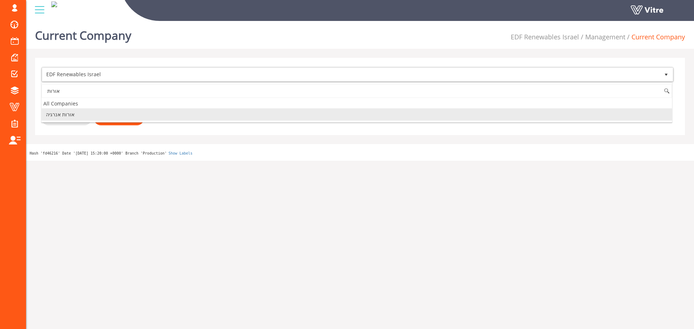
click at [124, 114] on li "אורות אנרגיה" at bounding box center [357, 114] width 630 height 12
type input "אורות"
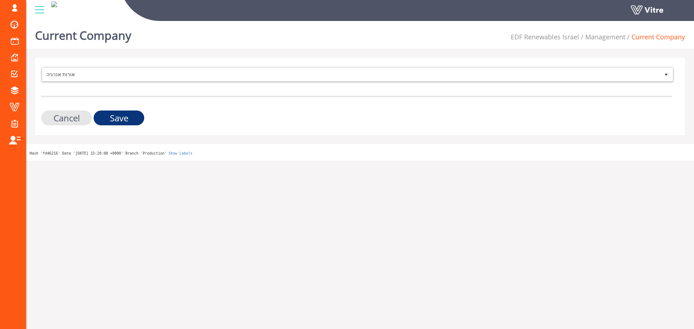
click at [124, 116] on input "Save" at bounding box center [119, 118] width 51 height 15
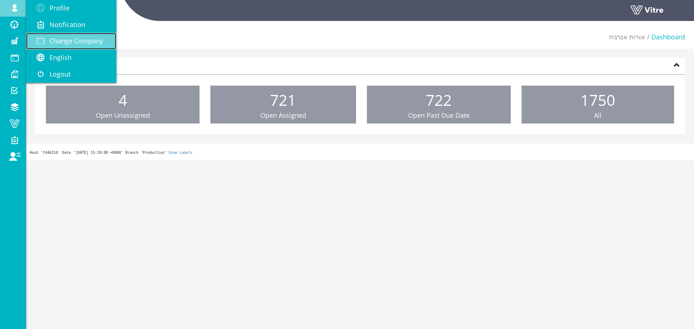
click at [78, 38] on span "Change Company" at bounding box center [76, 40] width 53 height 9
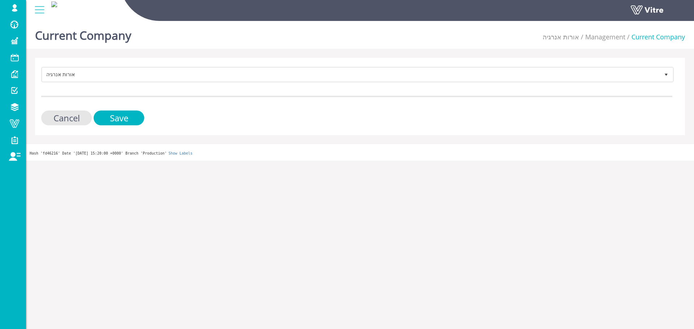
click at [569, 43] on ul "אורות אנרגיה Management Current Company" at bounding box center [613, 37] width 142 height 24
click at [569, 39] on link "אורות אנרגיה" at bounding box center [560, 37] width 36 height 9
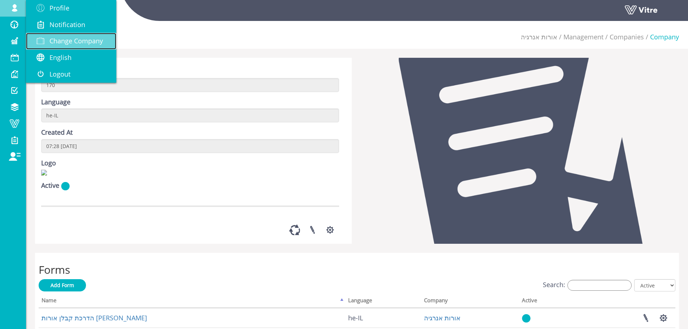
click at [68, 44] on span "Change Company" at bounding box center [76, 40] width 53 height 9
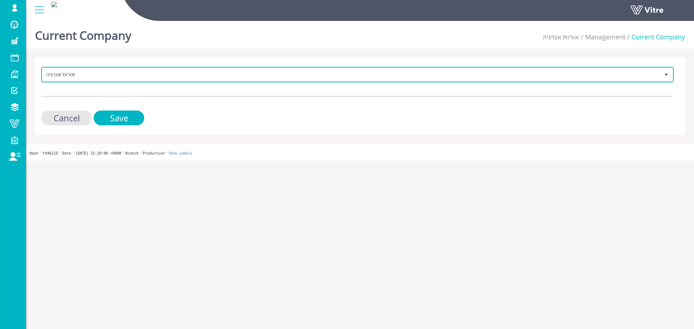
click at [141, 81] on span "אורות אנרגיה 321" at bounding box center [357, 75] width 632 height 16
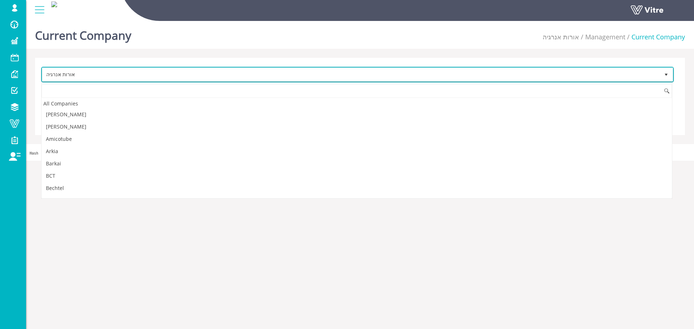
click at [143, 75] on span "אורות אנרגיה" at bounding box center [350, 74] width 617 height 13
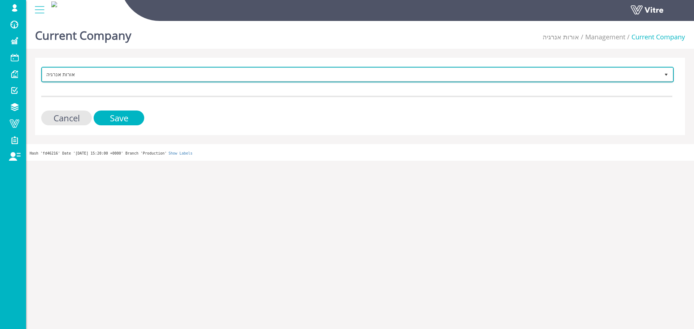
click at [143, 75] on span "אורות אנרגיה" at bounding box center [350, 74] width 617 height 13
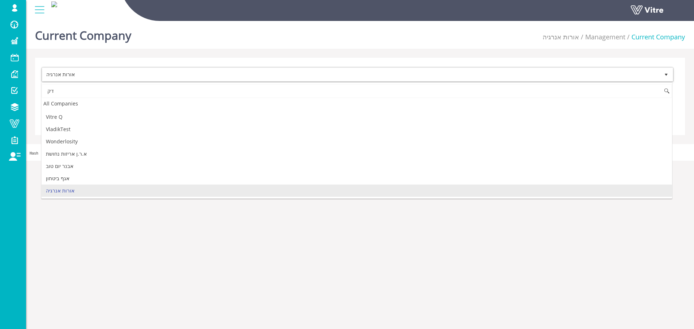
click at [130, 83] on div "דק All Companies [PERSON_NAME] Sandbox Amicotube [PERSON_NAME] BCT [PERSON_NAME…" at bounding box center [356, 140] width 631 height 116
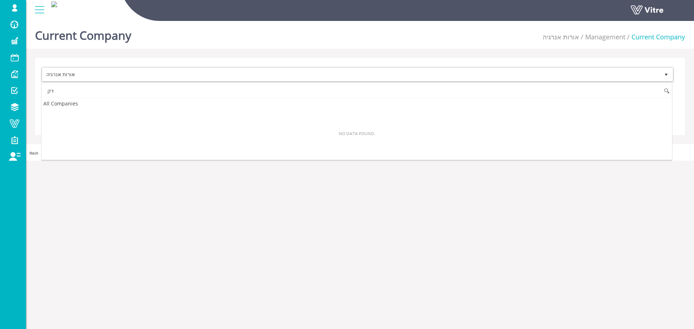
scroll to position [0, 0]
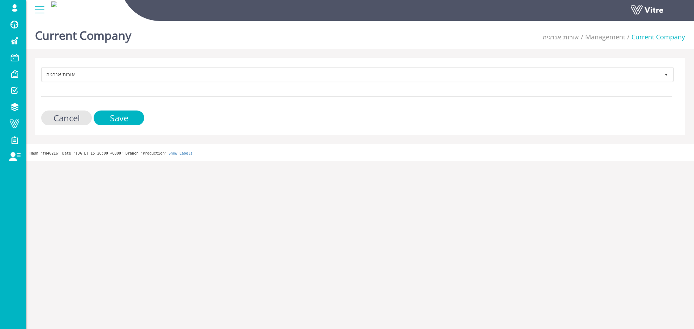
click at [128, 86] on form "אורות אנרגיה 321 Cancel Save" at bounding box center [356, 96] width 631 height 59
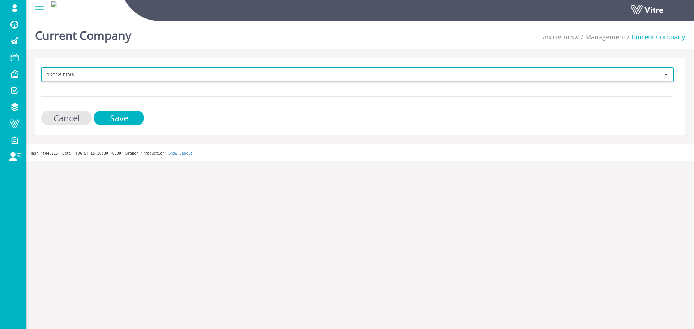
click at [130, 76] on span "אורות אנרגיה" at bounding box center [350, 74] width 617 height 13
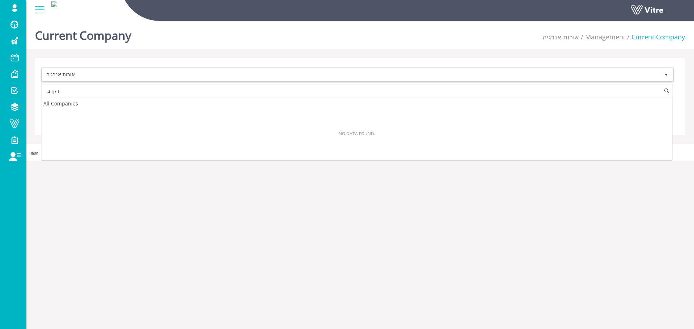
click at [107, 95] on input "דקדב" at bounding box center [357, 91] width 630 height 14
click at [107, 93] on input "eדקדב" at bounding box center [357, 91] width 630 height 14
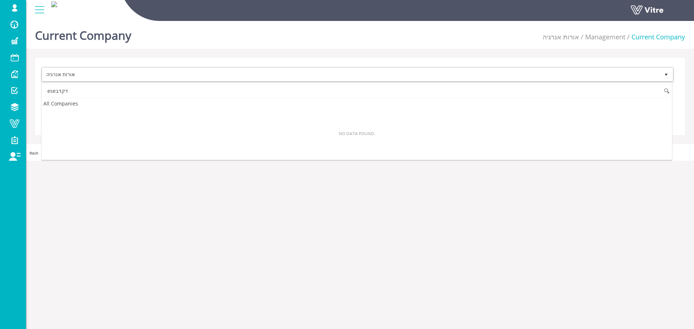
click at [105, 94] on input "eseדקדב" at bounding box center [357, 91] width 630 height 14
click at [105, 94] on input "eeseדקדב" at bounding box center [357, 91] width 630 height 14
click at [105, 94] on input "eseeseדקדב" at bounding box center [357, 91] width 630 height 14
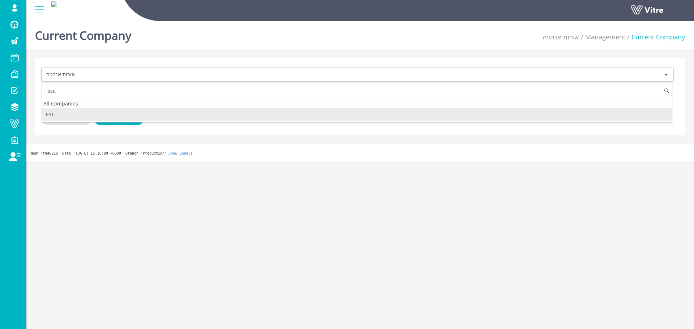
click at [79, 109] on li "ESC" at bounding box center [357, 114] width 630 height 12
type input "esc"
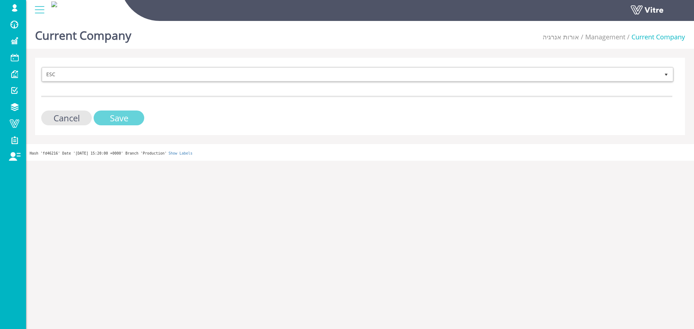
click at [109, 117] on input "Save" at bounding box center [119, 118] width 51 height 15
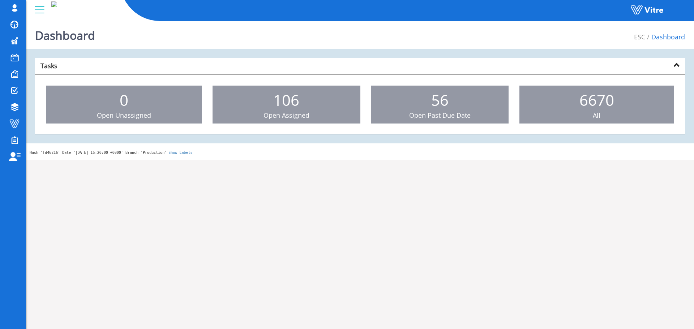
click at [632, 33] on div "Dashboard ESC Dashboard" at bounding box center [360, 33] width 668 height 31
click at [635, 36] on link "ESC" at bounding box center [639, 37] width 11 height 9
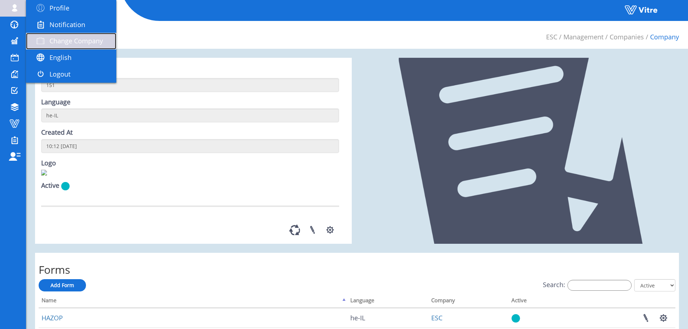
click at [61, 42] on span "Change Company" at bounding box center [76, 40] width 53 height 9
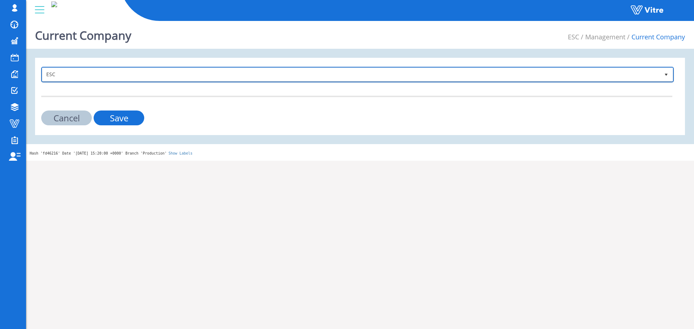
click at [66, 75] on span "ESC" at bounding box center [350, 74] width 617 height 13
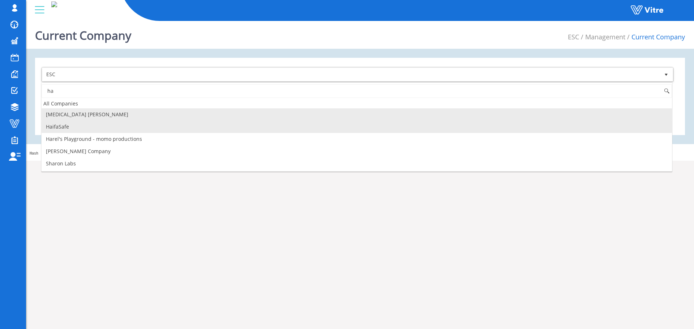
click at [66, 128] on li "HaifaSafe" at bounding box center [357, 127] width 630 height 12
type input "ha"
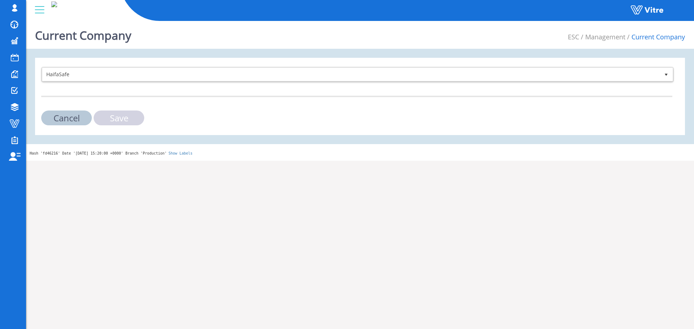
click at [121, 124] on input "Save" at bounding box center [119, 118] width 51 height 15
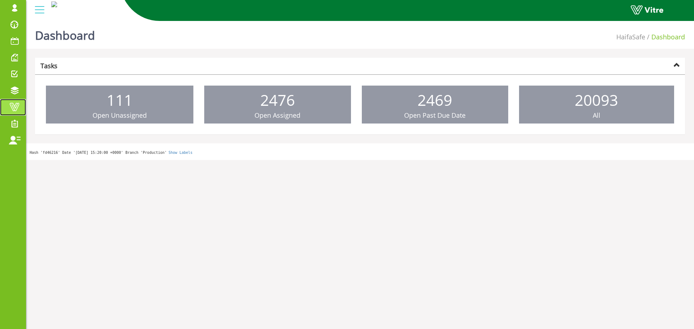
drag, startPoint x: 18, startPoint y: 110, endPoint x: 26, endPoint y: 98, distance: 14.5
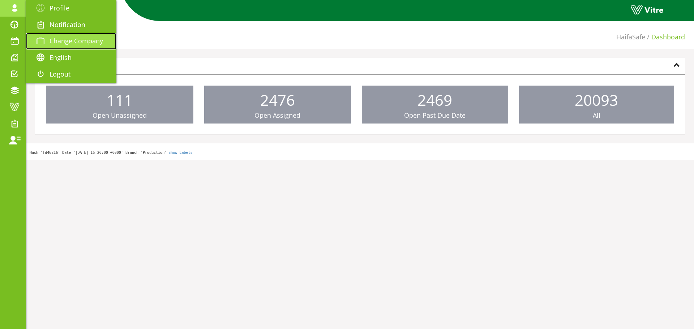
click at [54, 39] on span "Change Company" at bounding box center [76, 40] width 53 height 9
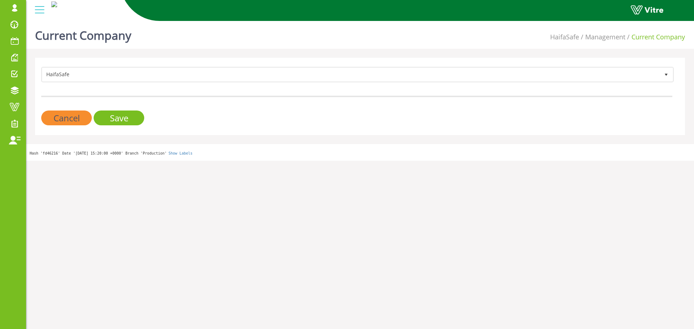
click at [601, 36] on li "Management" at bounding box center [602, 37] width 46 height 9
click at [574, 36] on link "HaifaSafe" at bounding box center [564, 37] width 29 height 9
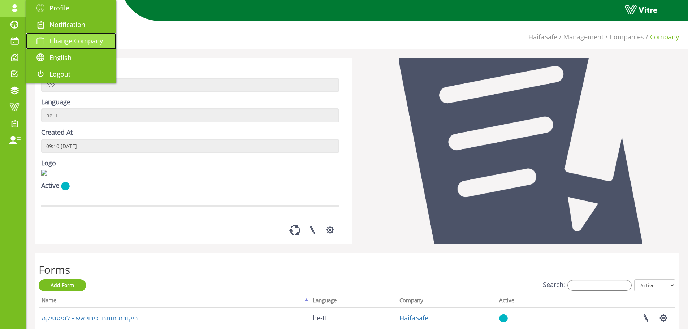
click at [93, 39] on span "Change Company" at bounding box center [76, 40] width 53 height 9
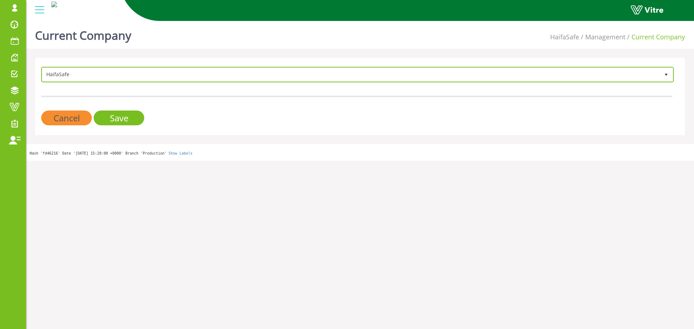
click at [164, 75] on span "HaifaSafe" at bounding box center [350, 74] width 617 height 13
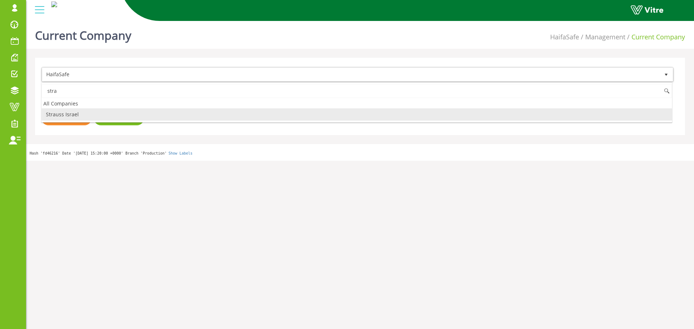
click at [84, 112] on li "Strauss Israel" at bounding box center [357, 114] width 630 height 12
type input "stra"
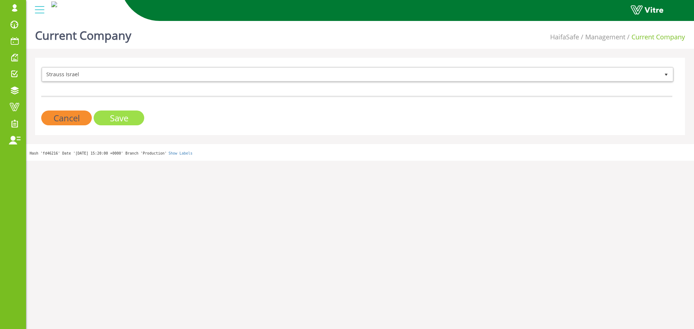
click at [110, 116] on input "Save" at bounding box center [119, 118] width 51 height 15
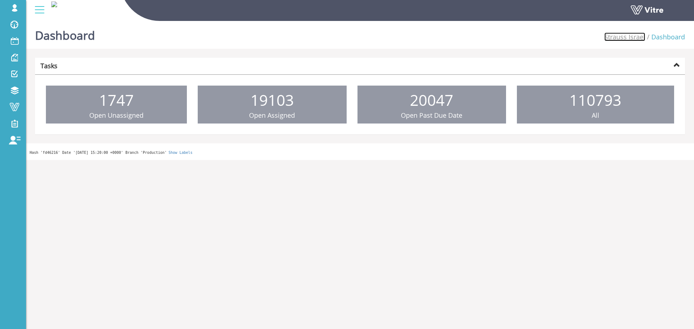
click at [619, 35] on link "Strauss Israel" at bounding box center [624, 37] width 41 height 9
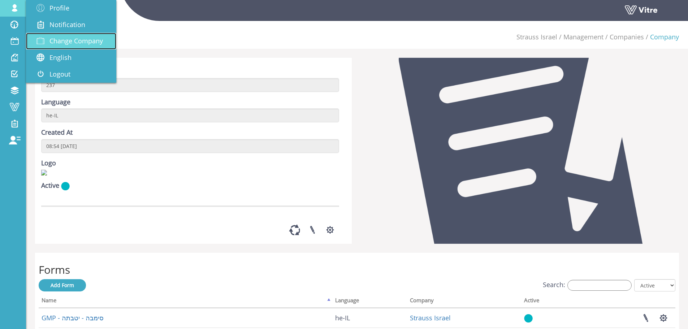
click at [55, 42] on span "Change Company" at bounding box center [76, 40] width 53 height 9
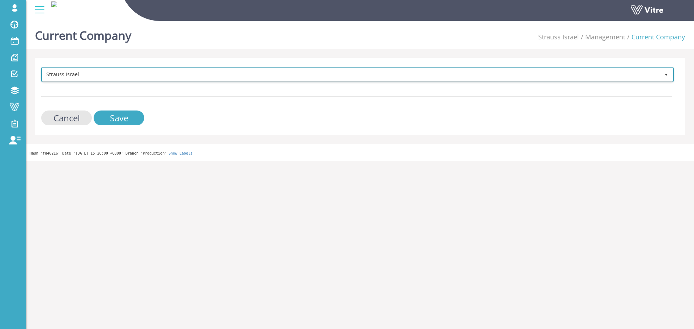
click at [162, 67] on span "Strauss Israel 222" at bounding box center [357, 75] width 632 height 16
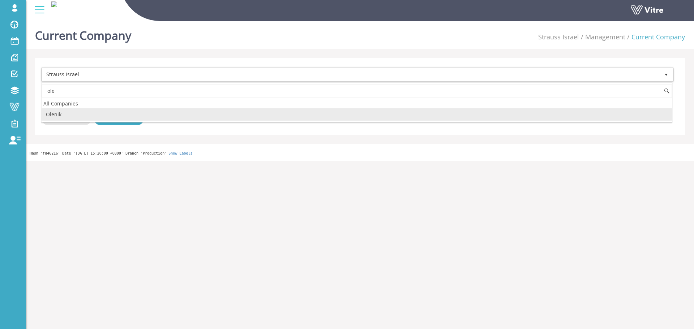
click at [117, 115] on li "Olenik" at bounding box center [357, 114] width 630 height 12
type input "ole"
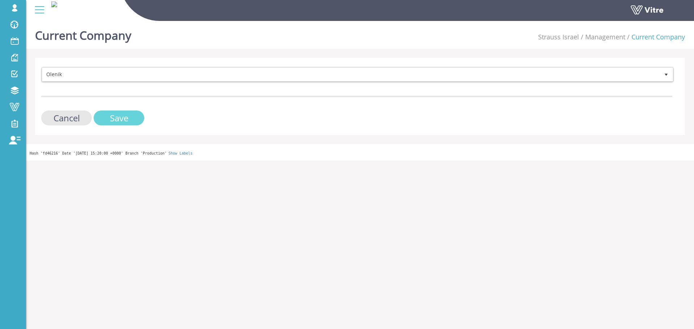
click at [115, 121] on input "Save" at bounding box center [119, 118] width 51 height 15
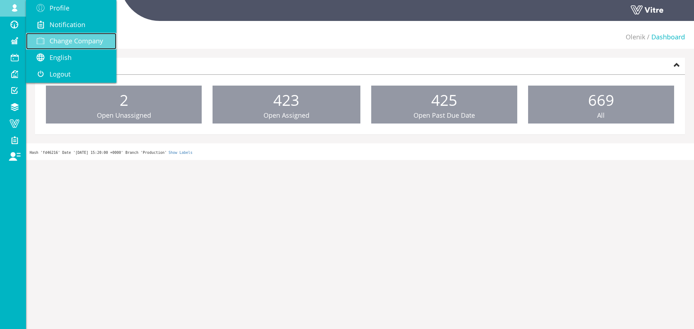
click at [62, 36] on link "Change Company" at bounding box center [71, 41] width 90 height 17
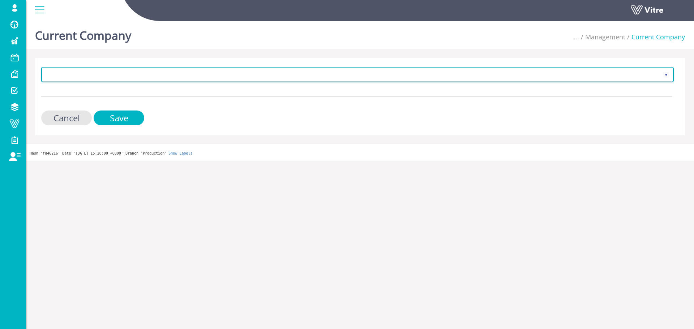
click at [81, 79] on span at bounding box center [350, 74] width 617 height 13
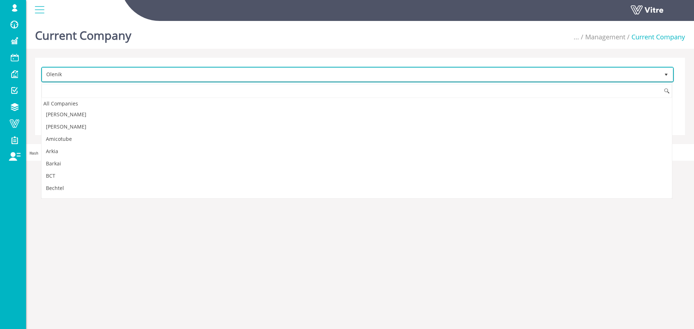
scroll to position [501, 0]
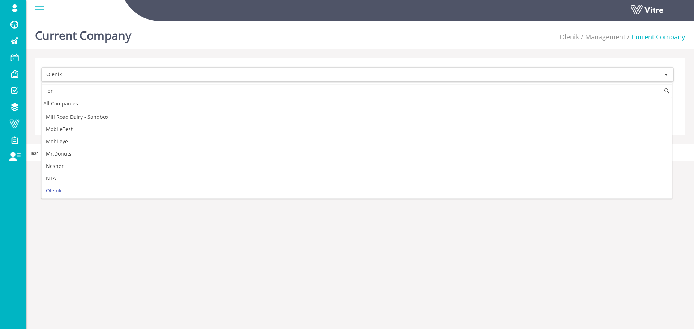
type input "p"
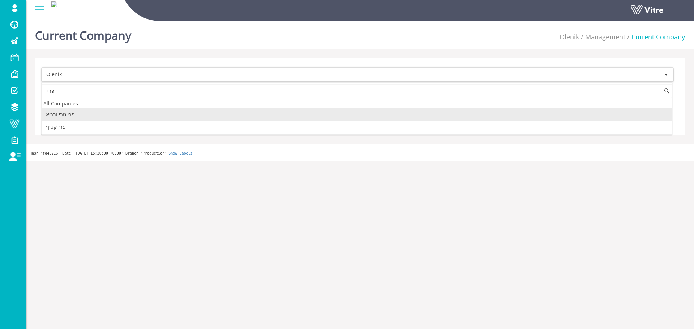
type input "פרי"
click at [117, 161] on html "sagi@vitre.io Profile Notification Change Company English English Español Franç…" at bounding box center [347, 80] width 694 height 161
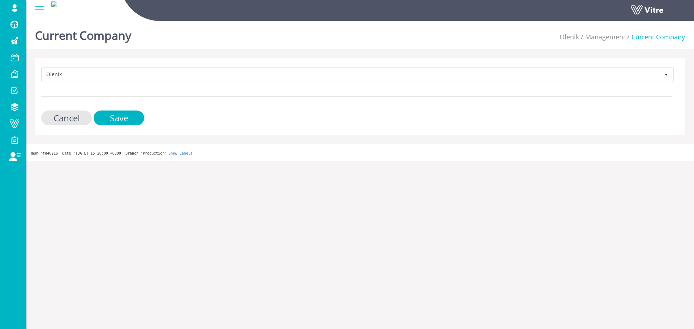
click at [582, 33] on li "Management" at bounding box center [602, 37] width 46 height 9
click at [577, 38] on link "Olenik" at bounding box center [569, 37] width 20 height 9
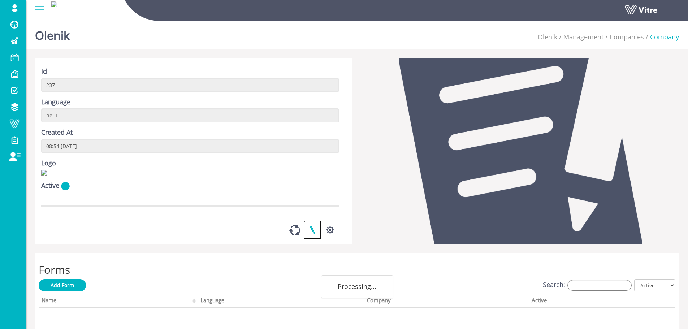
click at [319, 240] on link at bounding box center [313, 229] width 18 height 19
click at [299, 240] on link at bounding box center [295, 229] width 18 height 19
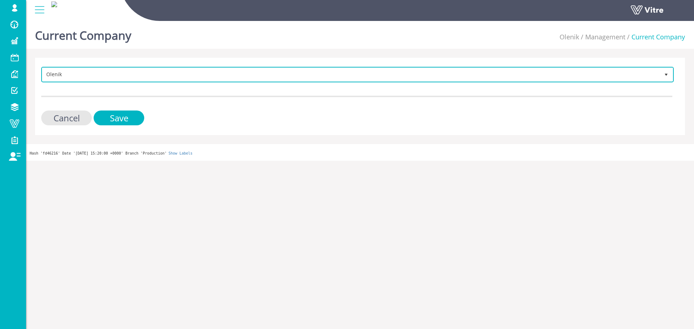
click at [172, 80] on span "Olenik" at bounding box center [350, 74] width 617 height 13
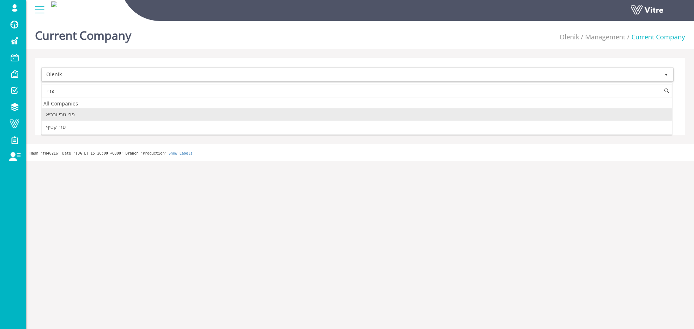
type input "פרי"
click at [493, 59] on div "Olenik 237 Cancel Save" at bounding box center [360, 96] width 650 height 77
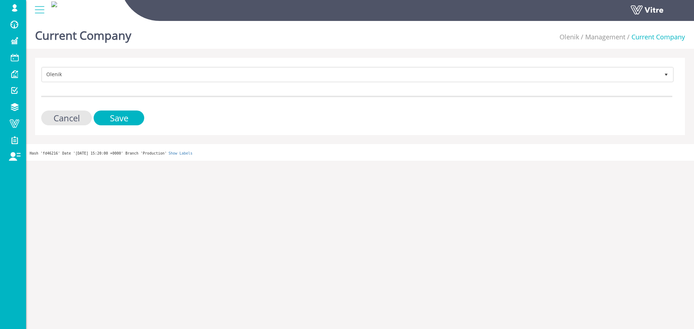
click at [574, 42] on li "Olenik" at bounding box center [569, 37] width 20 height 9
click at [573, 39] on link "Olenik" at bounding box center [569, 37] width 20 height 9
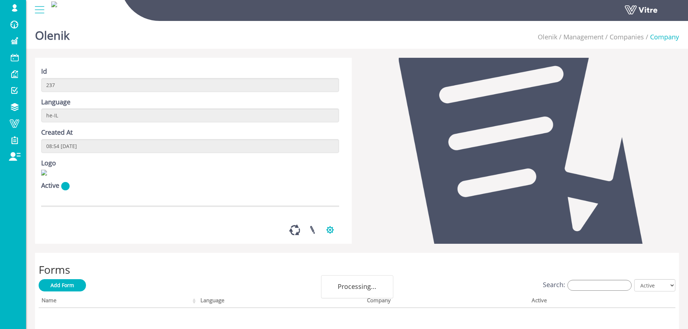
click at [332, 240] on button "button" at bounding box center [330, 229] width 18 height 19
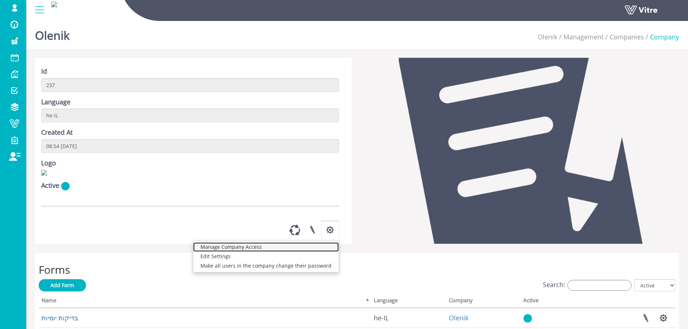
click at [304, 252] on link "Manage Company Access" at bounding box center [266, 246] width 146 height 9
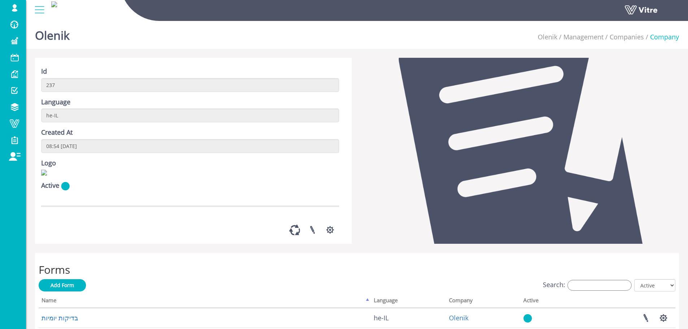
click at [341, 244] on div "Id 237 Language he-IL Created At 08:54 20/01/2022 Logo Active Manage Company Ac…" at bounding box center [193, 151] width 317 height 186
click at [336, 240] on button "button" at bounding box center [330, 229] width 18 height 19
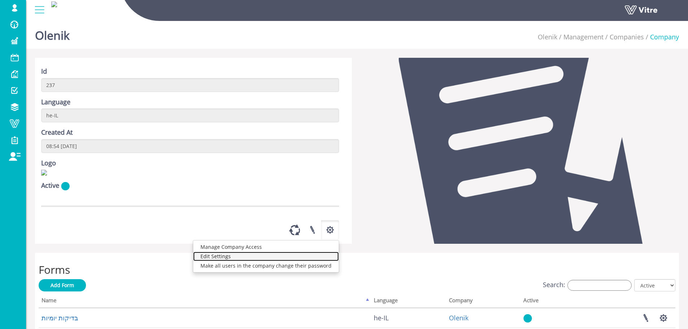
click at [307, 261] on link "Edit Settings" at bounding box center [266, 256] width 146 height 9
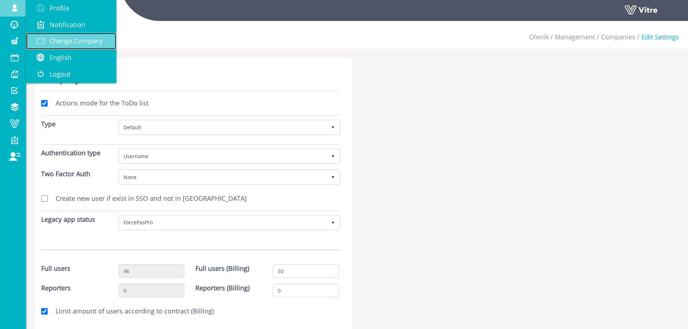
click at [84, 47] on link "Change Company" at bounding box center [71, 41] width 90 height 17
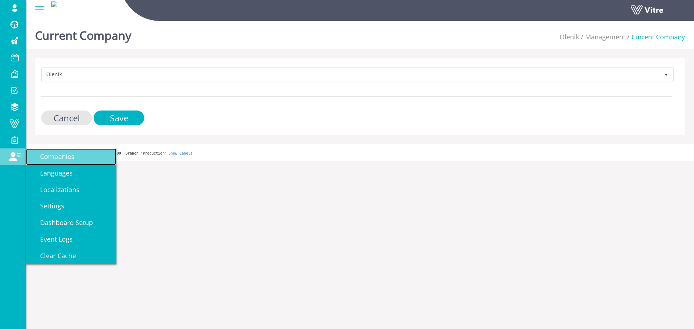
click at [48, 159] on span "Companies" at bounding box center [52, 156] width 43 height 9
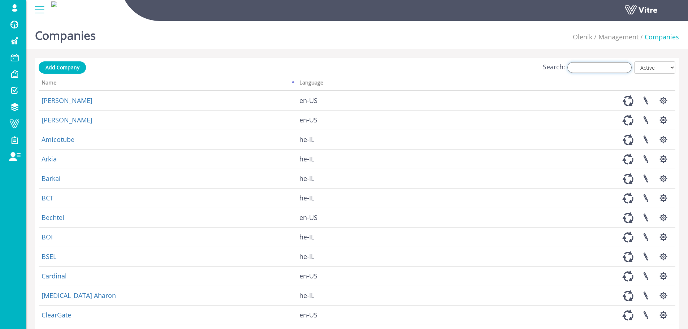
click at [624, 67] on input "Search:" at bounding box center [600, 67] width 64 height 11
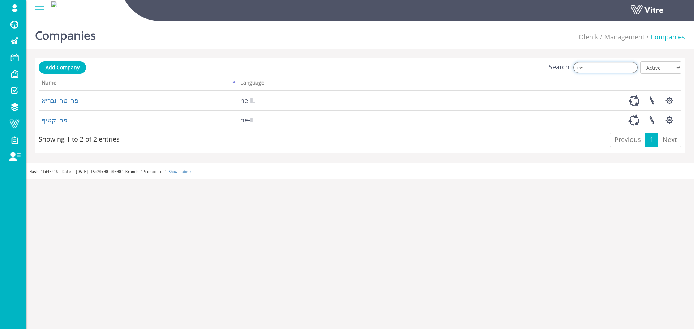
type input "פרי"
click at [673, 61] on select "All Active Not Active" at bounding box center [660, 67] width 41 height 12
click at [671, 69] on select "All Active Not Active" at bounding box center [660, 67] width 41 height 12
drag, startPoint x: 671, startPoint y: 69, endPoint x: 669, endPoint y: 73, distance: 4.4
click at [671, 69] on select "All Active Not Active" at bounding box center [660, 67] width 41 height 12
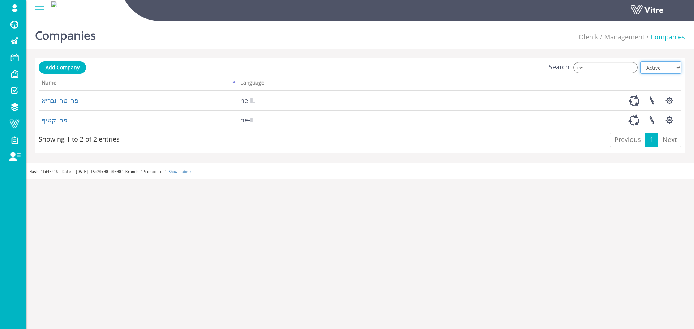
select select "2"
click at [640, 61] on select "All Active Not Active" at bounding box center [660, 67] width 41 height 12
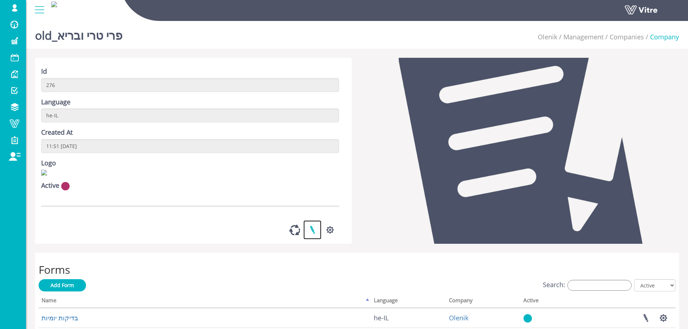
click at [311, 236] on link at bounding box center [313, 229] width 18 height 19
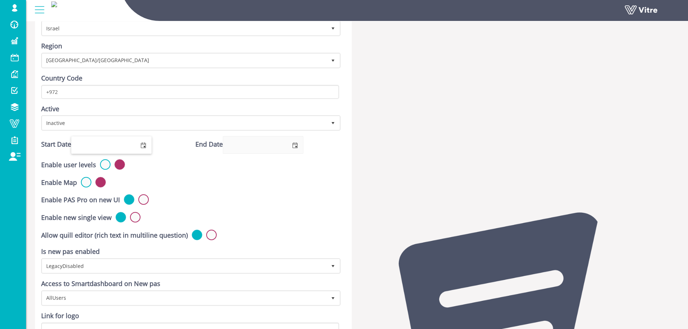
scroll to position [108, 0]
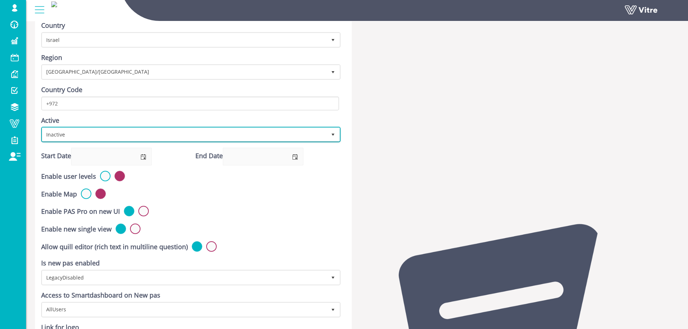
click at [98, 134] on span "Inactive" at bounding box center [184, 134] width 284 height 13
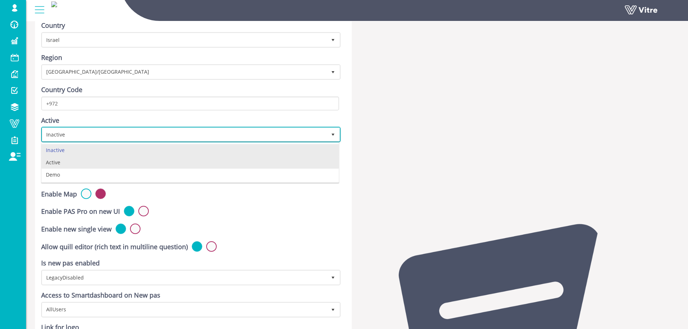
click at [86, 159] on li "Active" at bounding box center [190, 162] width 297 height 12
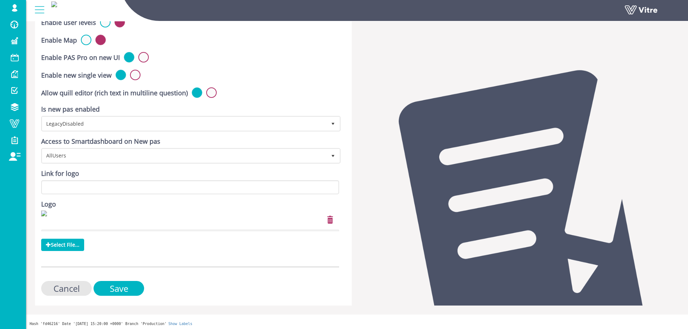
scroll to position [264, 0]
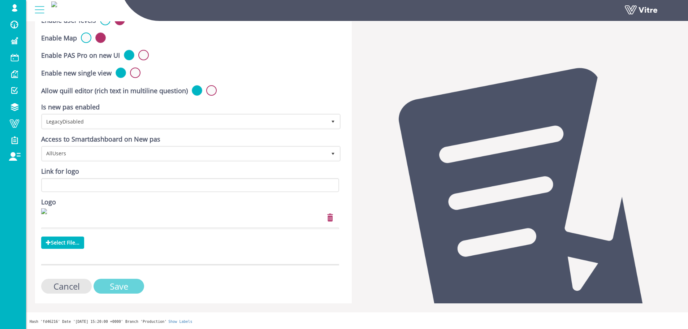
click at [134, 292] on input "Save" at bounding box center [119, 286] width 51 height 15
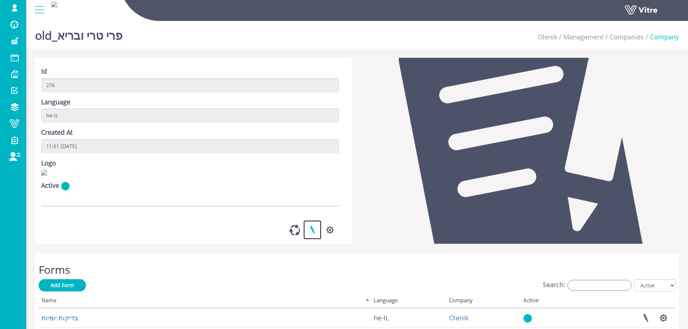
click at [312, 240] on link at bounding box center [313, 229] width 18 height 19
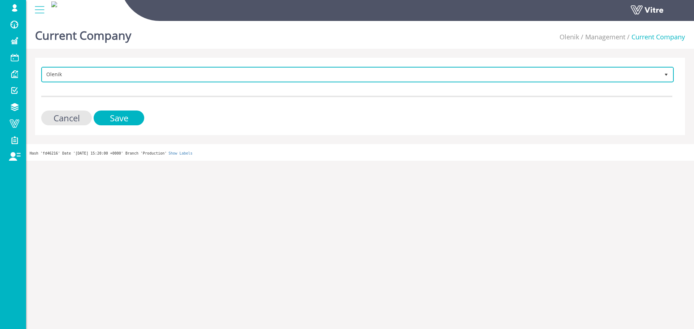
click at [257, 72] on span "Olenik" at bounding box center [350, 74] width 617 height 13
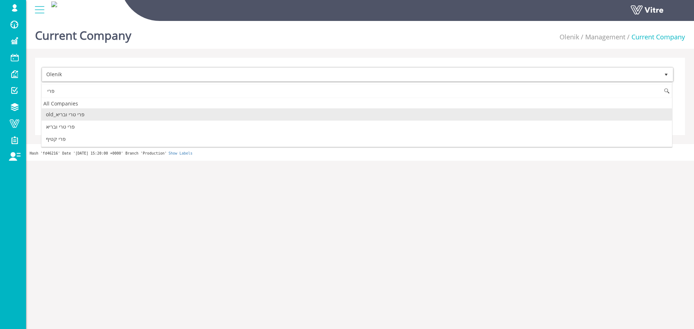
click at [182, 114] on li "old_פרי טרי ובריא" at bounding box center [357, 114] width 630 height 12
type input "פרי"
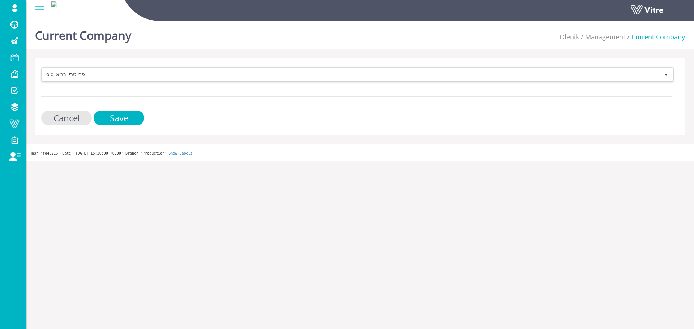
click at [150, 120] on div "Cancel Save" at bounding box center [356, 118] width 631 height 15
click at [145, 120] on div "Cancel Save" at bounding box center [356, 118] width 631 height 15
click at [143, 120] on input "Save" at bounding box center [119, 118] width 51 height 15
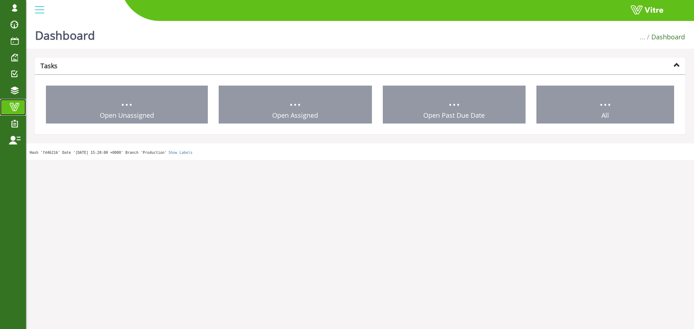
drag, startPoint x: 22, startPoint y: 103, endPoint x: 27, endPoint y: 98, distance: 7.2
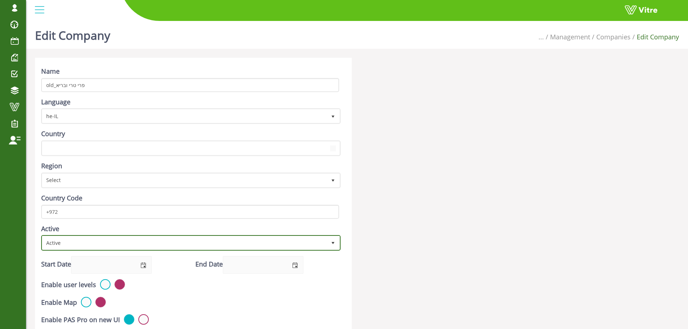
click at [90, 236] on span "Active" at bounding box center [184, 242] width 284 height 13
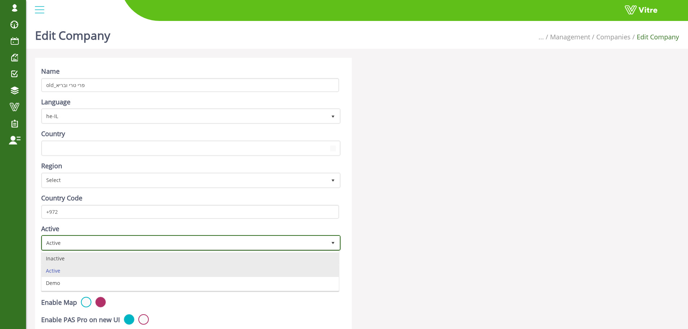
click at [74, 262] on li "Inactive" at bounding box center [190, 259] width 297 height 12
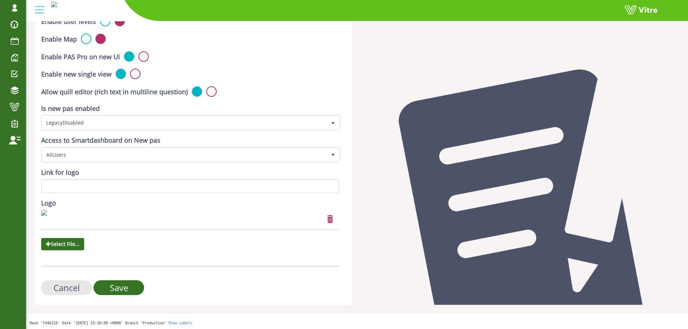
scroll to position [241, 0]
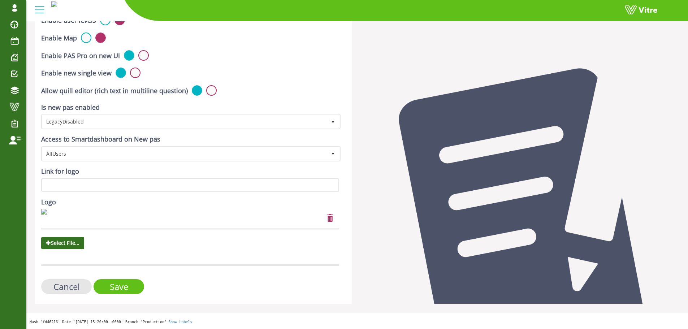
click at [126, 285] on input "Save" at bounding box center [119, 286] width 51 height 15
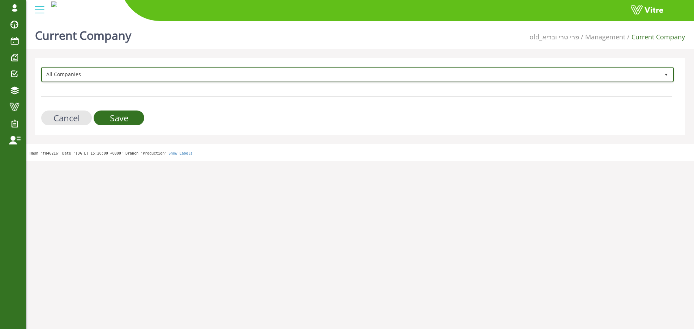
click at [466, 77] on span "All Companies" at bounding box center [350, 74] width 617 height 13
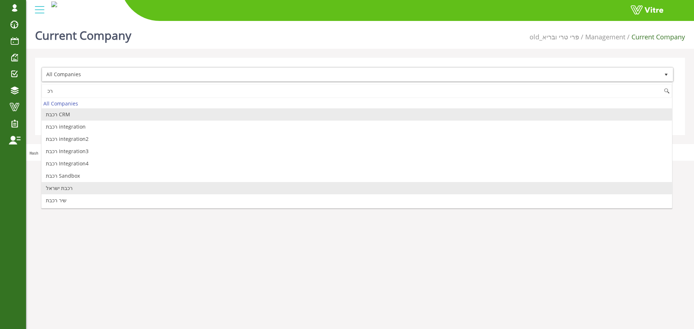
click at [76, 191] on li "רכבת ישראל" at bounding box center [357, 188] width 630 height 12
type input "רכ"
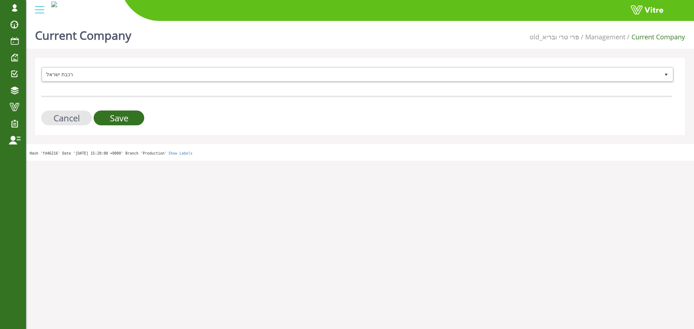
click at [122, 128] on div "רכבת [PERSON_NAME] 335 Cancel Save" at bounding box center [360, 96] width 650 height 77
click at [115, 115] on input "Save" at bounding box center [119, 118] width 51 height 15
